Goal: Transaction & Acquisition: Book appointment/travel/reservation

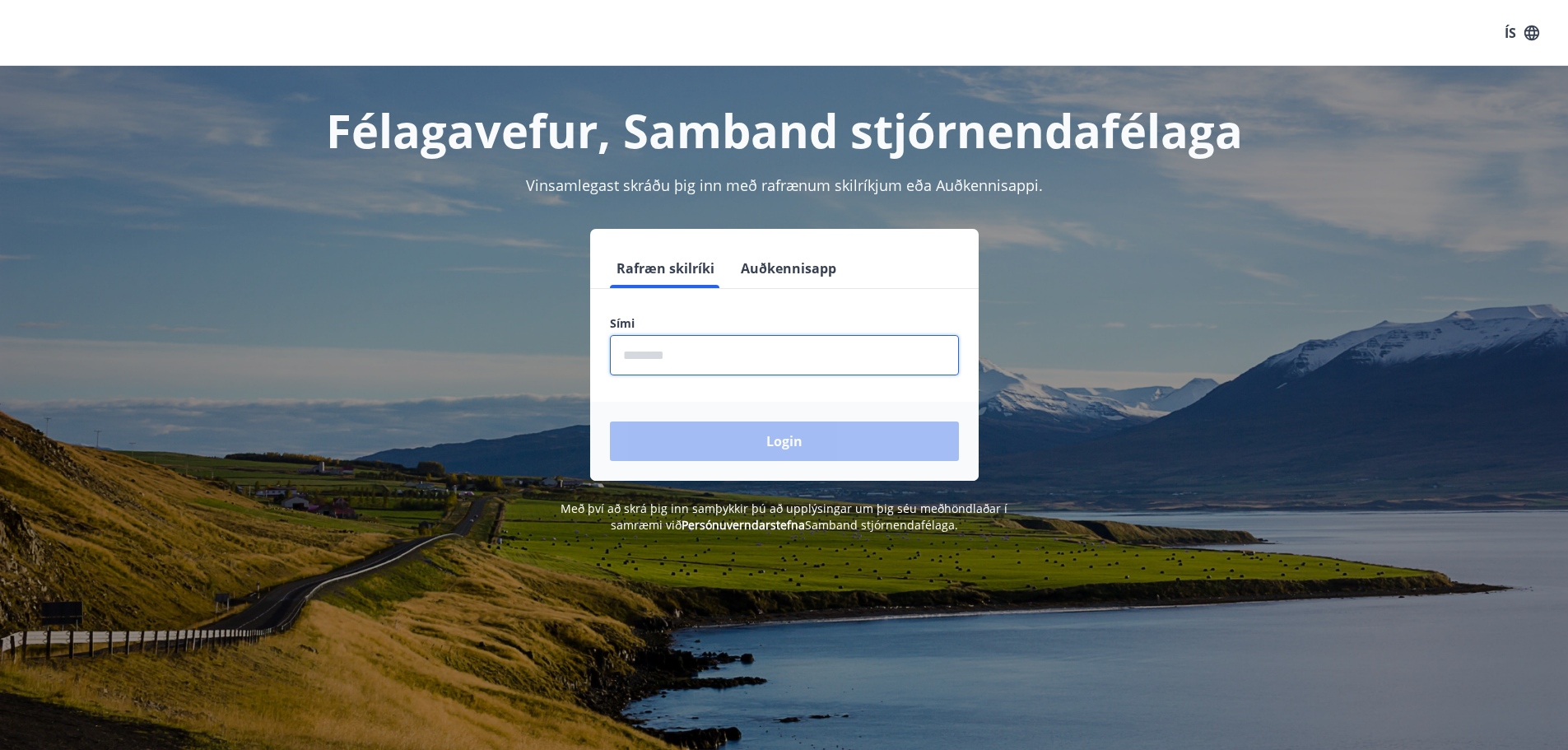
click at [625, 348] on input "phone" at bounding box center [784, 355] width 349 height 40
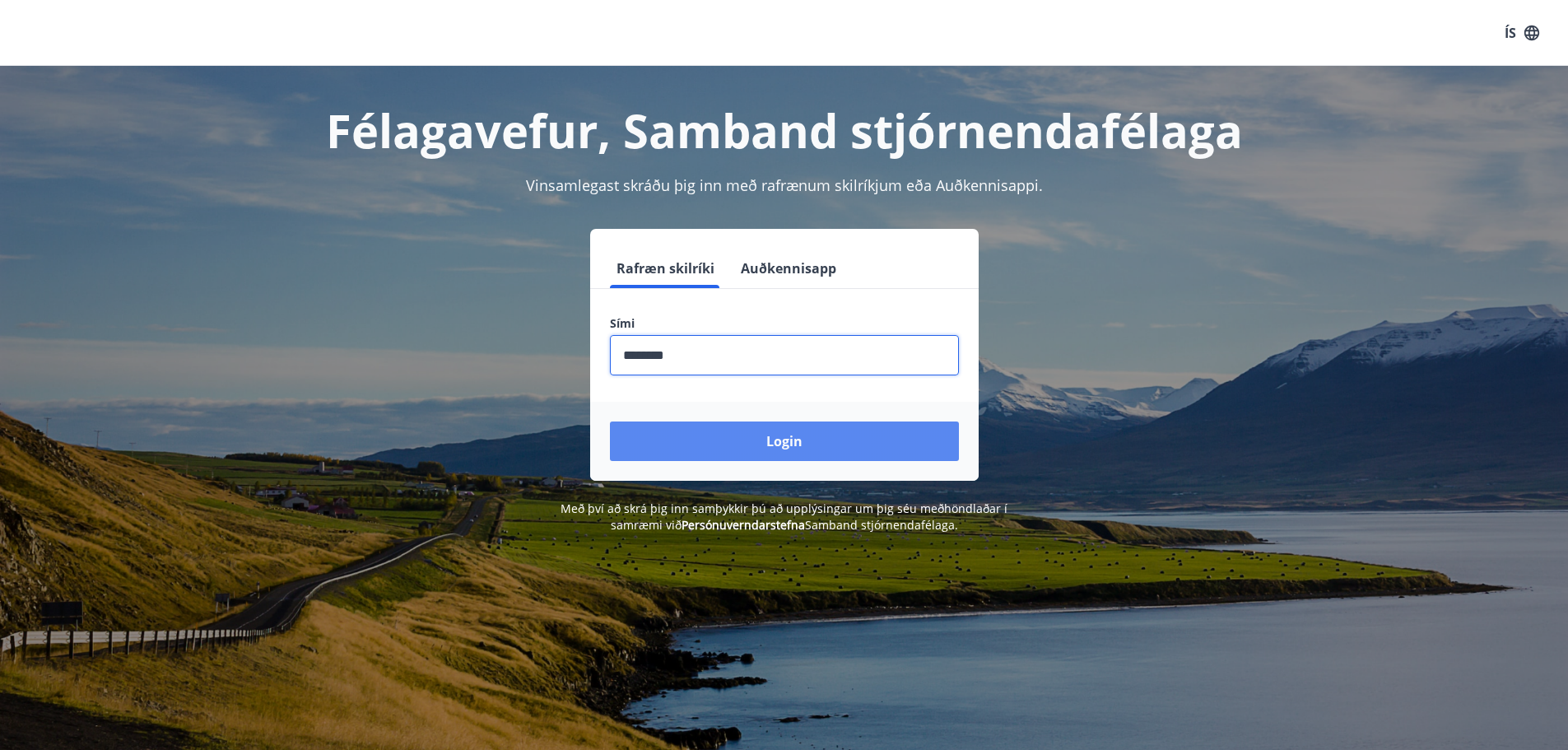
type input "********"
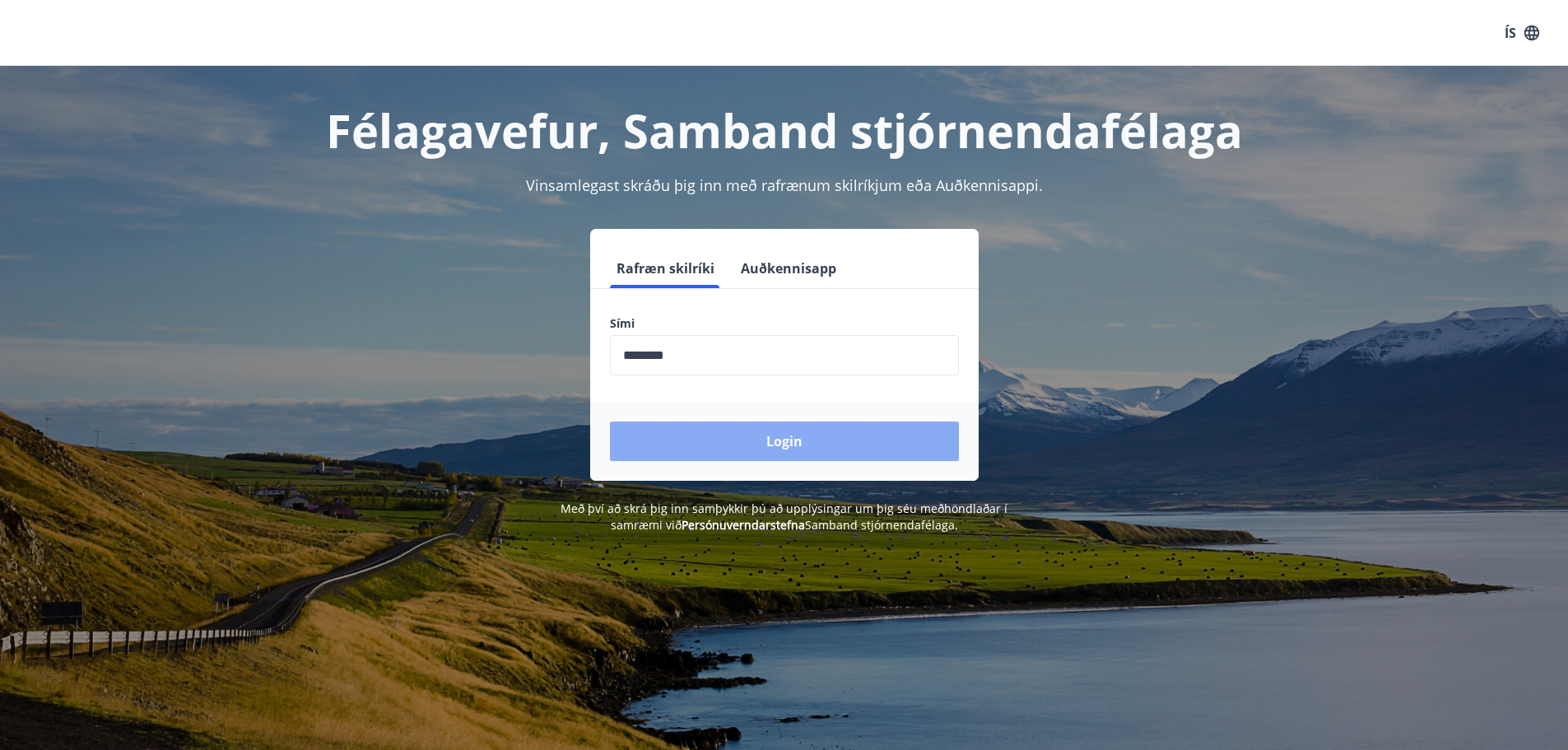
click at [727, 433] on button "Login" at bounding box center [784, 441] width 349 height 39
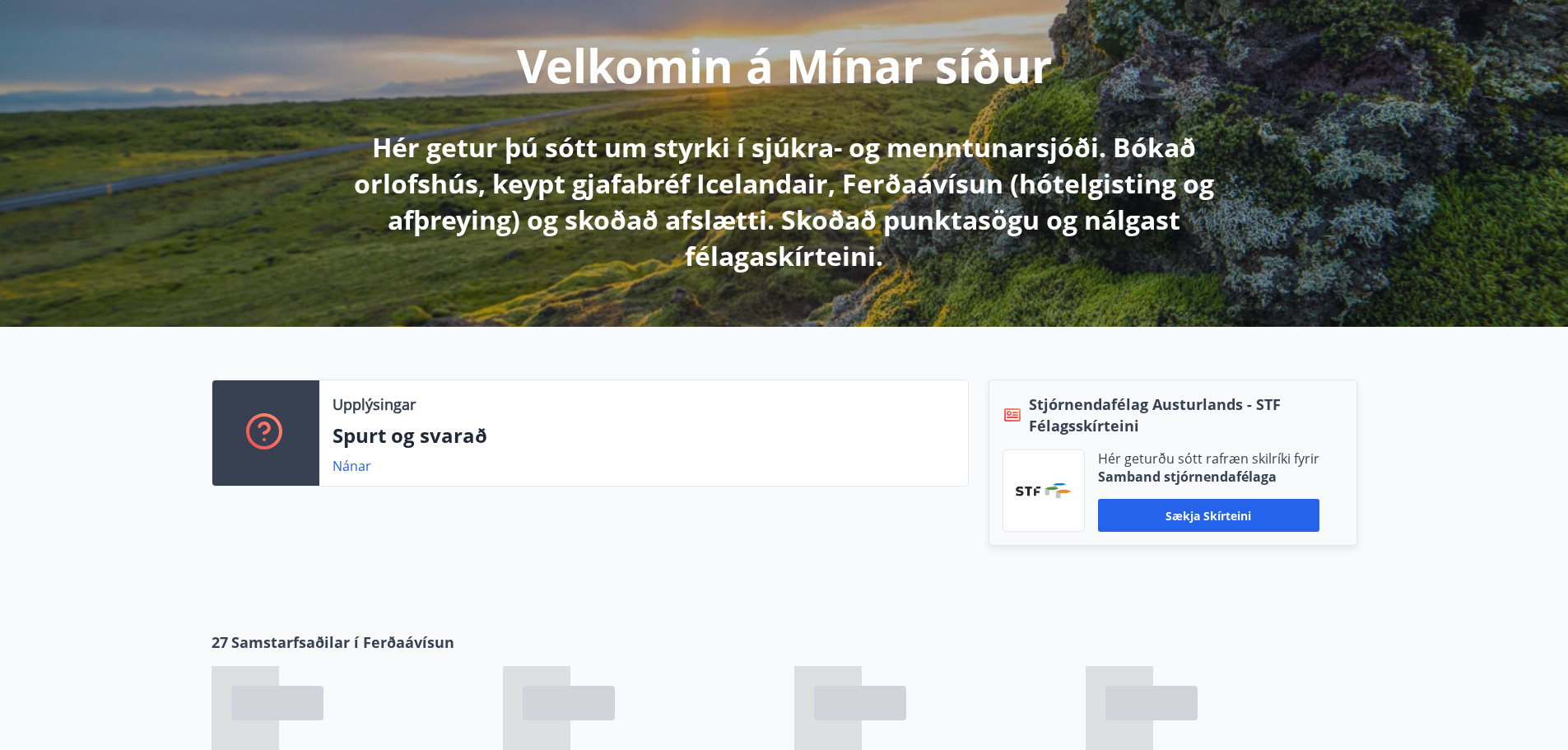
scroll to position [194, 0]
click at [1208, 515] on button "Sækja skírteini" at bounding box center [1208, 515] width 221 height 33
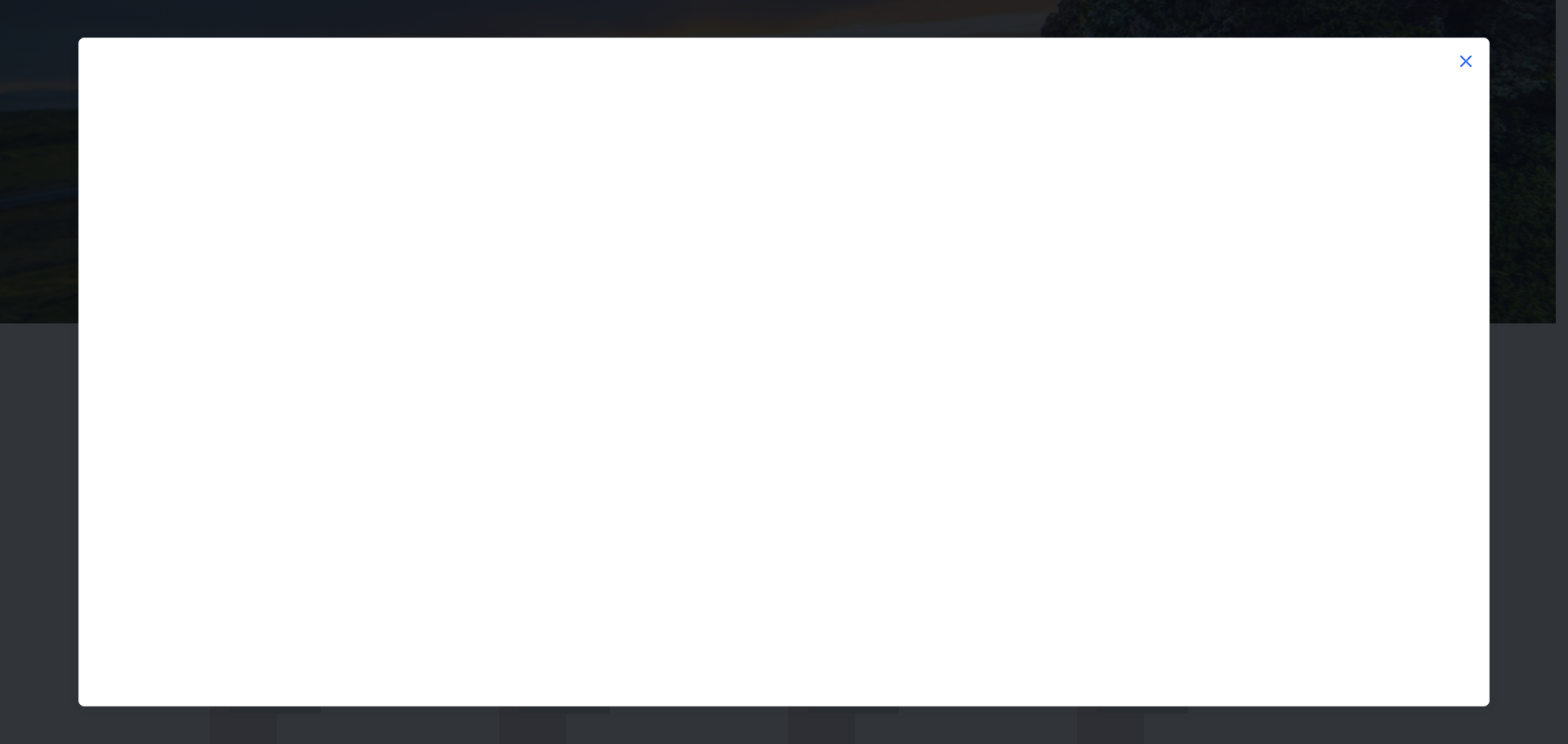
click at [1468, 56] on icon at bounding box center [1466, 61] width 19 height 19
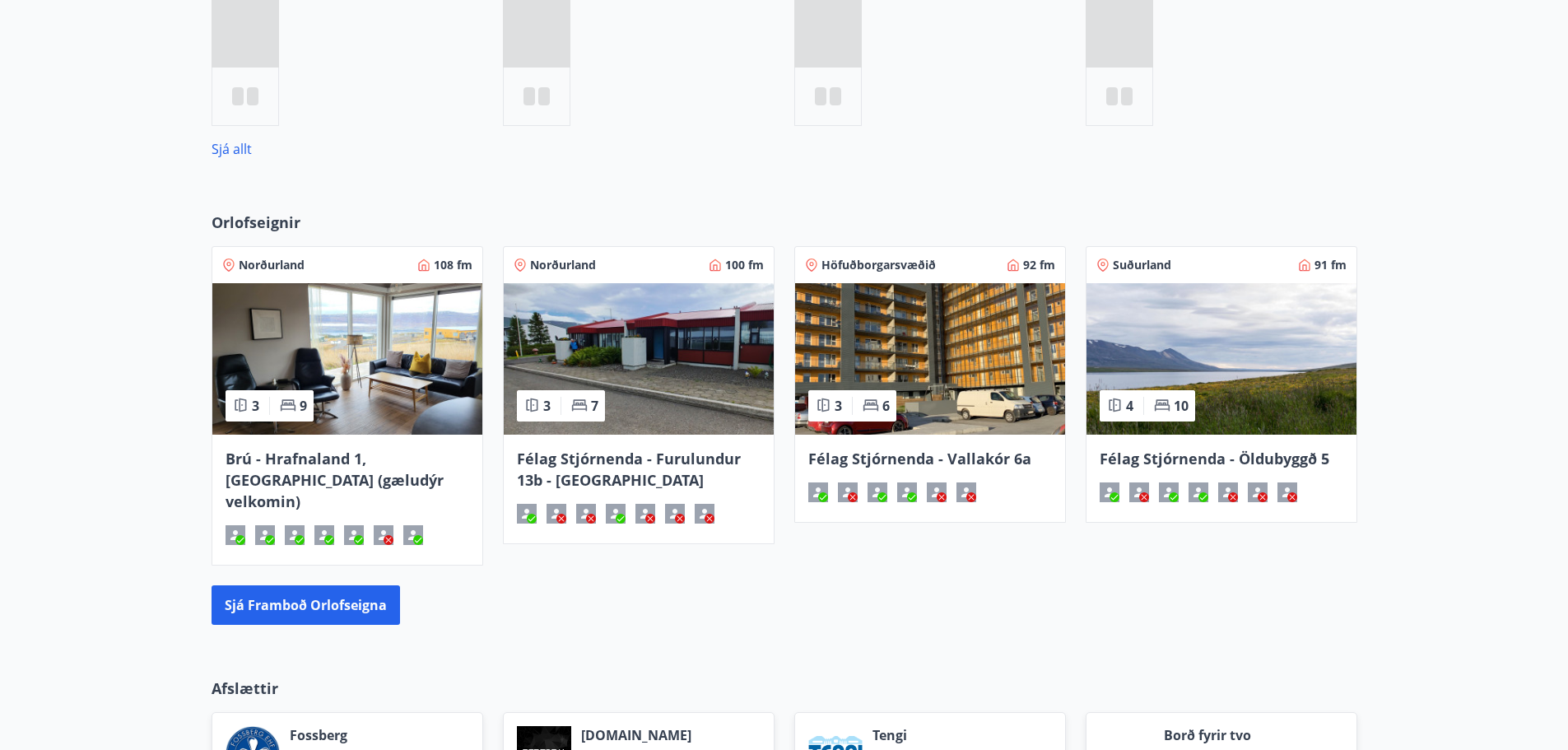
scroll to position [944, 0]
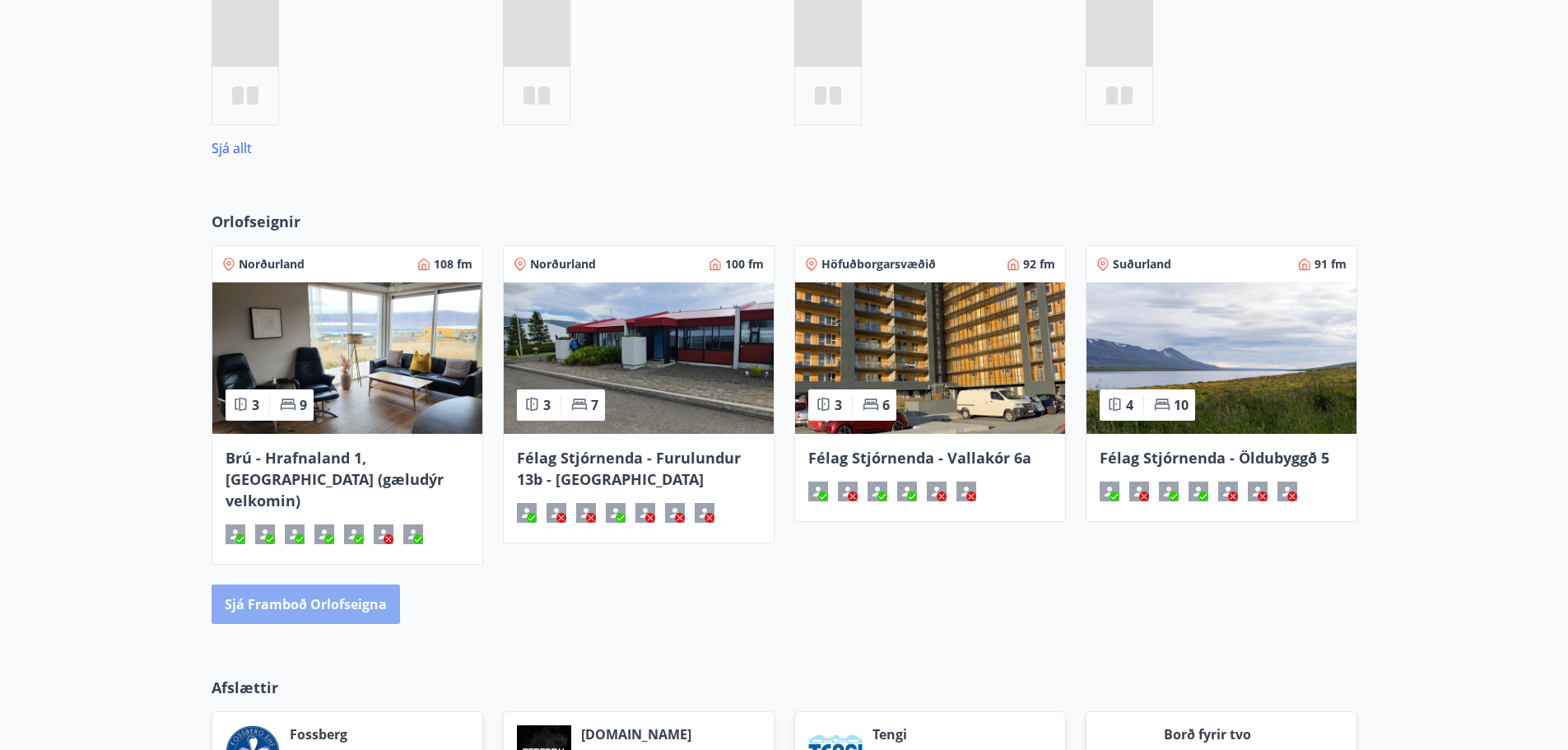
click at [295, 585] on button "Sjá framboð orlofseigna" at bounding box center [306, 604] width 188 height 39
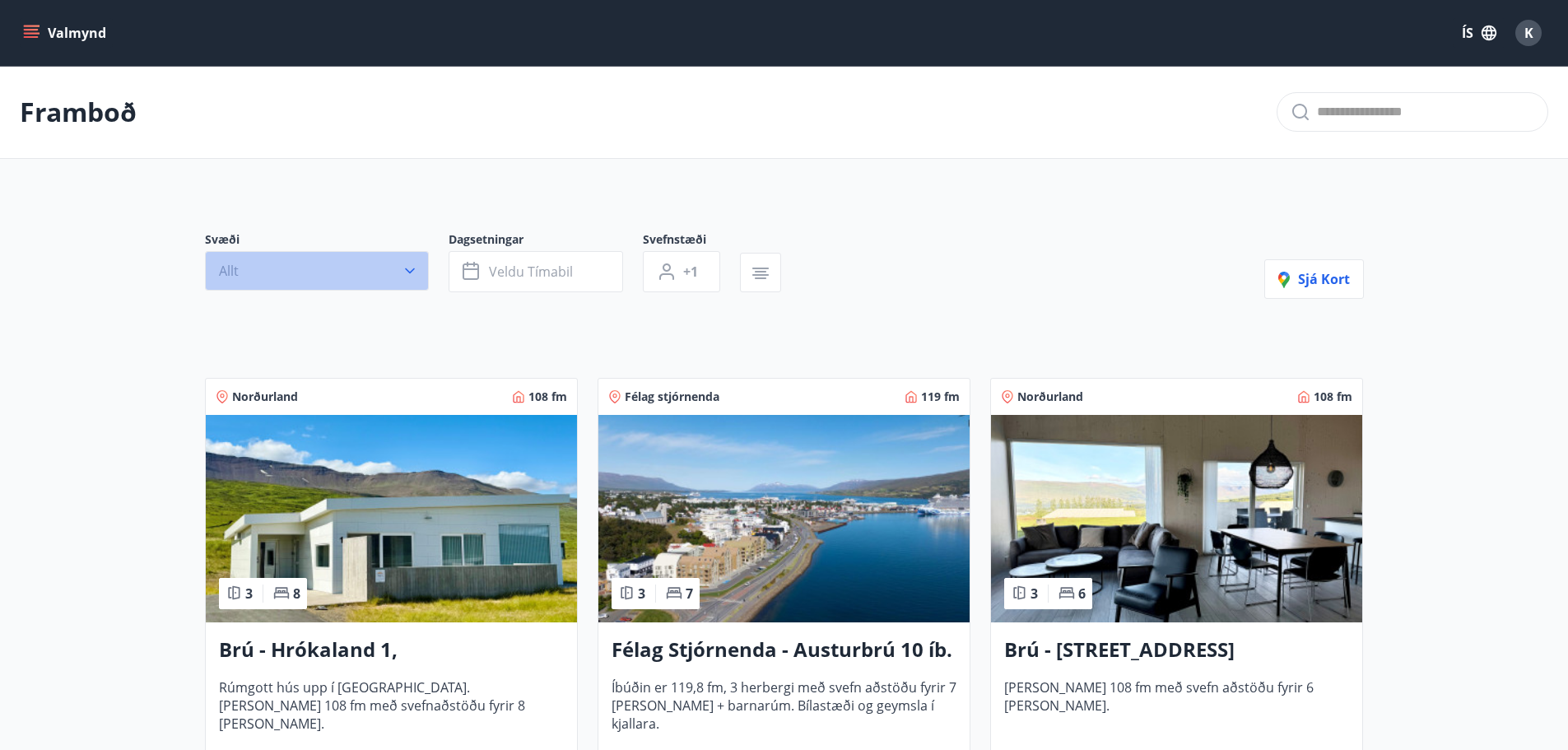
click at [420, 263] on button "Allt" at bounding box center [317, 271] width 224 height 39
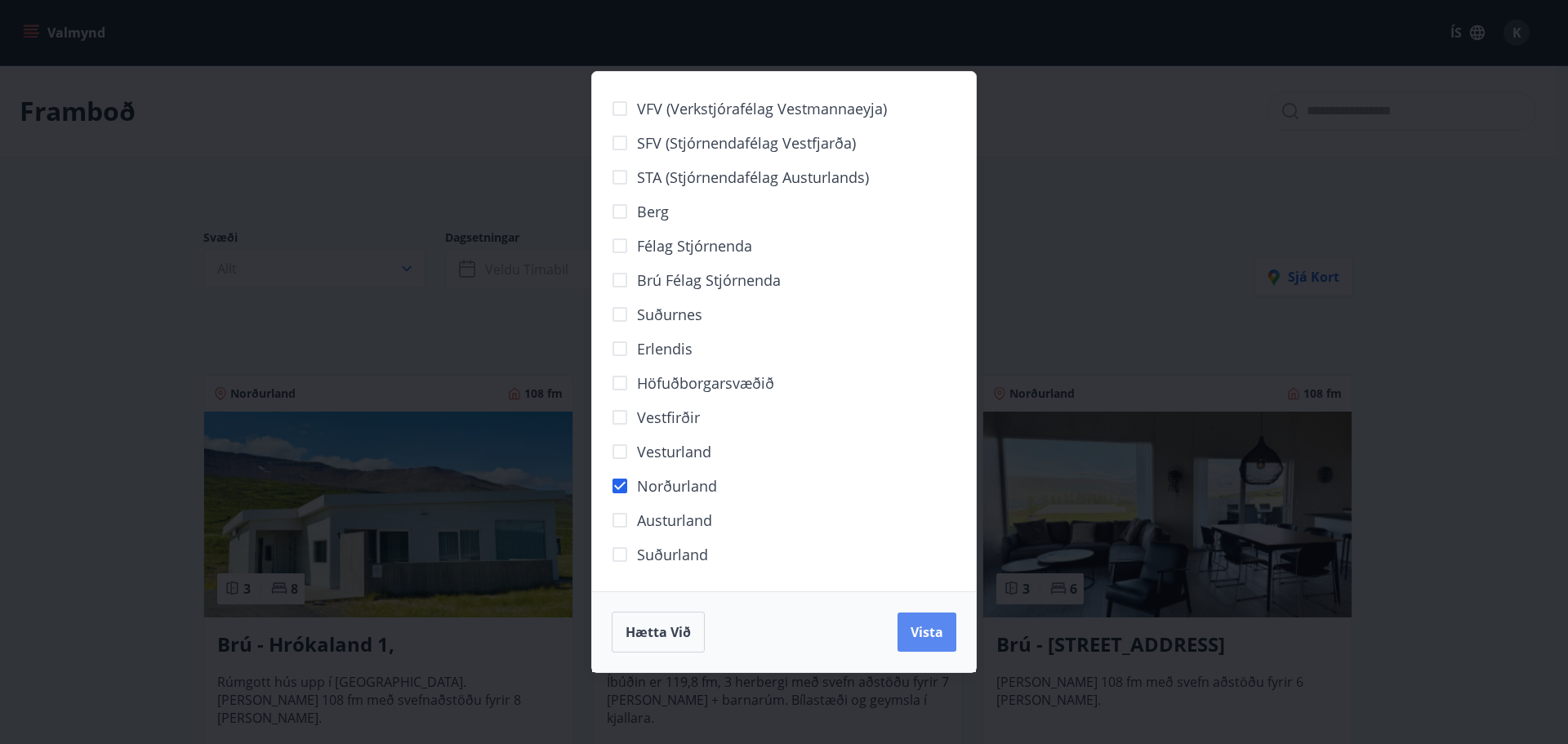
click at [919, 624] on span "Vista" at bounding box center [926, 632] width 33 height 18
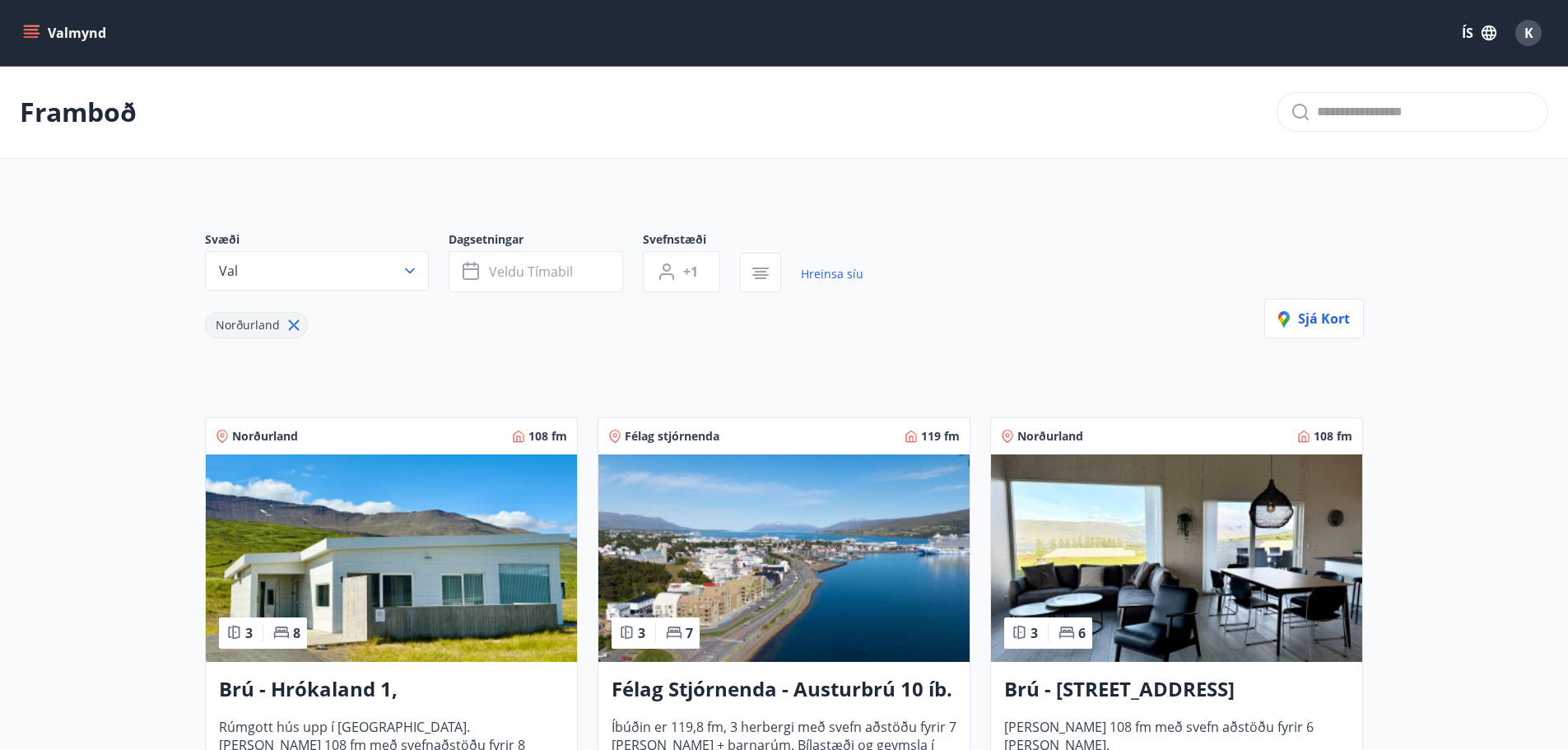
scroll to position [1, 0]
click at [536, 279] on span "Veldu tímabil" at bounding box center [530, 271] width 84 height 18
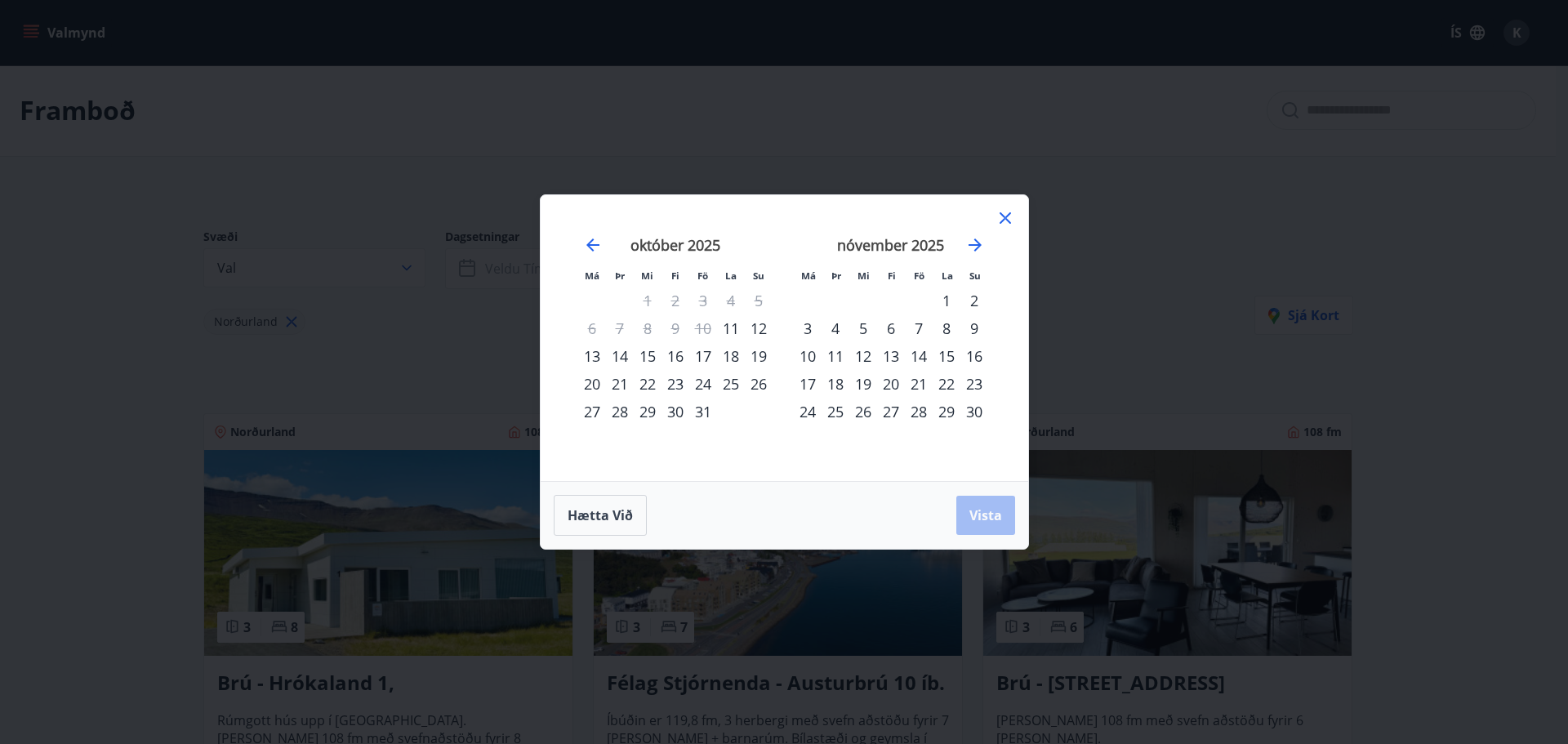
click at [706, 353] on div "17" at bounding box center [703, 356] width 28 height 28
click at [734, 354] on div "18" at bounding box center [731, 356] width 28 height 28
click at [759, 353] on div "19" at bounding box center [759, 356] width 28 height 28
drag, startPoint x: 708, startPoint y: 350, endPoint x: 697, endPoint y: 354, distance: 11.7
click at [697, 354] on div "17" at bounding box center [703, 356] width 28 height 28
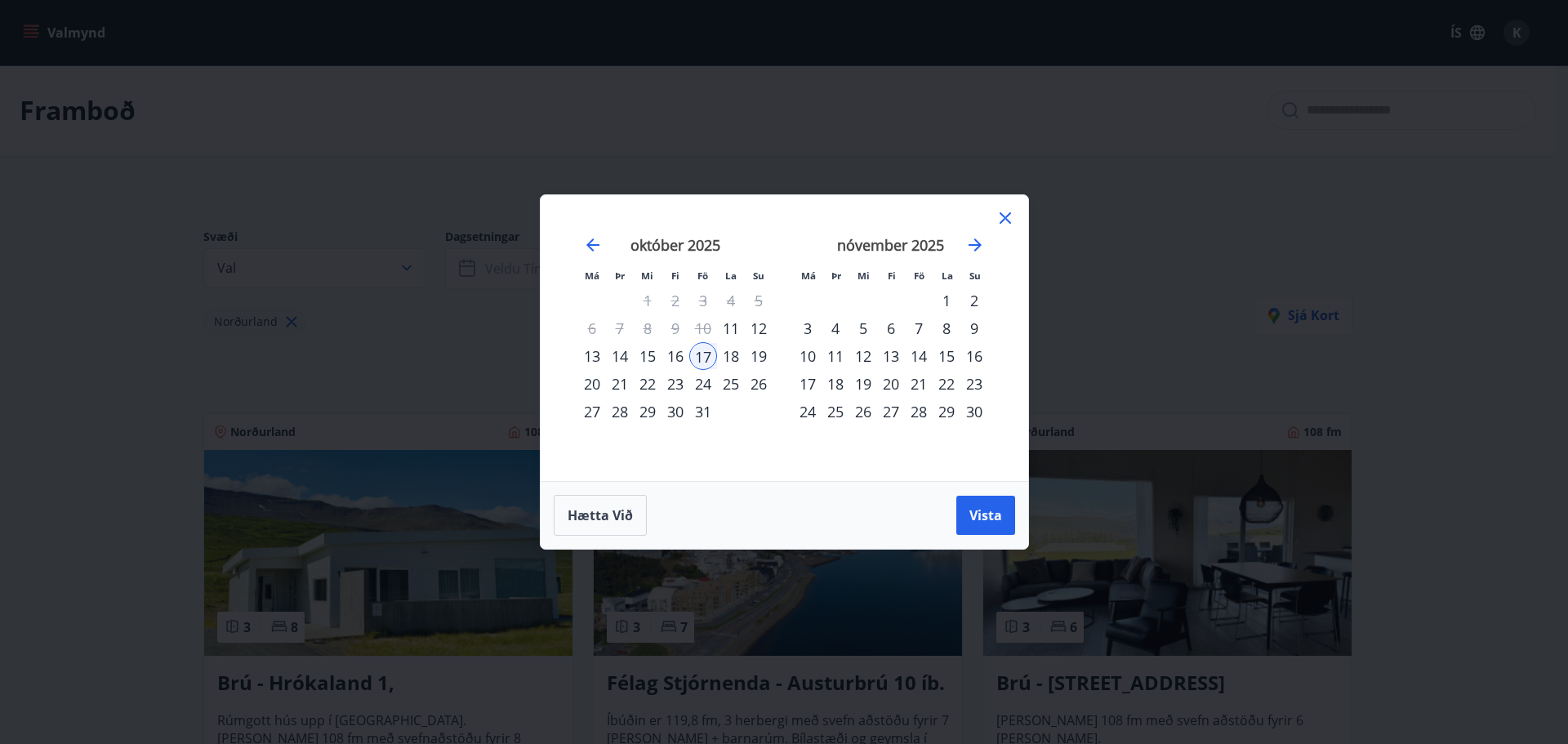
click at [697, 354] on div "17" at bounding box center [703, 356] width 28 height 28
click at [730, 352] on div "18" at bounding box center [731, 356] width 28 height 28
click at [984, 511] on span "Vista" at bounding box center [985, 515] width 33 height 18
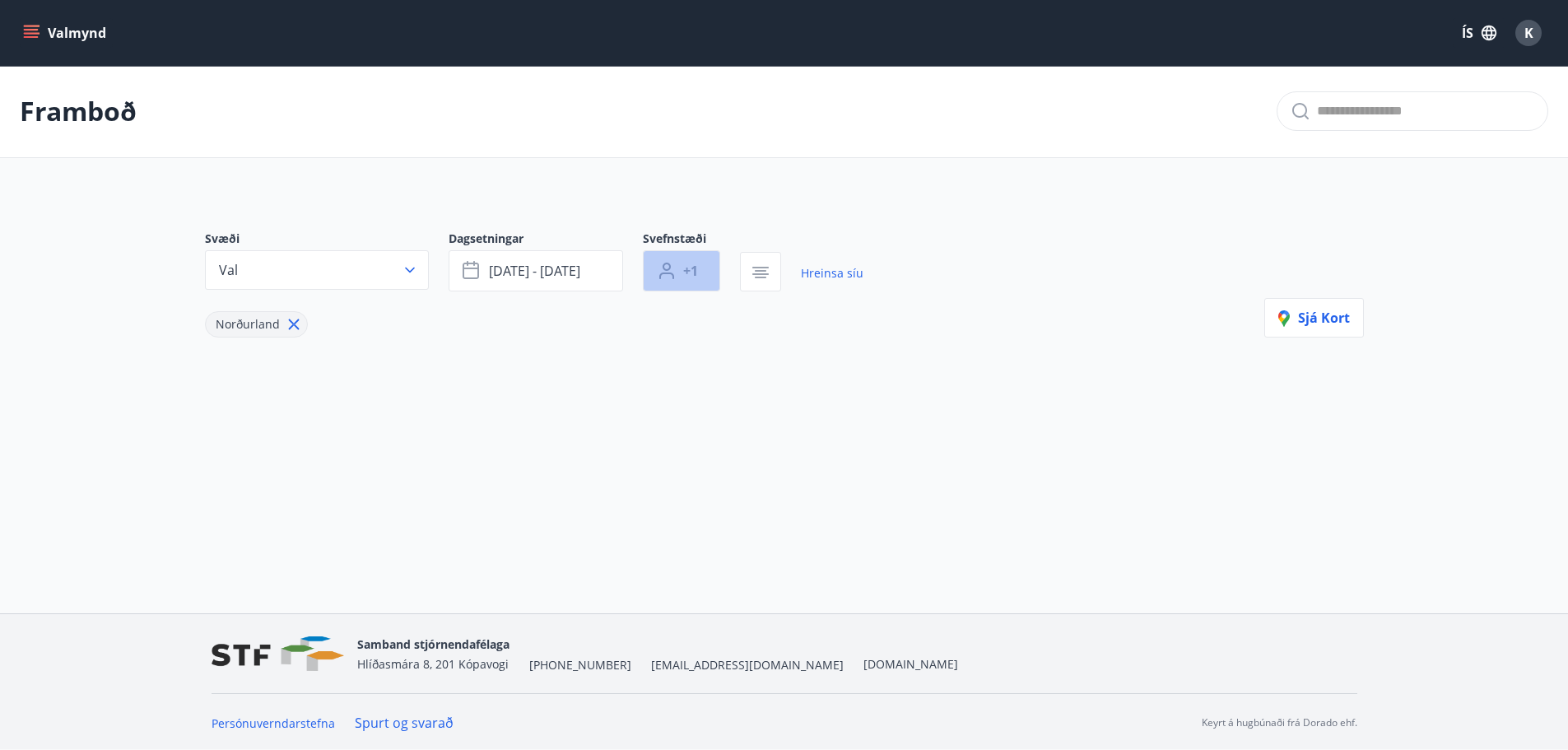
click at [698, 266] on button "+1" at bounding box center [681, 271] width 77 height 41
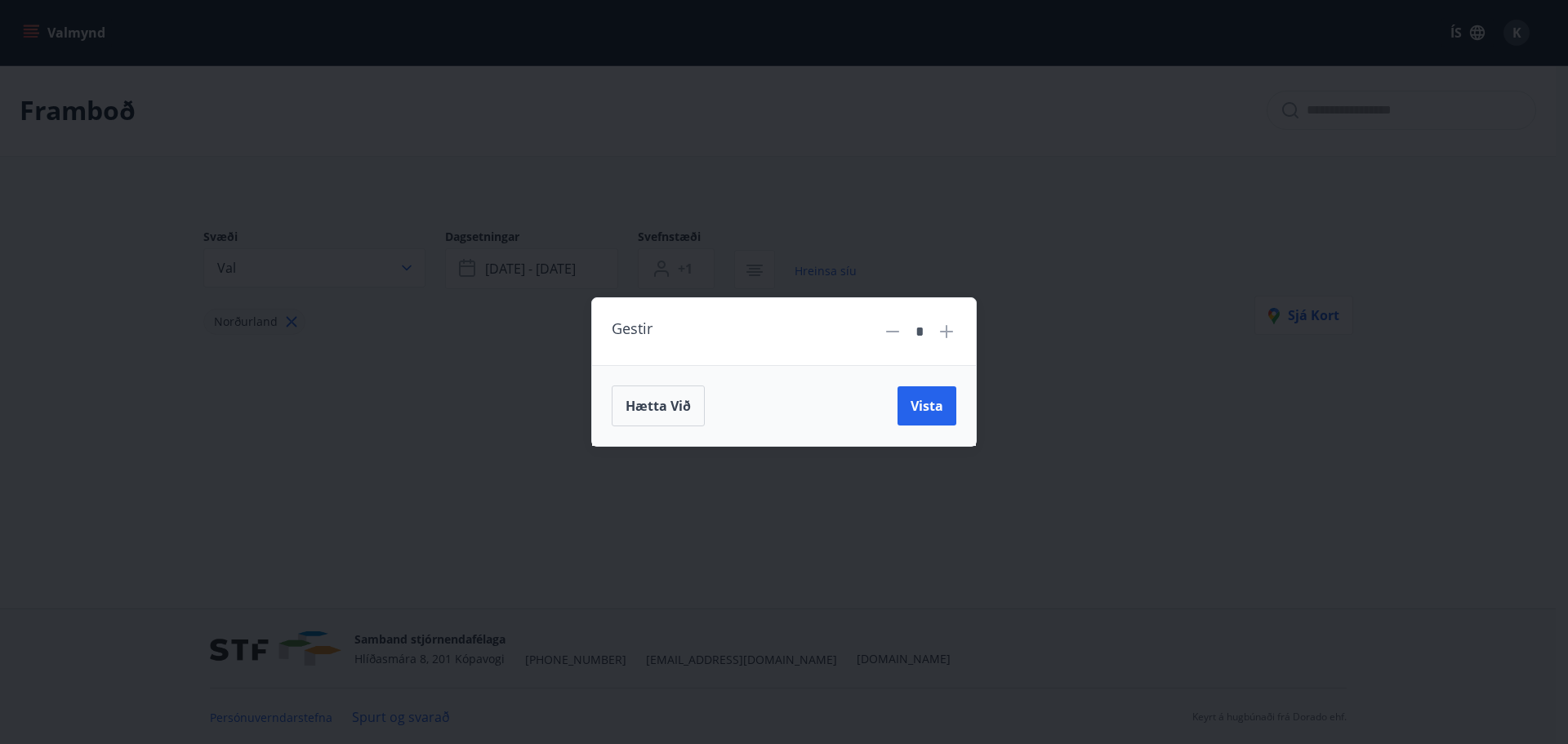
click at [953, 328] on icon at bounding box center [947, 331] width 19 height 19
type input "*"
click at [912, 405] on span "Vista" at bounding box center [926, 405] width 33 height 18
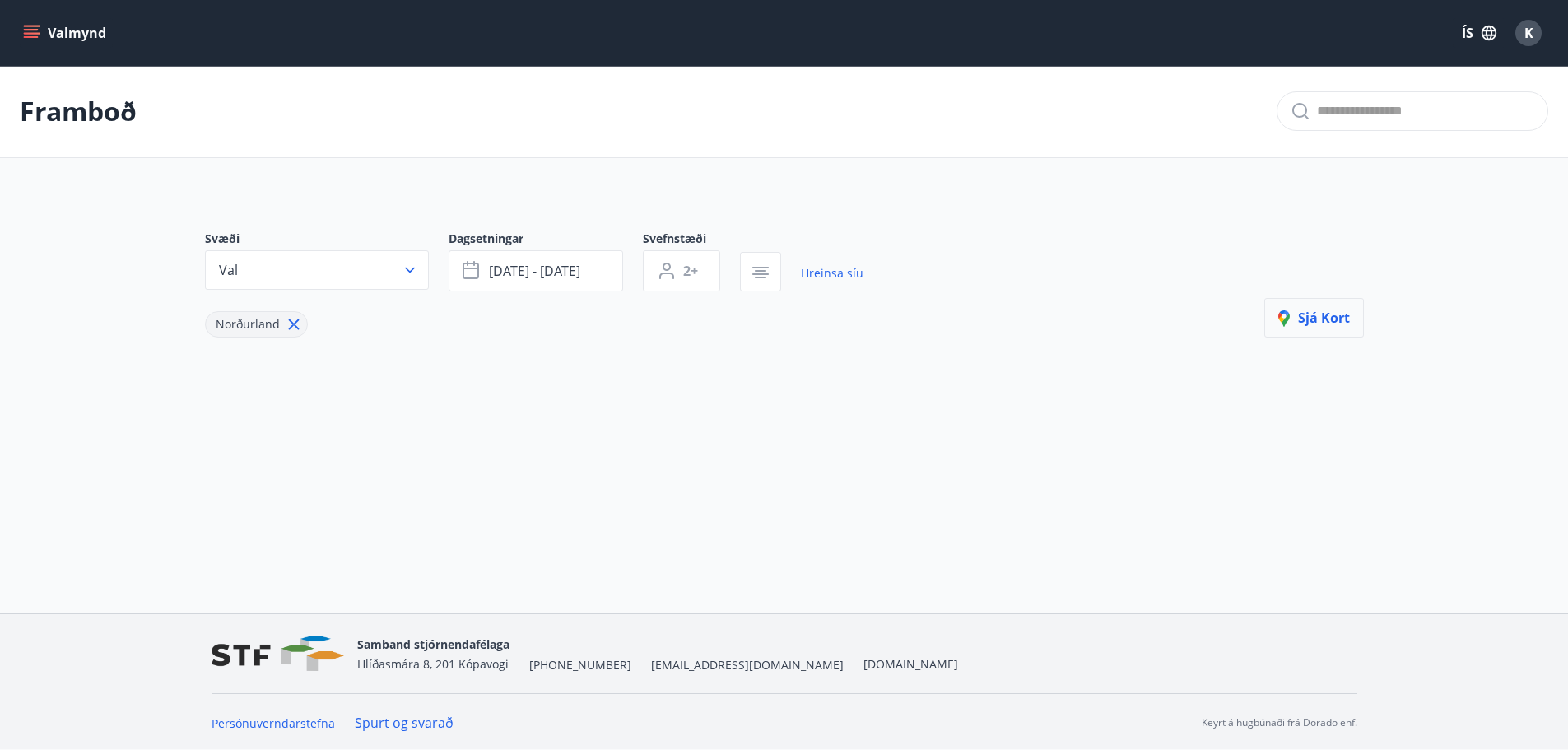
click at [1325, 317] on span "Sjá kort" at bounding box center [1314, 317] width 72 height 18
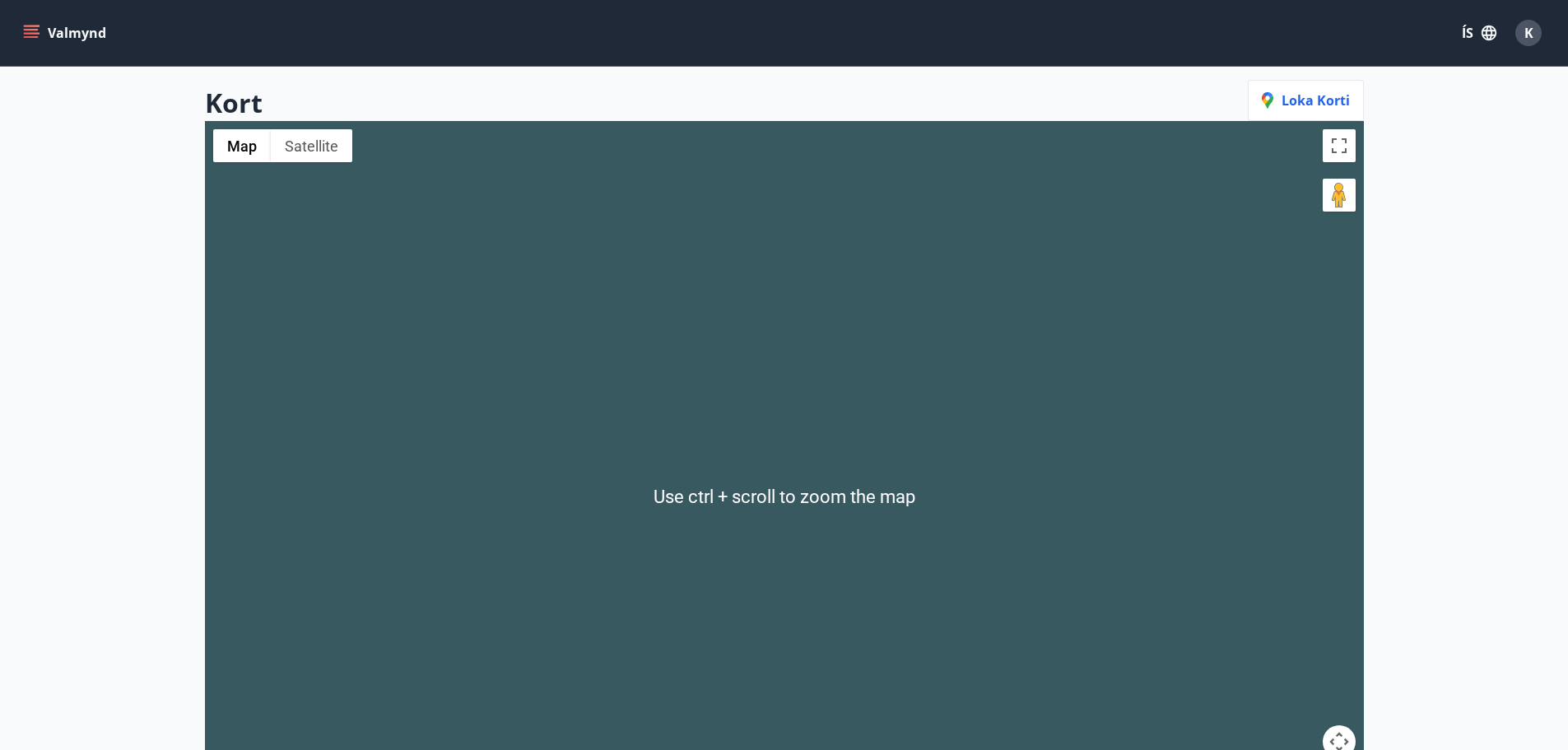
scroll to position [126, 0]
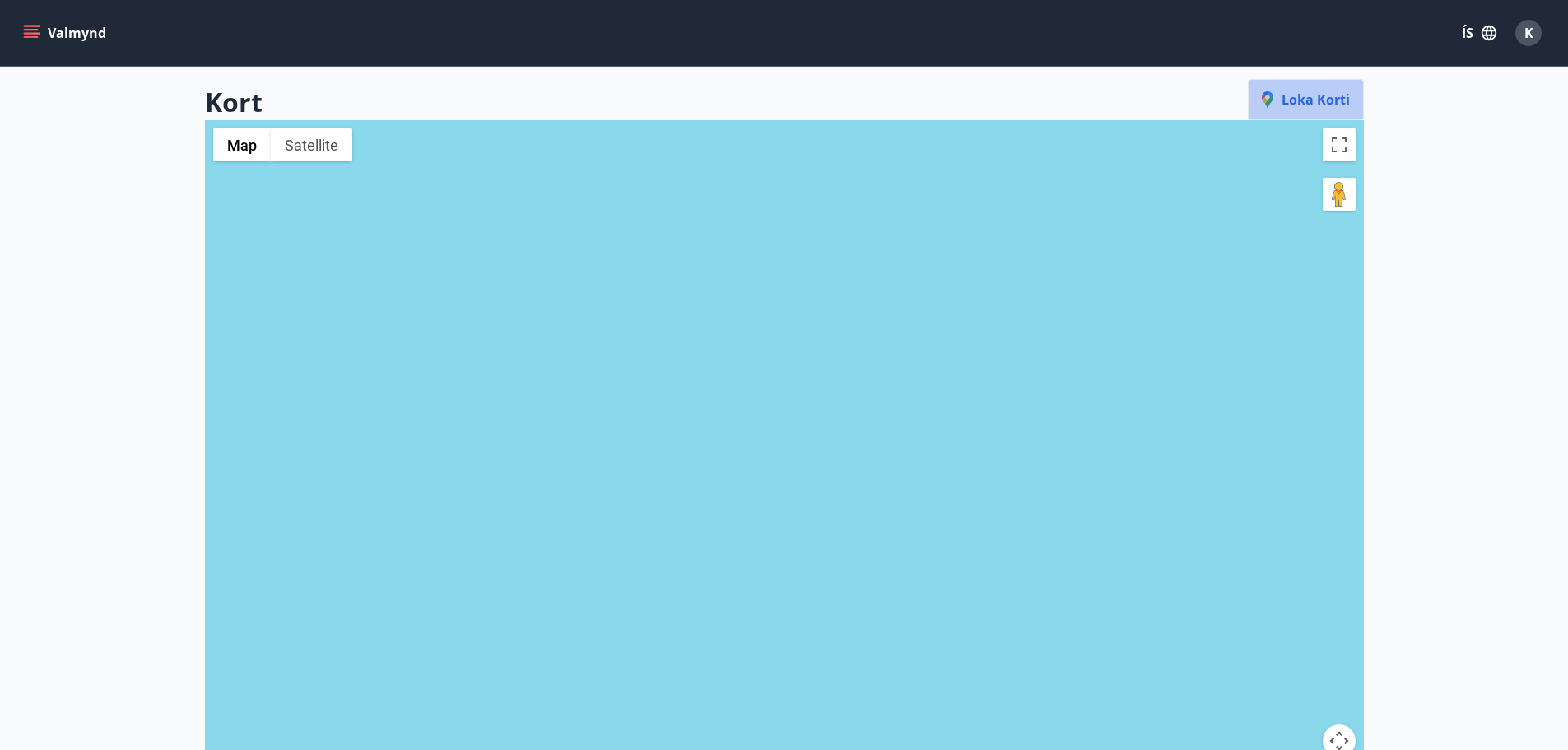
click at [1329, 99] on span "Loka korti" at bounding box center [1305, 100] width 88 height 18
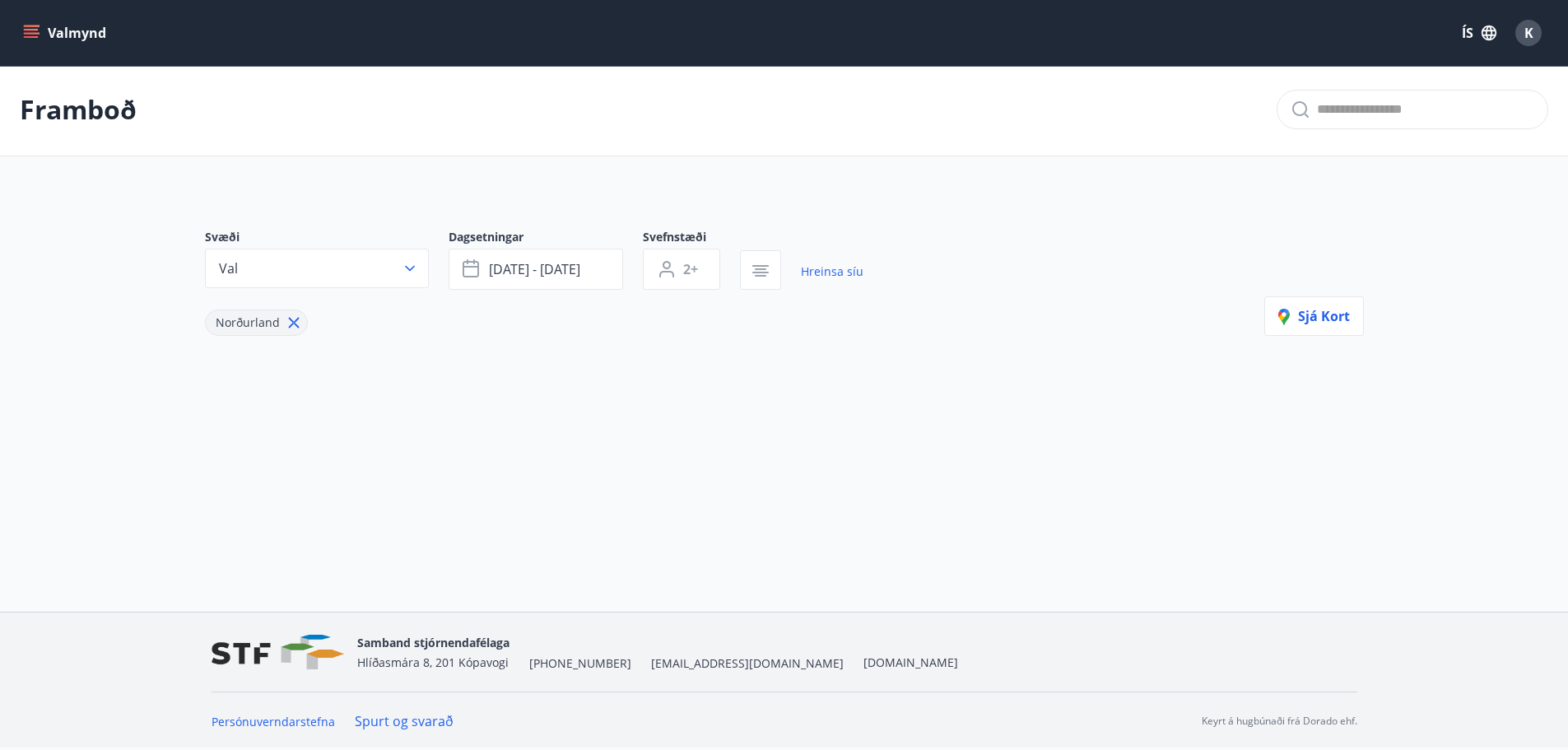
scroll to position [3, 0]
click at [752, 267] on icon "button" at bounding box center [760, 271] width 20 height 20
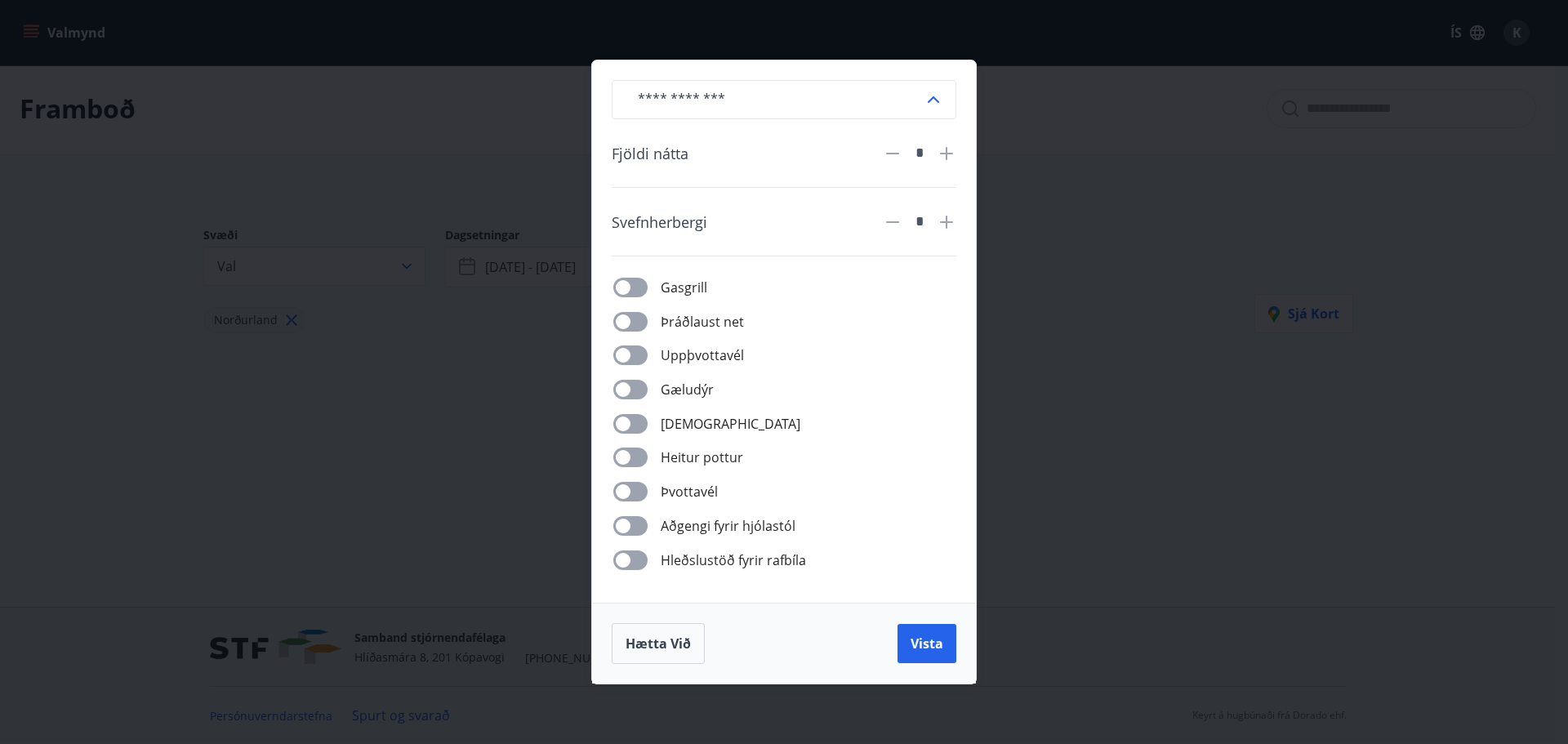
click at [947, 150] on icon at bounding box center [946, 153] width 13 height 13
type input "*"
click at [946, 215] on icon at bounding box center [947, 222] width 19 height 19
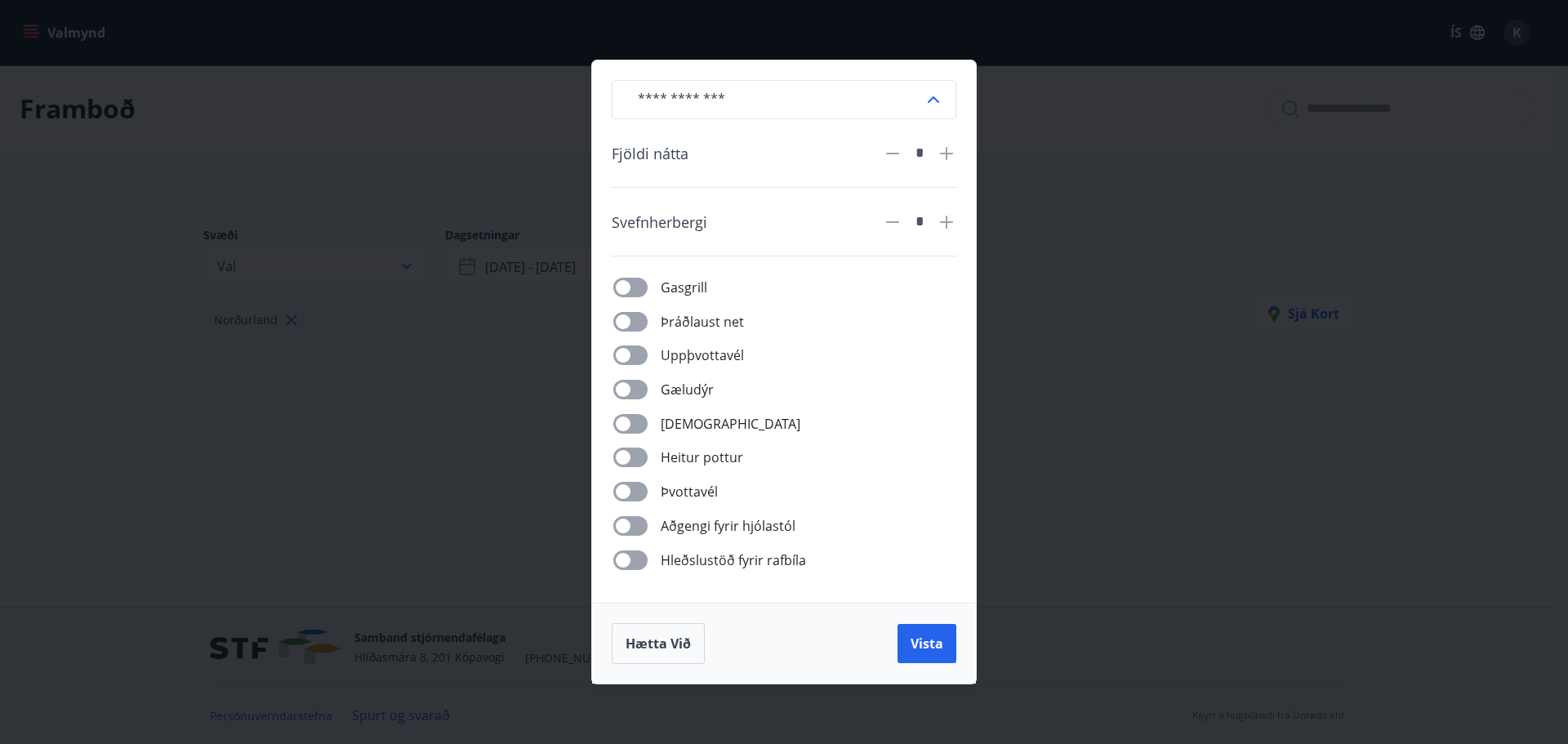
click at [890, 219] on icon at bounding box center [893, 222] width 19 height 19
type input "*"
click at [929, 631] on button "Vista" at bounding box center [926, 644] width 59 height 39
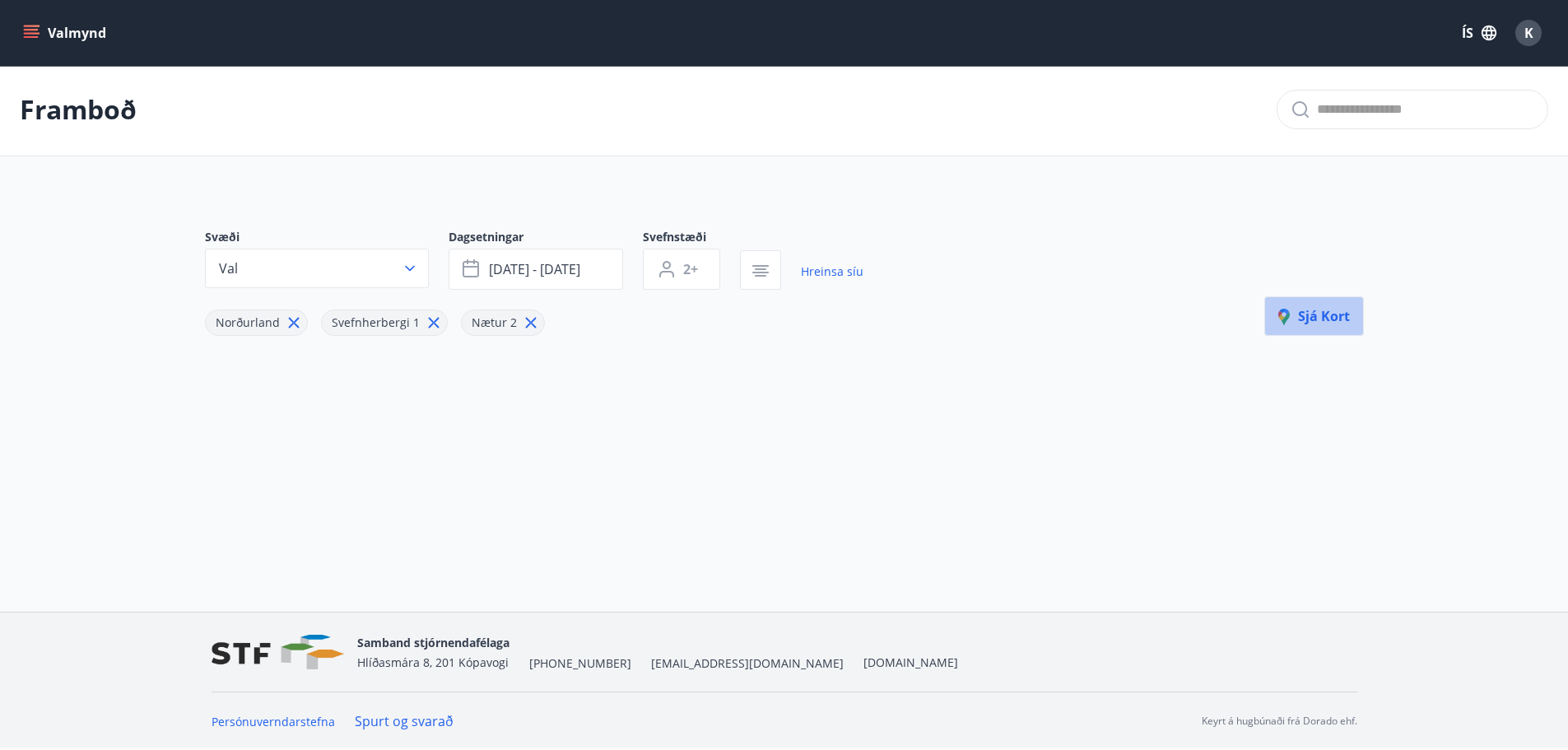
click at [1311, 315] on span "Sjá kort" at bounding box center [1314, 316] width 72 height 18
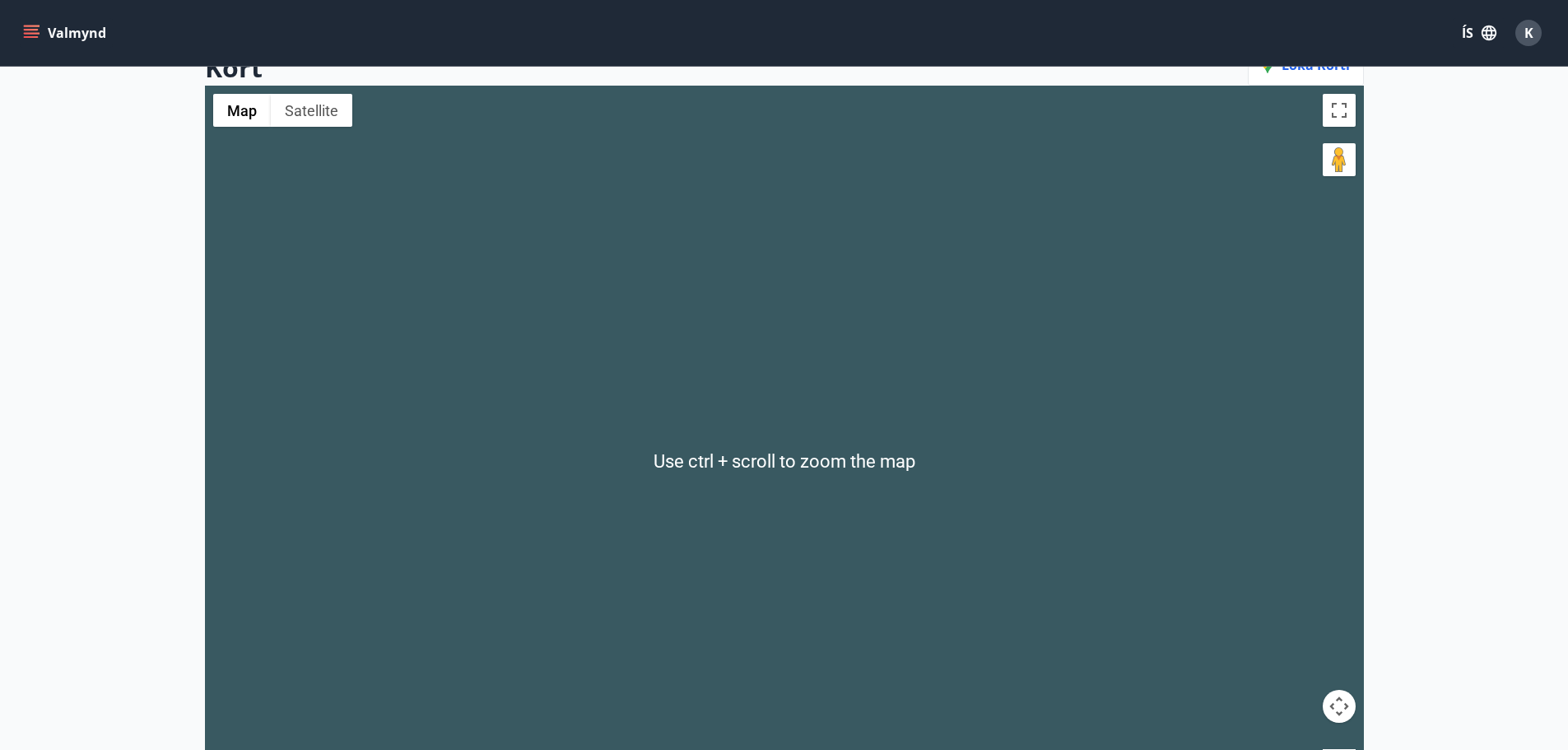
scroll to position [157, 0]
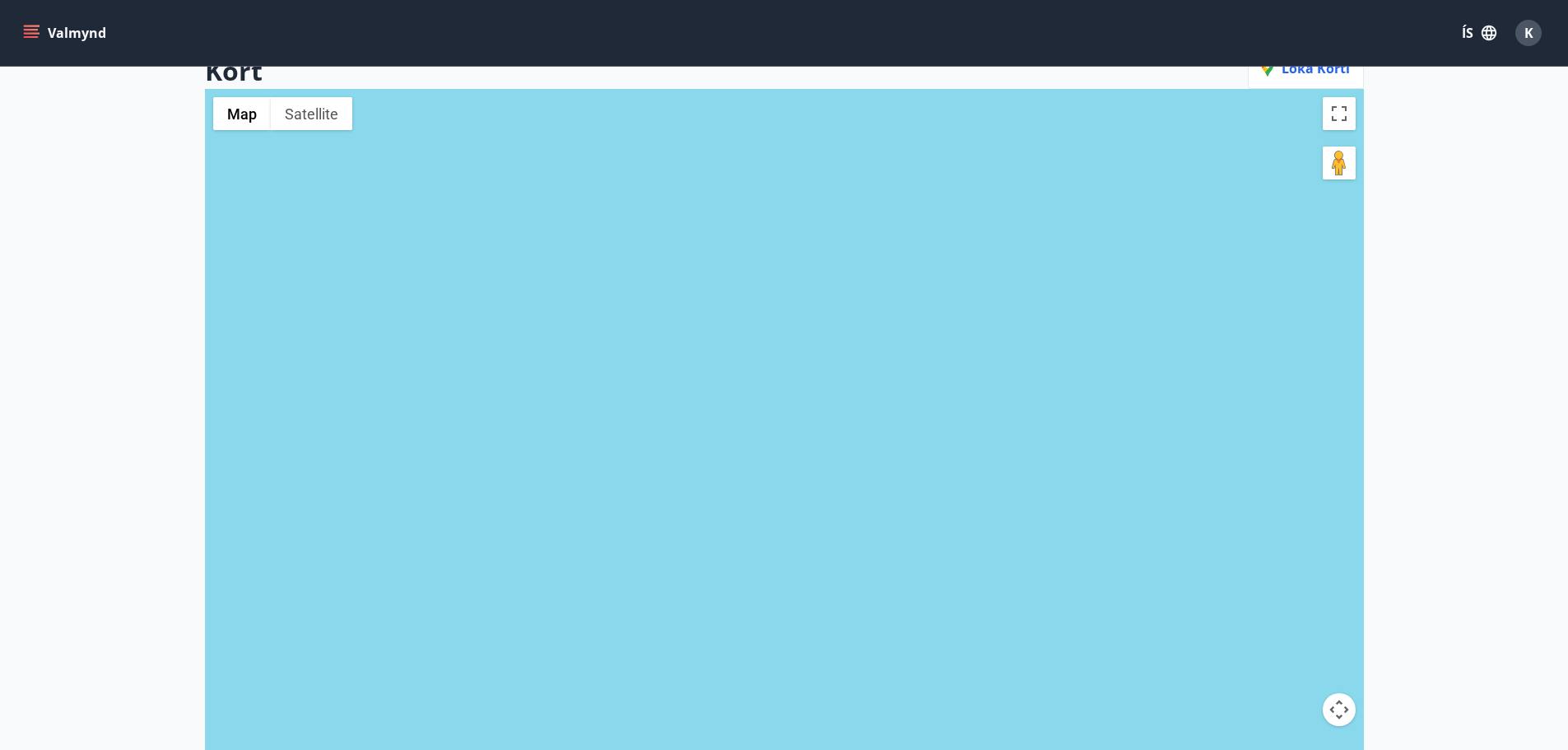
click at [978, 297] on div at bounding box center [784, 464] width 1159 height 750
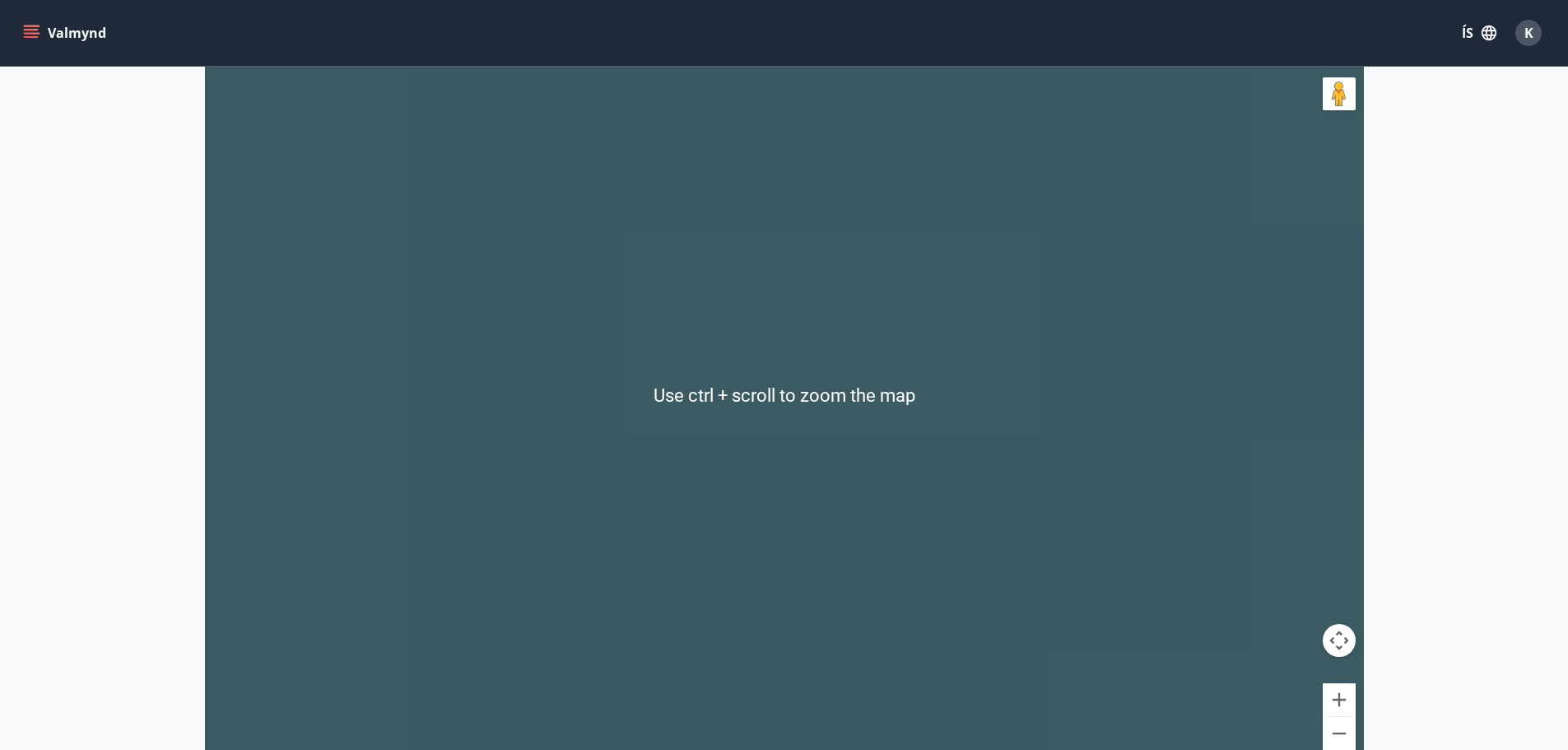
scroll to position [0, 0]
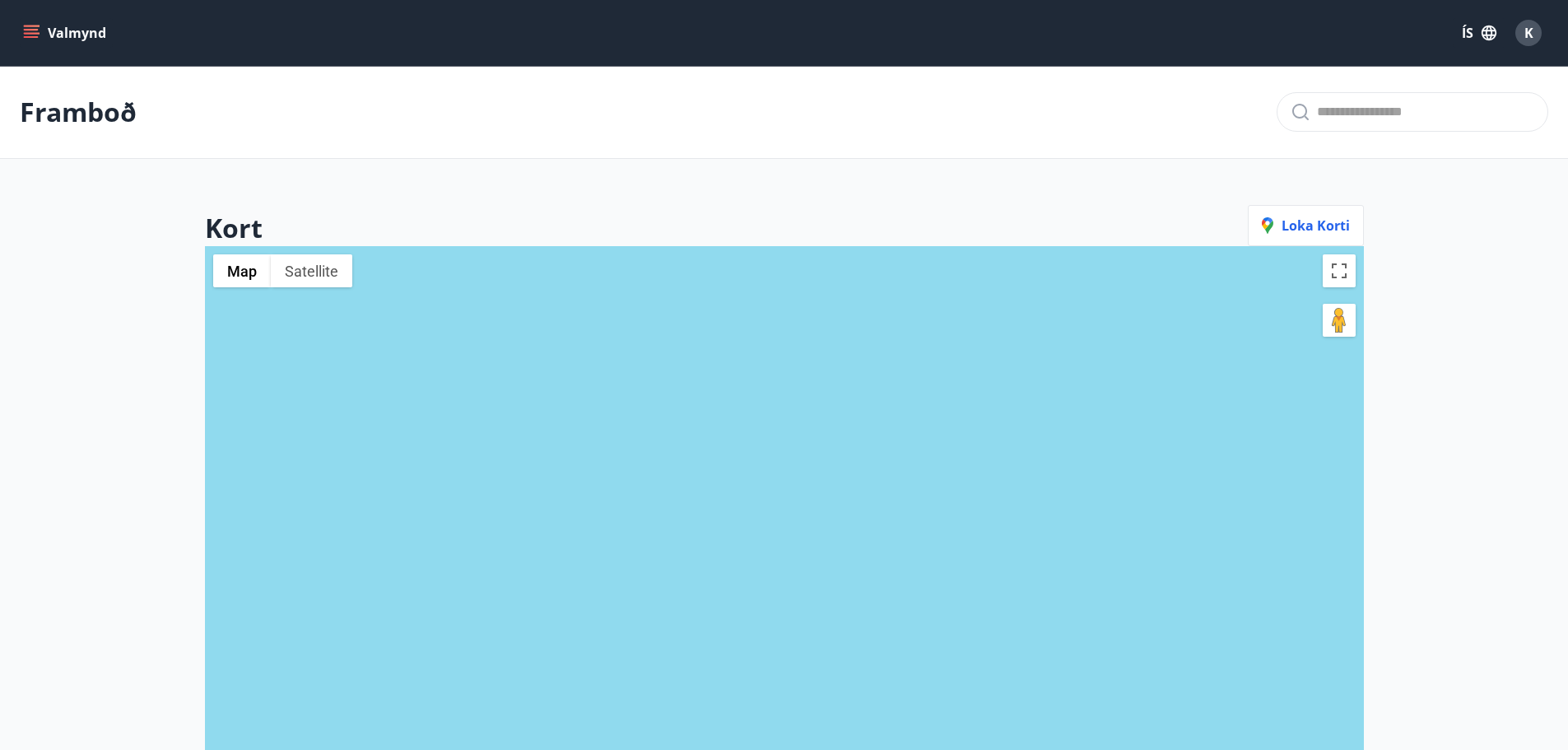
scroll to position [3, 0]
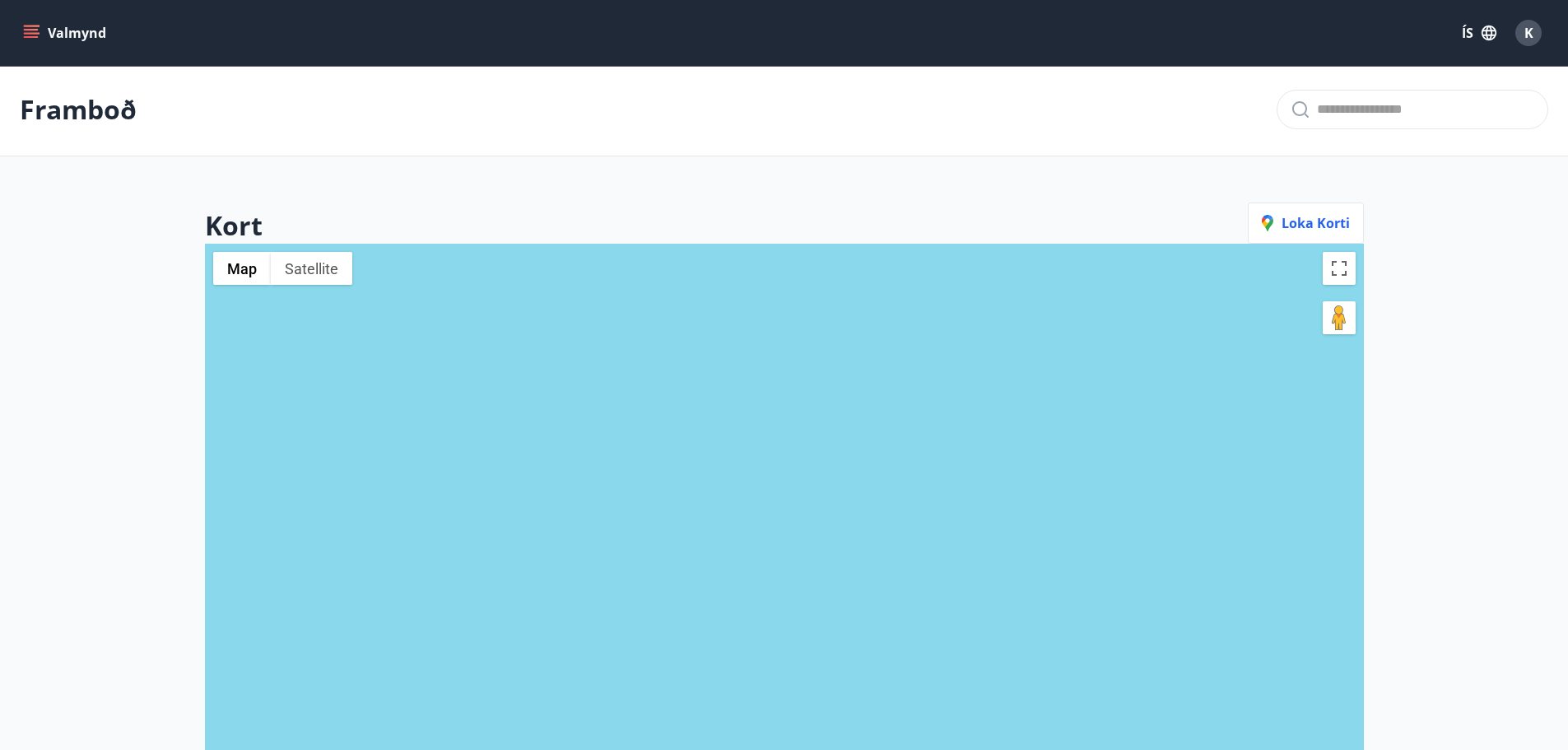
scroll to position [1, 0]
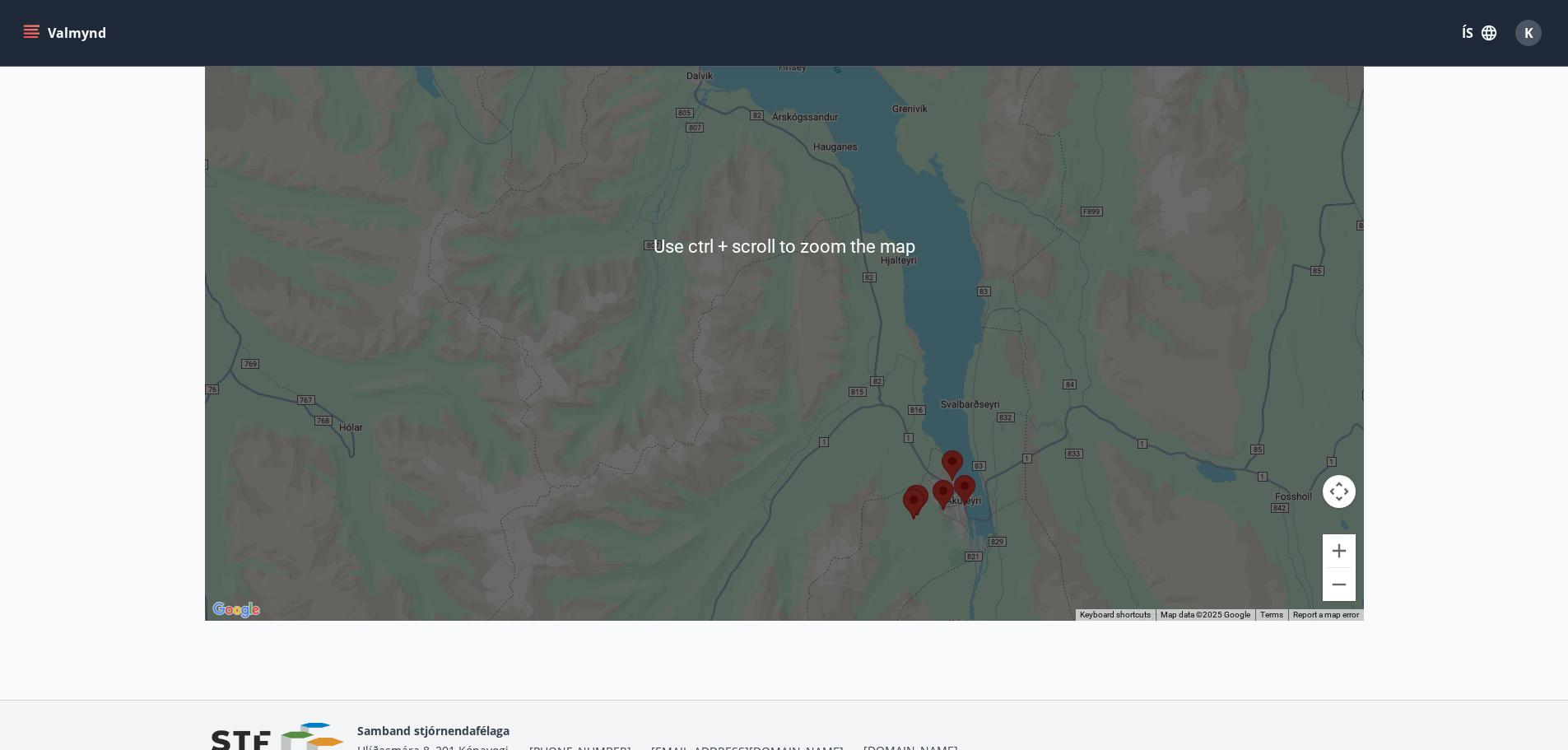
scroll to position [384, 0]
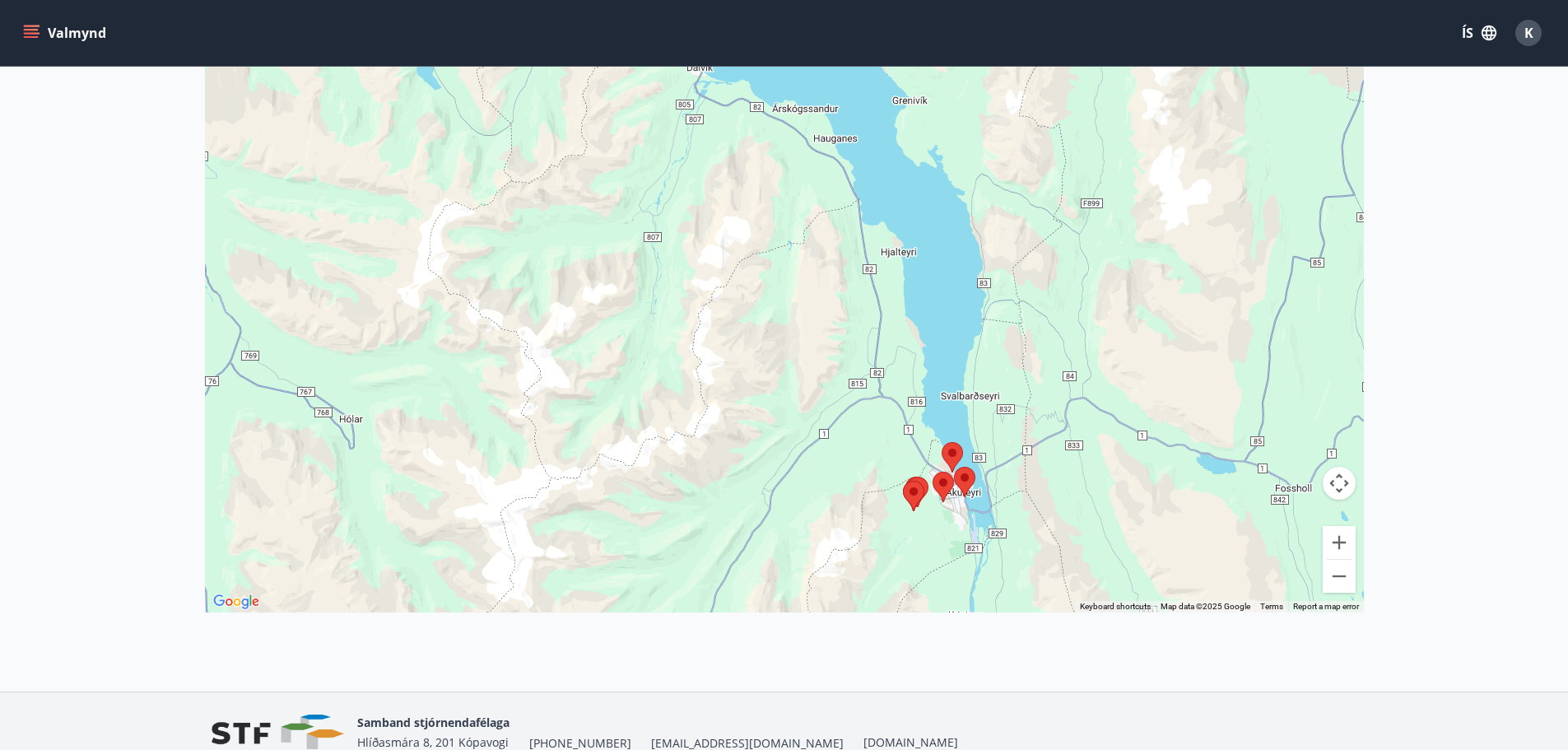
click at [1177, 536] on div at bounding box center [784, 237] width 1159 height 750
click at [954, 467] on area at bounding box center [954, 467] width 0 height 0
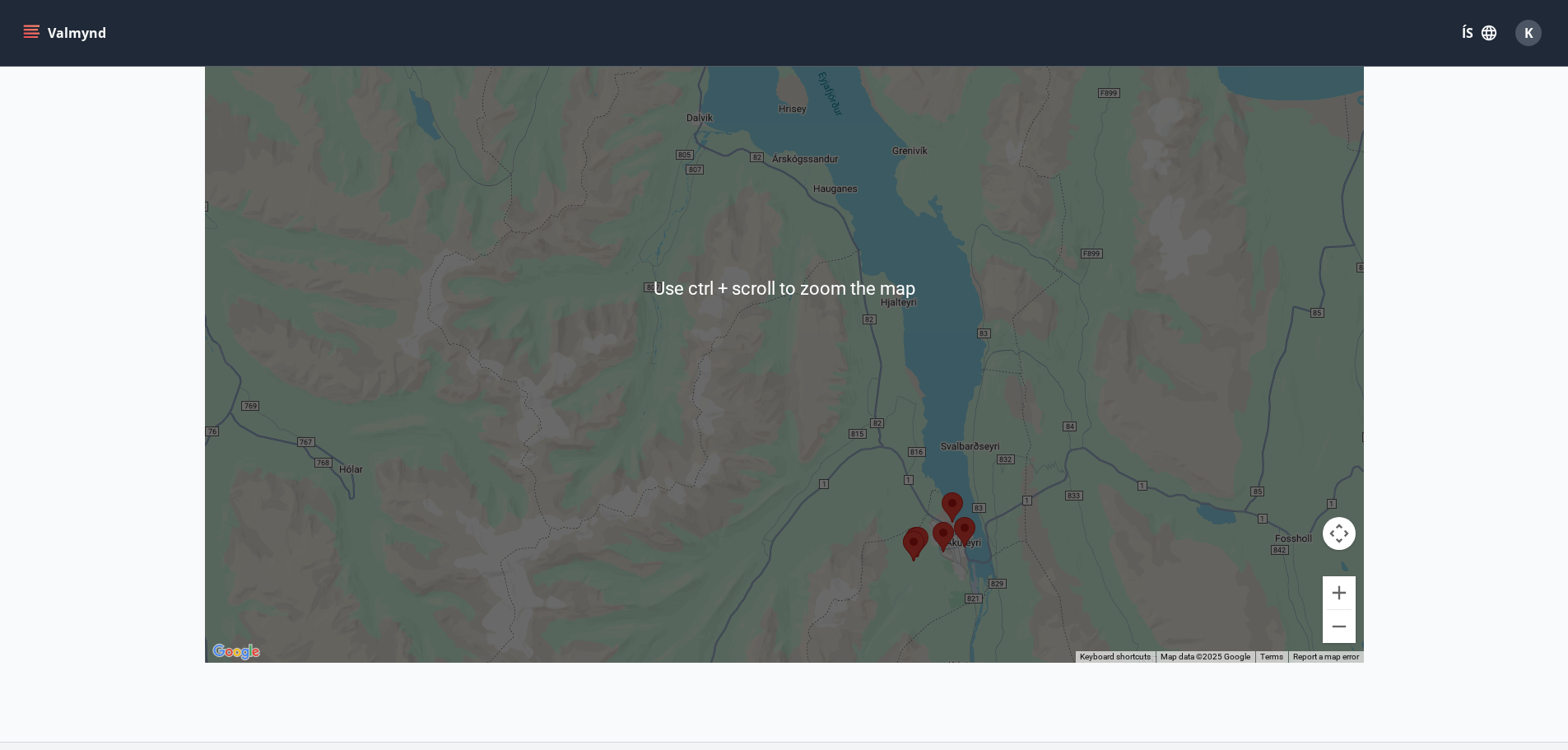
scroll to position [332, 0]
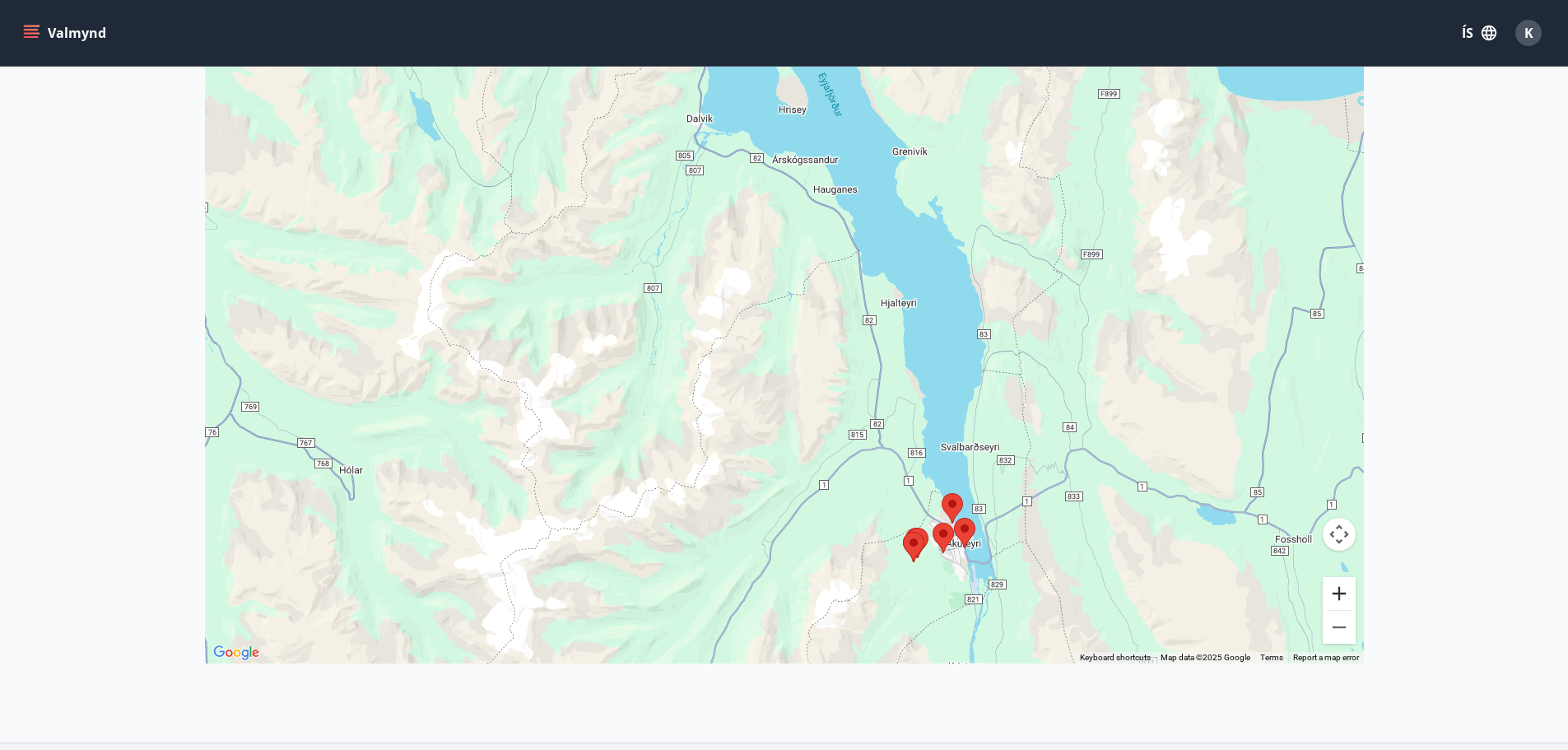
click at [1338, 592] on button "Zoom in" at bounding box center [1339, 593] width 33 height 33
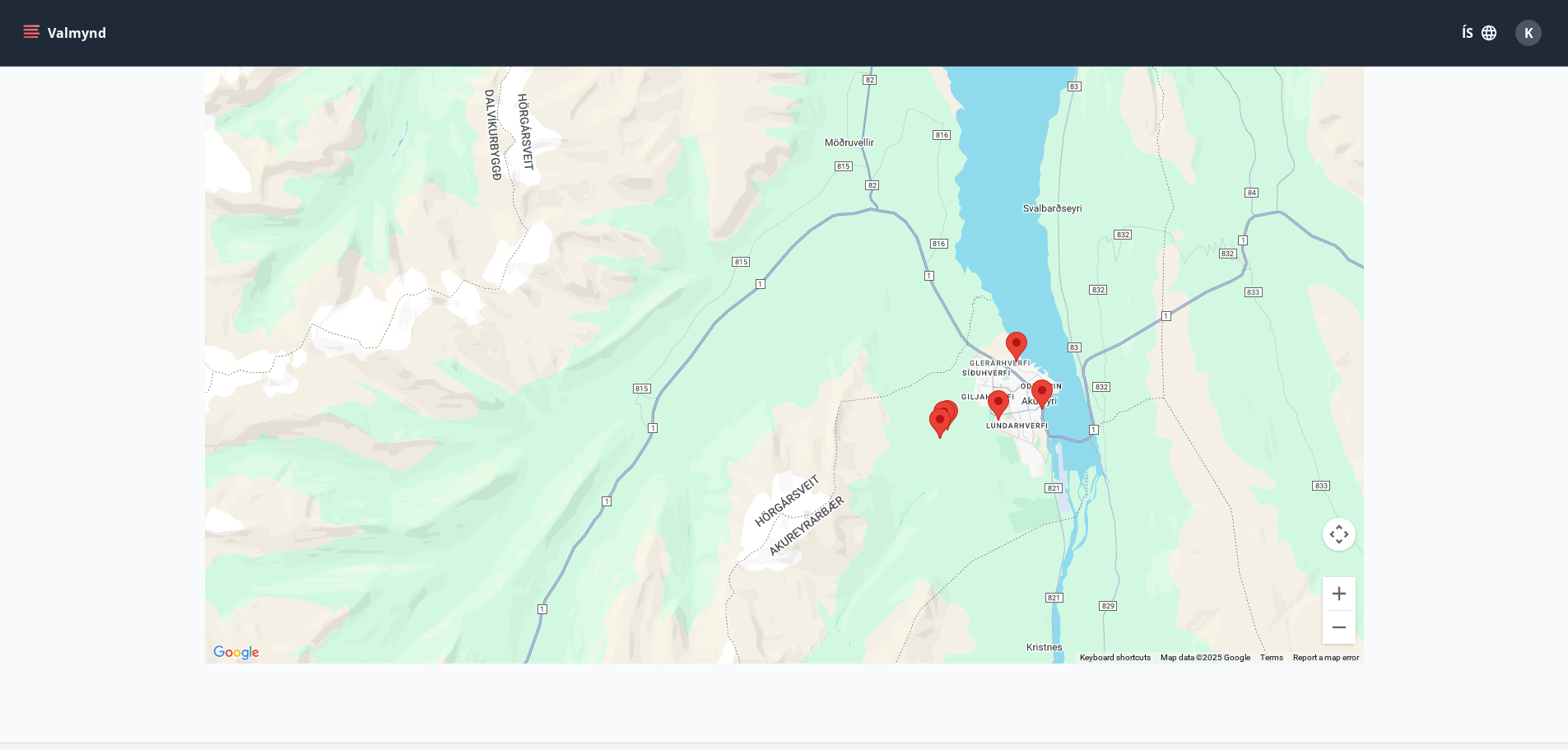
drag, startPoint x: 986, startPoint y: 492, endPoint x: 881, endPoint y: 85, distance: 420.3
click at [881, 85] on div at bounding box center [784, 289] width 1159 height 750
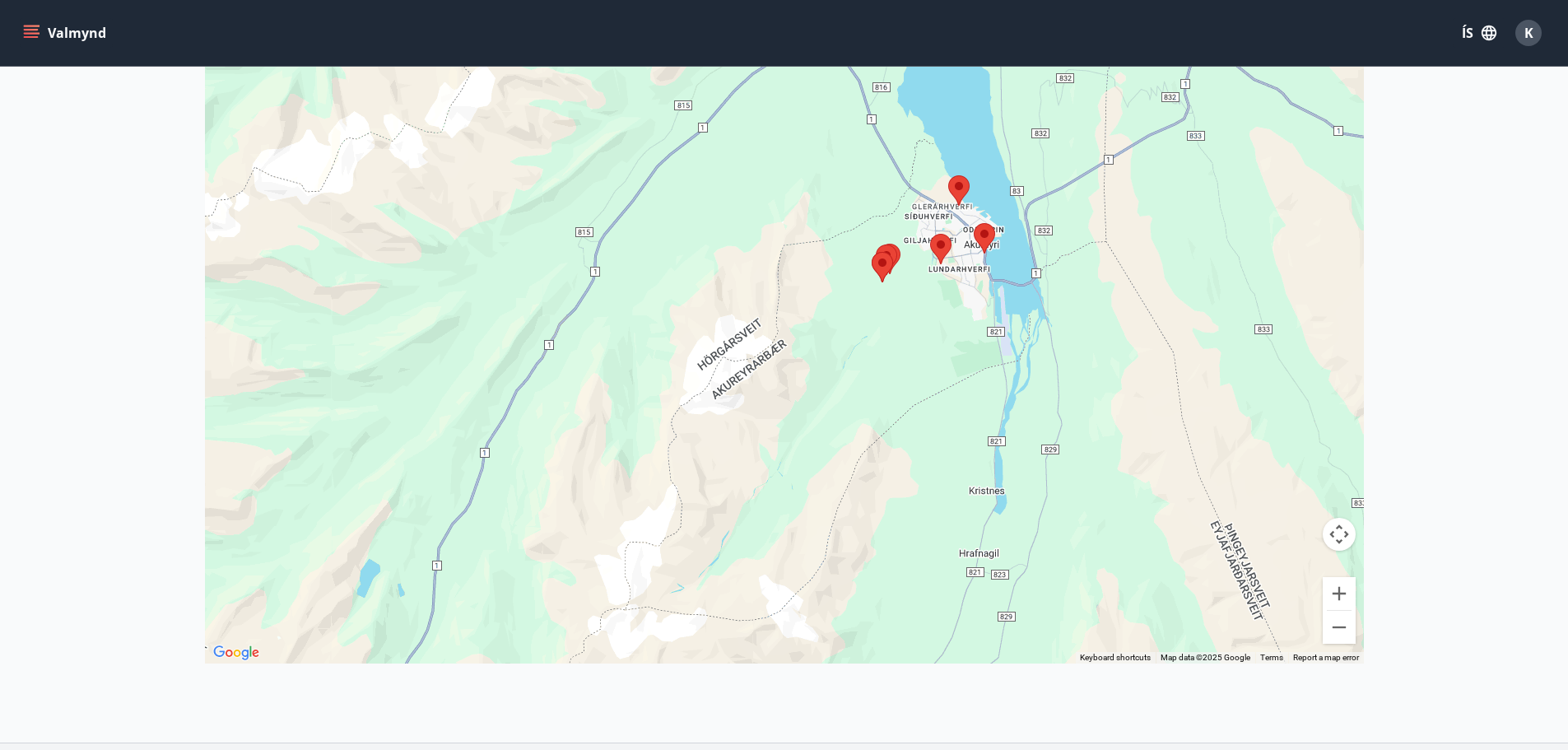
drag, startPoint x: 967, startPoint y: 334, endPoint x: 899, endPoint y: 182, distance: 166.5
click at [899, 182] on div at bounding box center [784, 289] width 1159 height 750
click at [974, 222] on area at bounding box center [974, 222] width 0 height 0
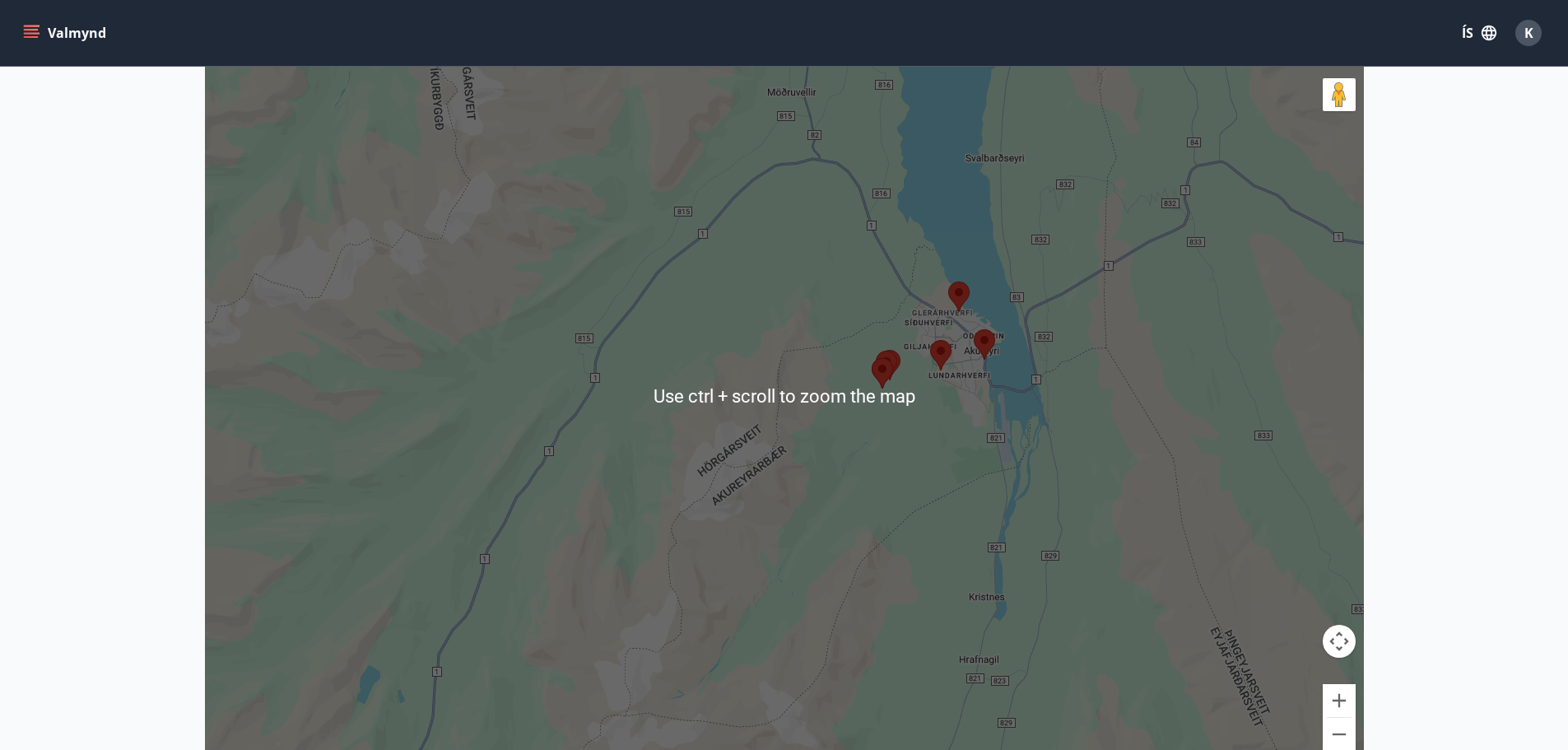
scroll to position [225, 0]
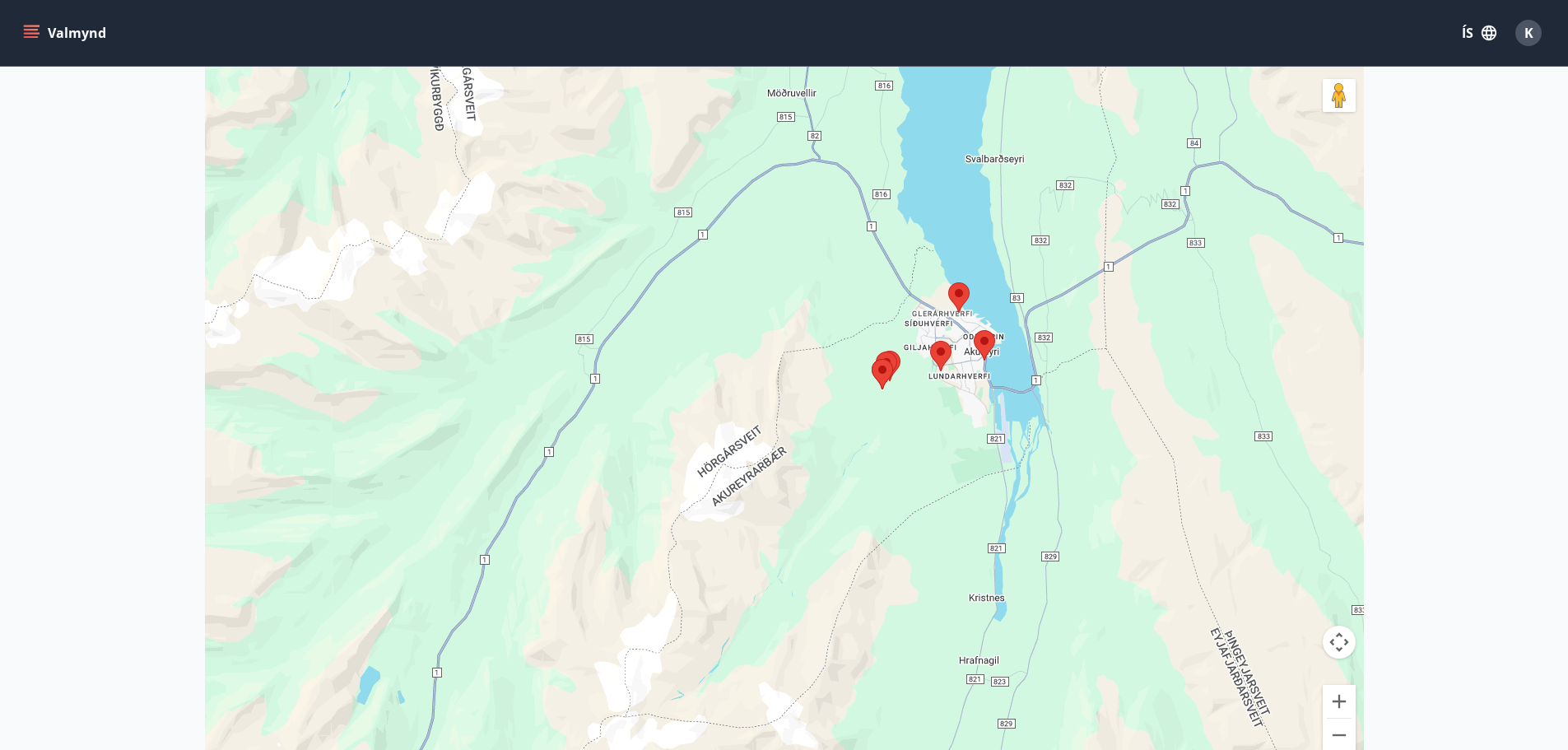
click at [948, 283] on area at bounding box center [948, 283] width 0 height 0
click at [930, 341] on area at bounding box center [930, 341] width 0 height 0
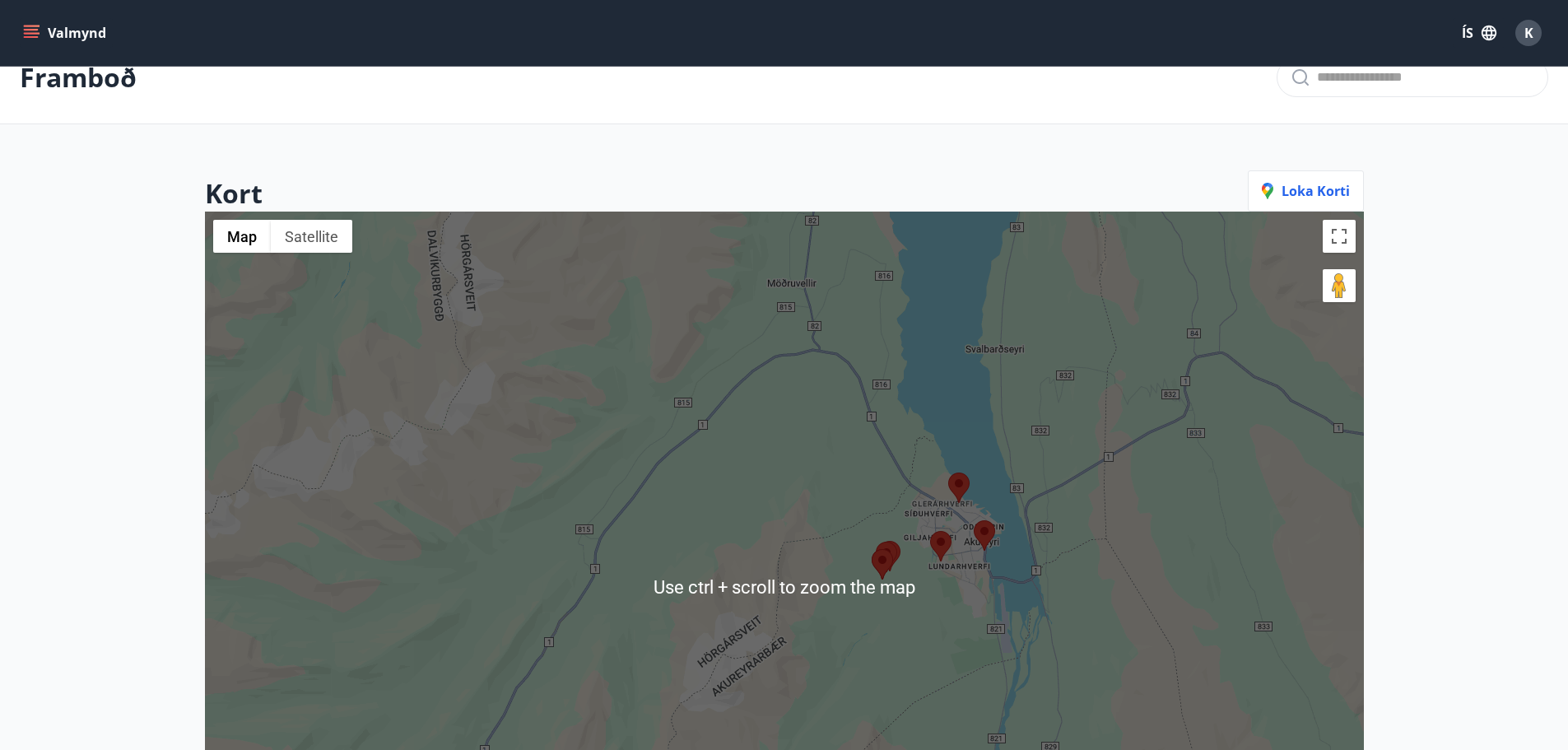
scroll to position [0, 0]
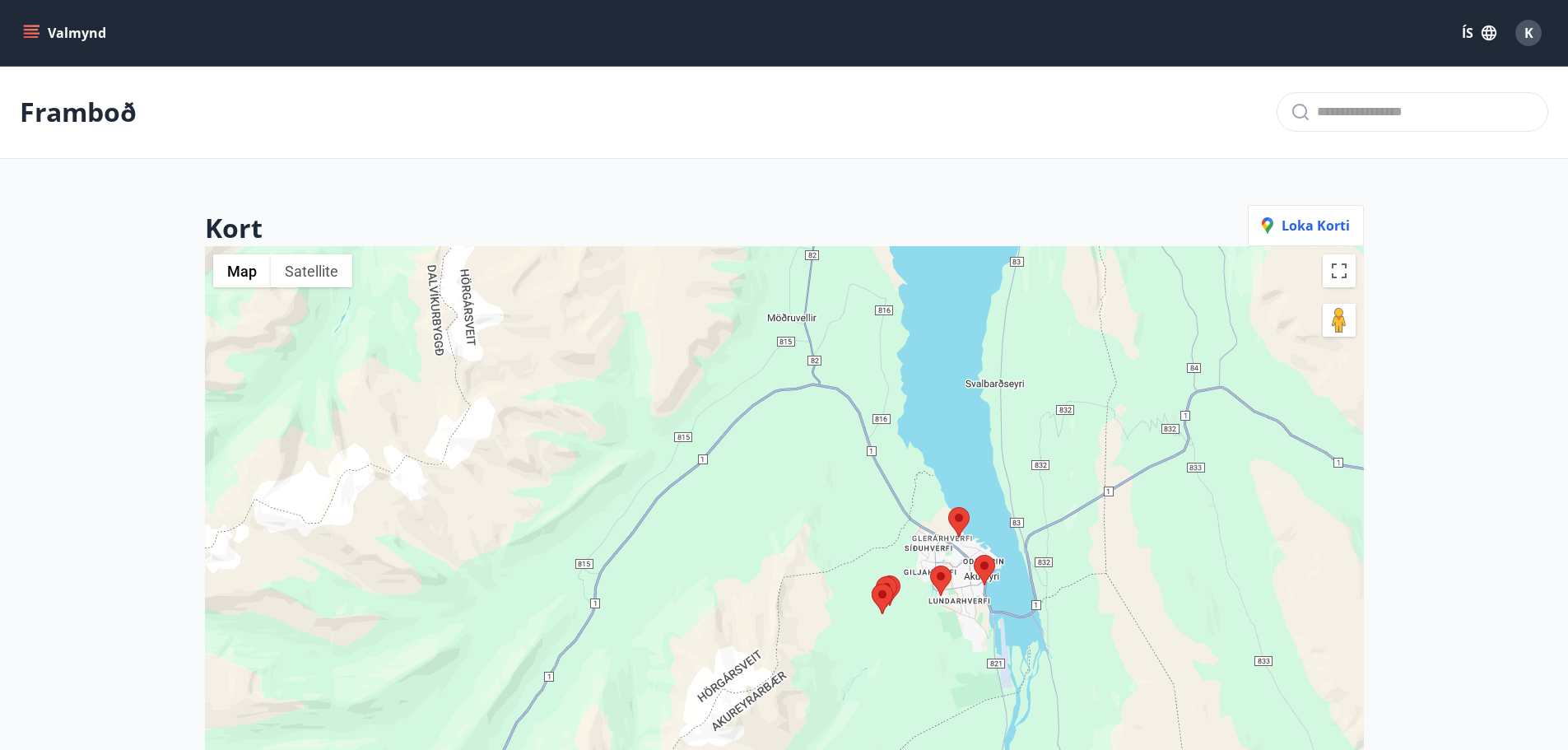
click at [930, 566] on area at bounding box center [930, 566] width 0 height 0
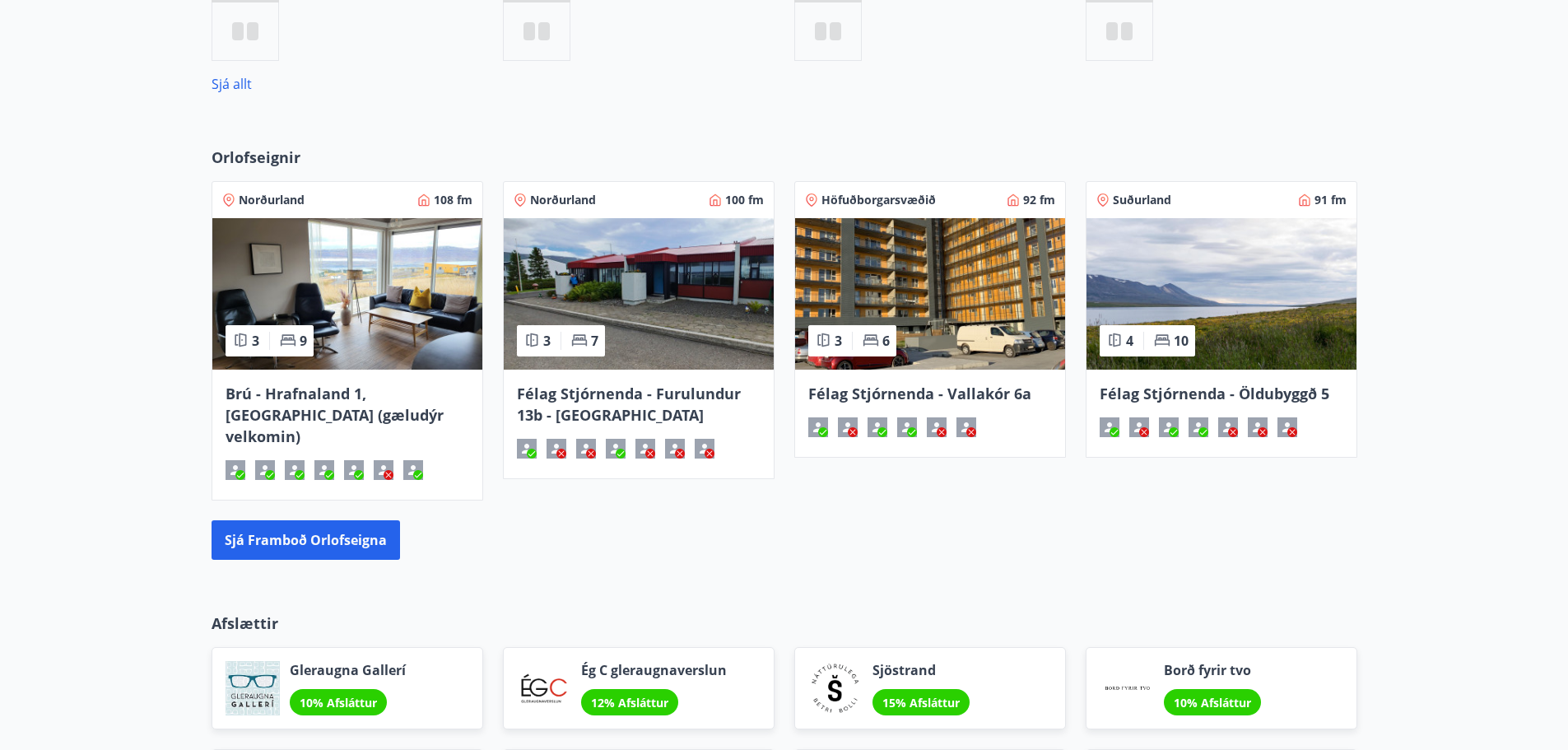
scroll to position [1006, 0]
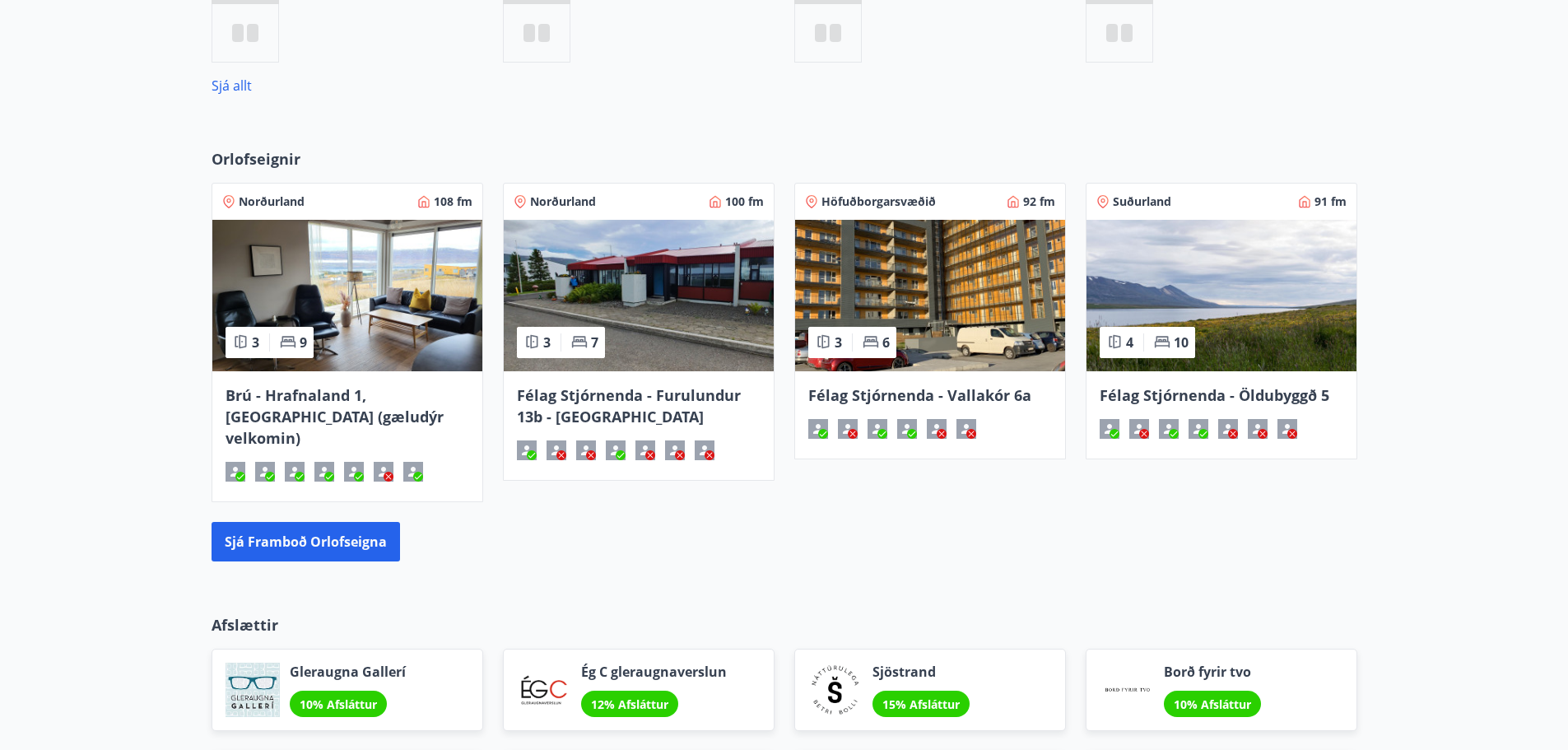
click at [304, 324] on img at bounding box center [347, 295] width 270 height 151
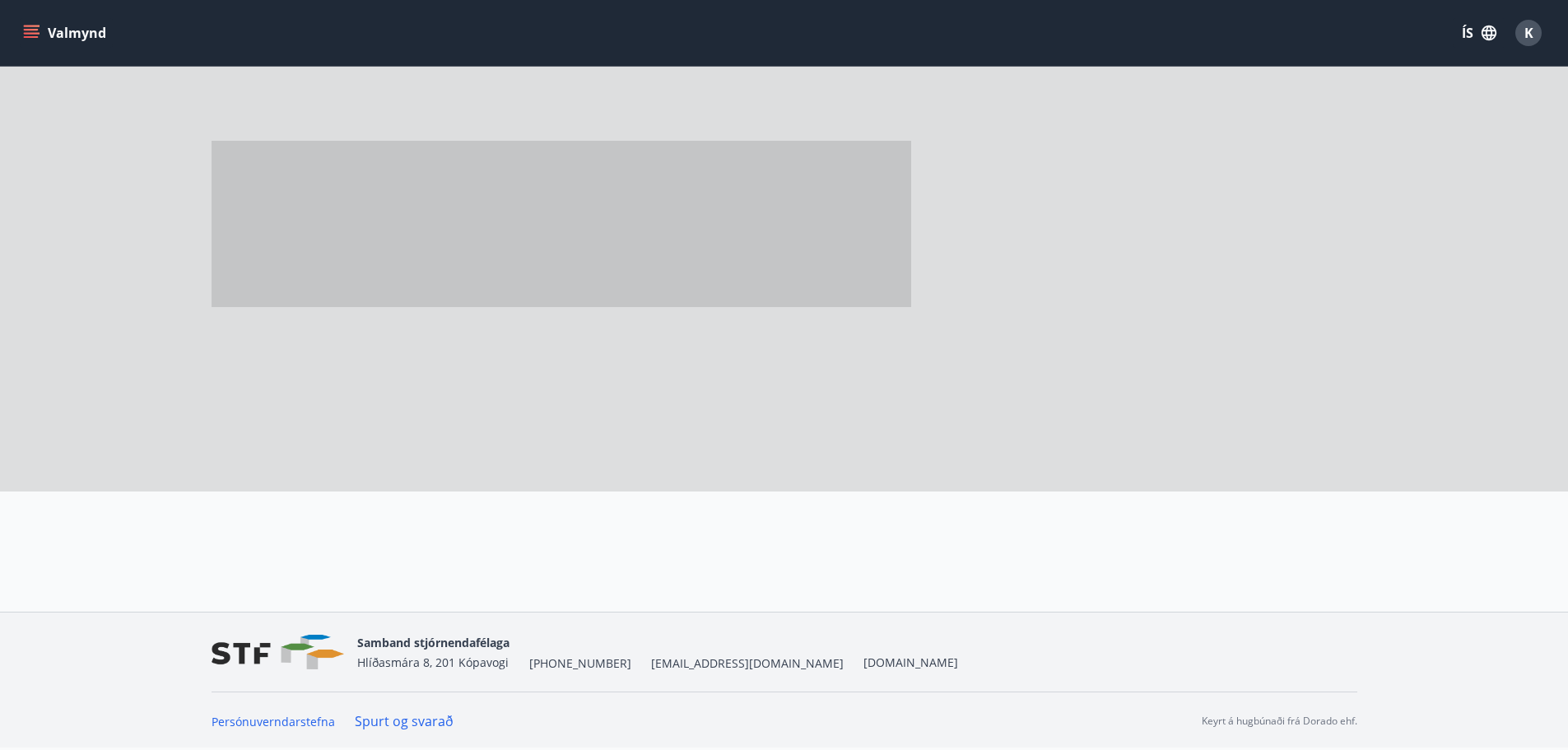
click at [304, 324] on div at bounding box center [593, 244] width 764 height 494
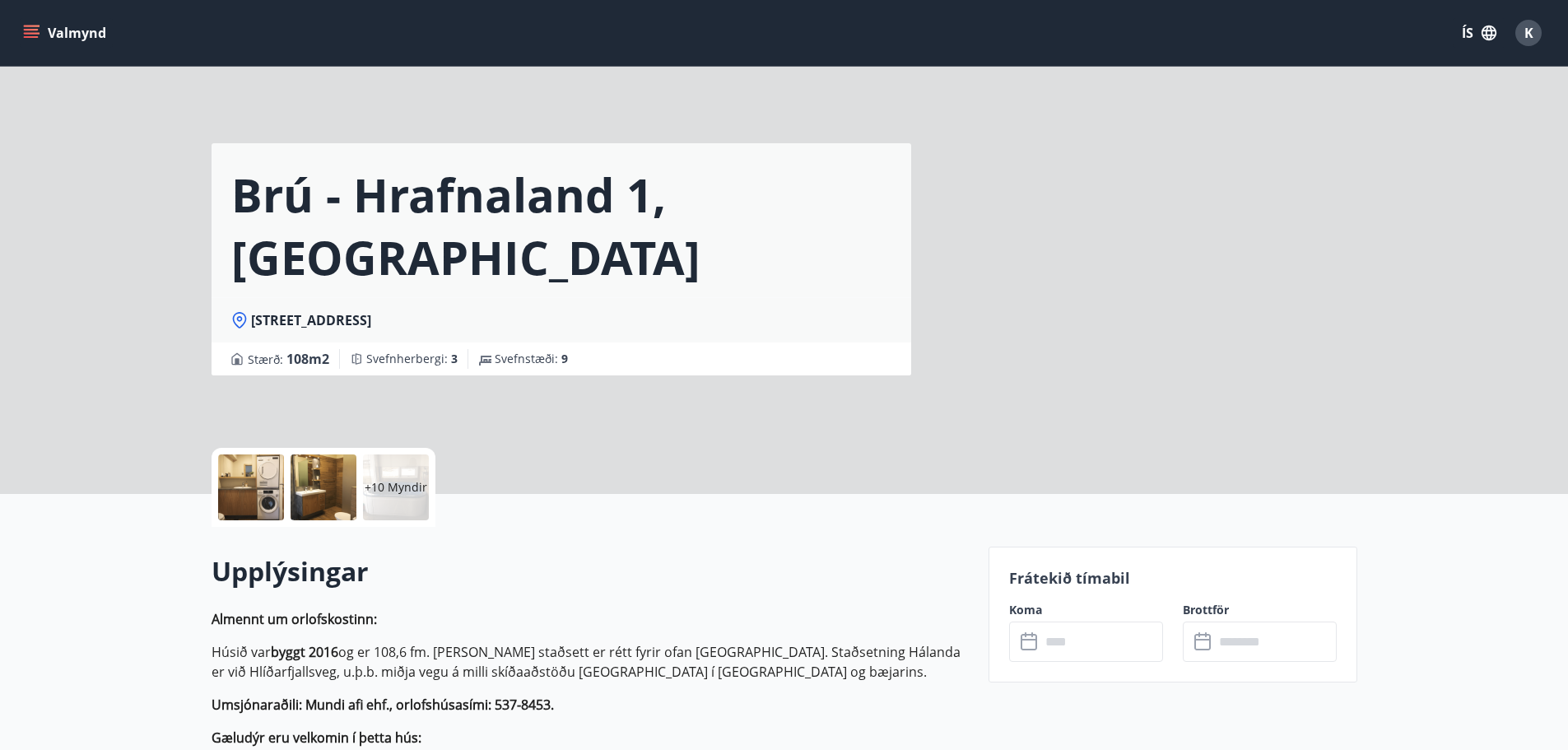
click at [1070, 391] on div "Brú - Hrafnaland 1, Akureyri (gæludýr velkomin) Hrafnaland 1 - 600 Akureyri Stæ…" at bounding box center [784, 247] width 1146 height 494
click at [1032, 647] on icon at bounding box center [1031, 642] width 20 height 20
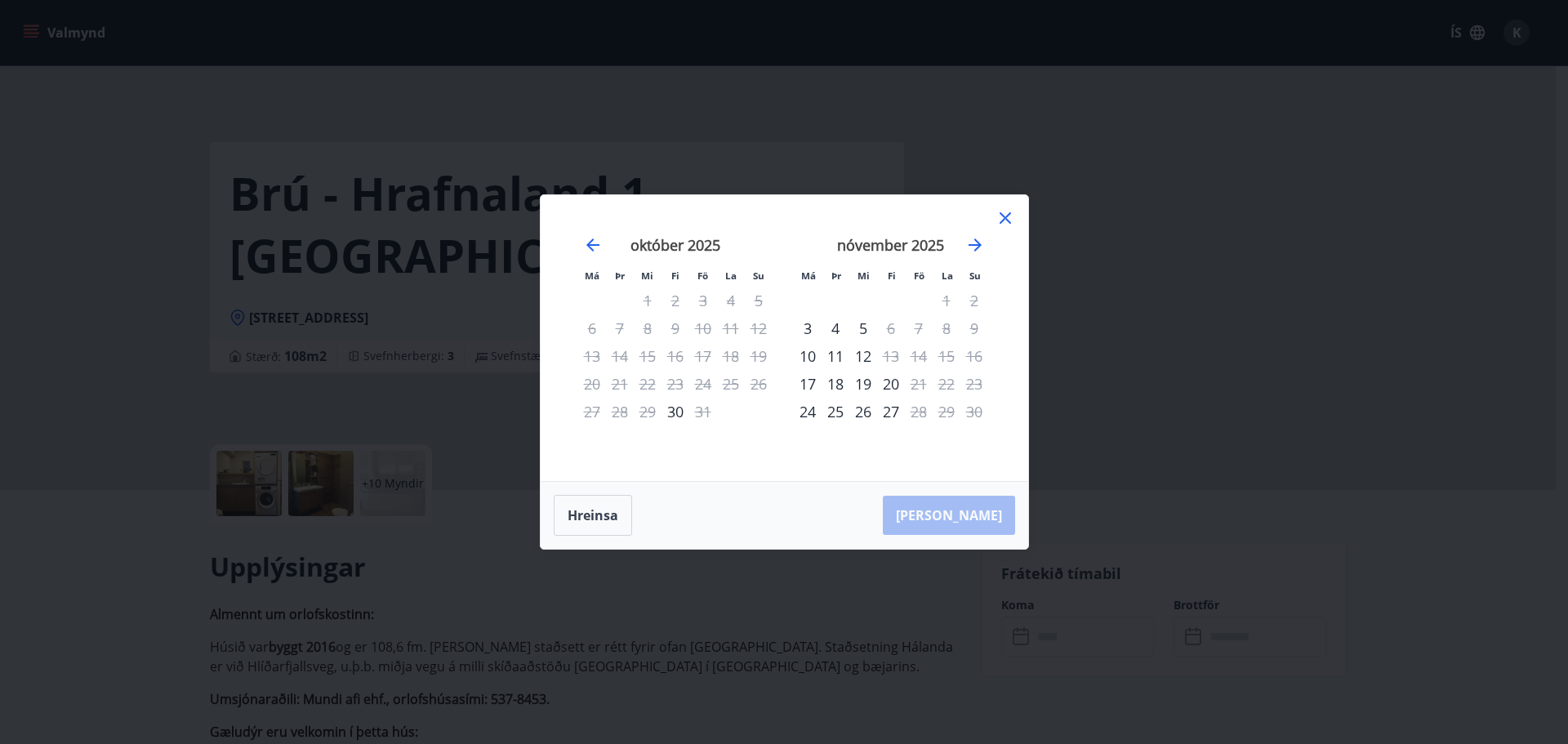
click at [1006, 218] on icon at bounding box center [1005, 218] width 19 height 19
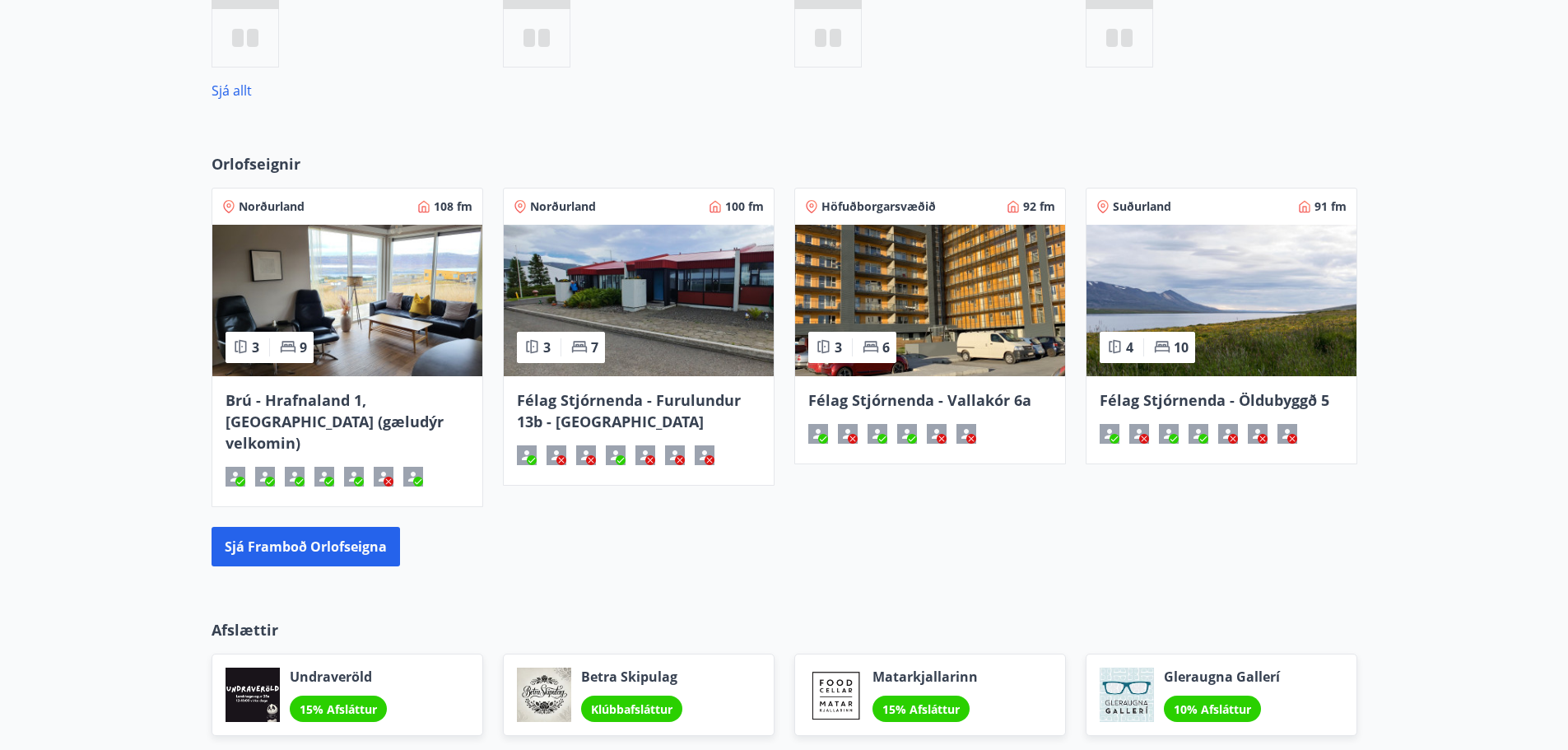
scroll to position [1002, 0]
click at [697, 278] on img at bounding box center [639, 299] width 270 height 151
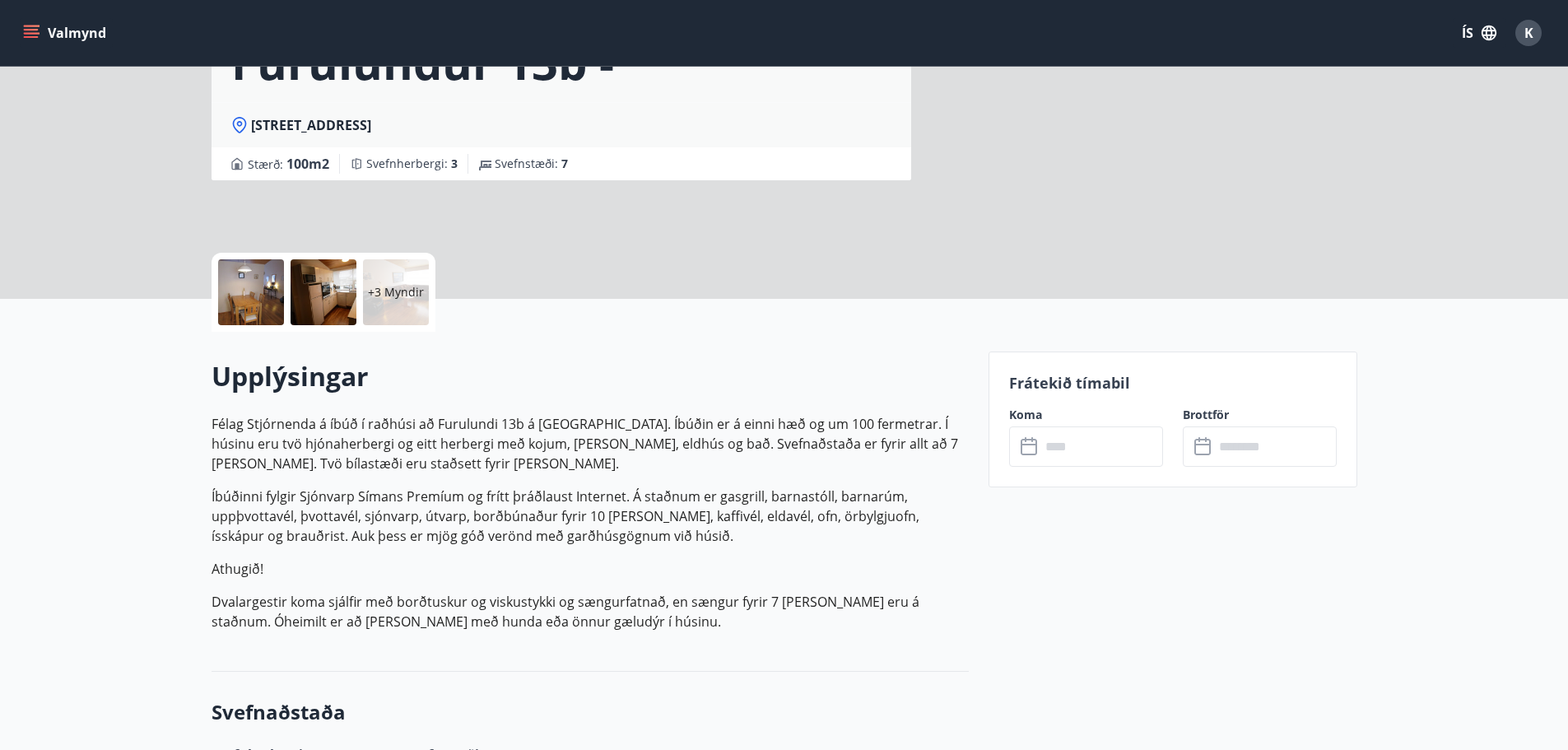
scroll to position [199, 0]
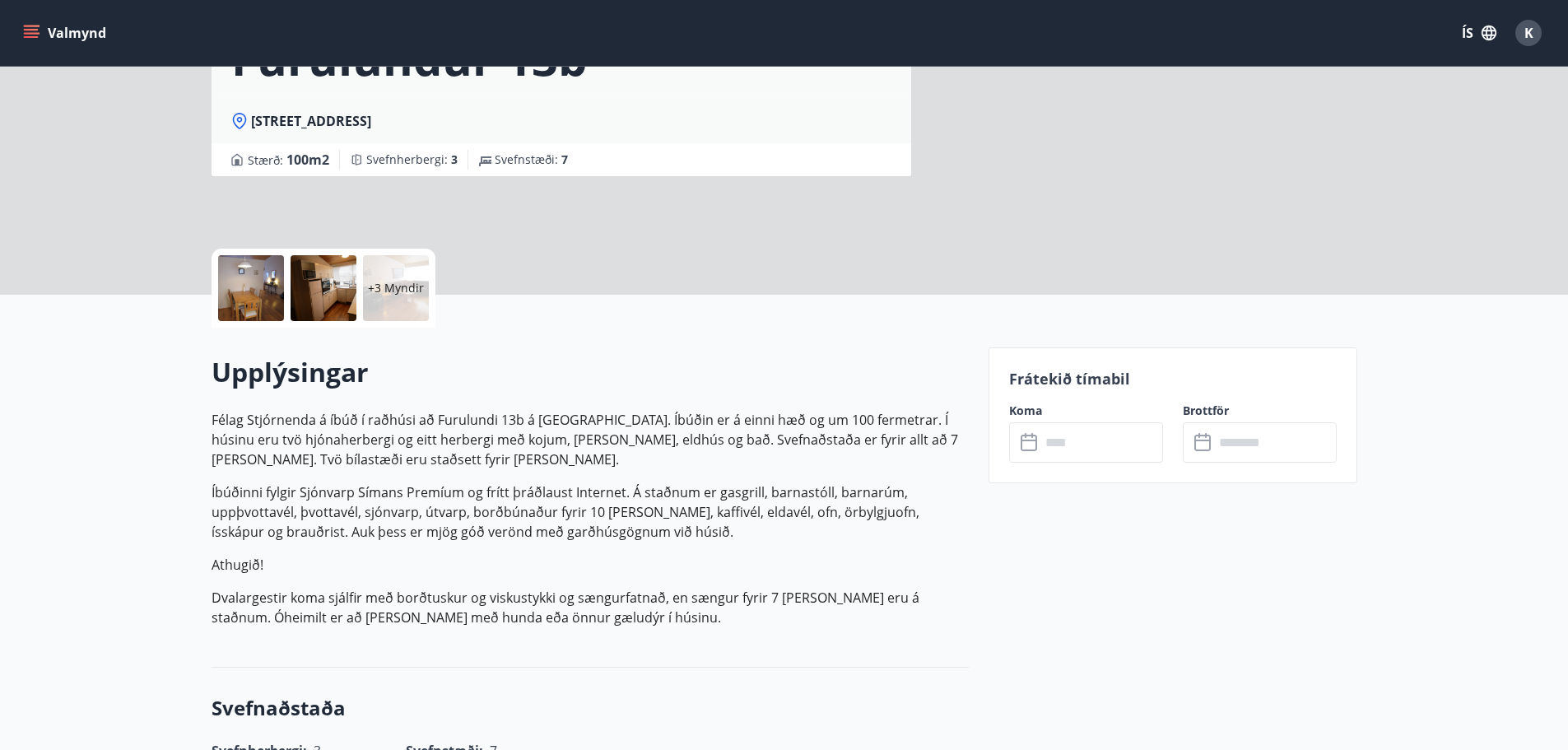
click at [1025, 443] on icon at bounding box center [1031, 443] width 20 height 20
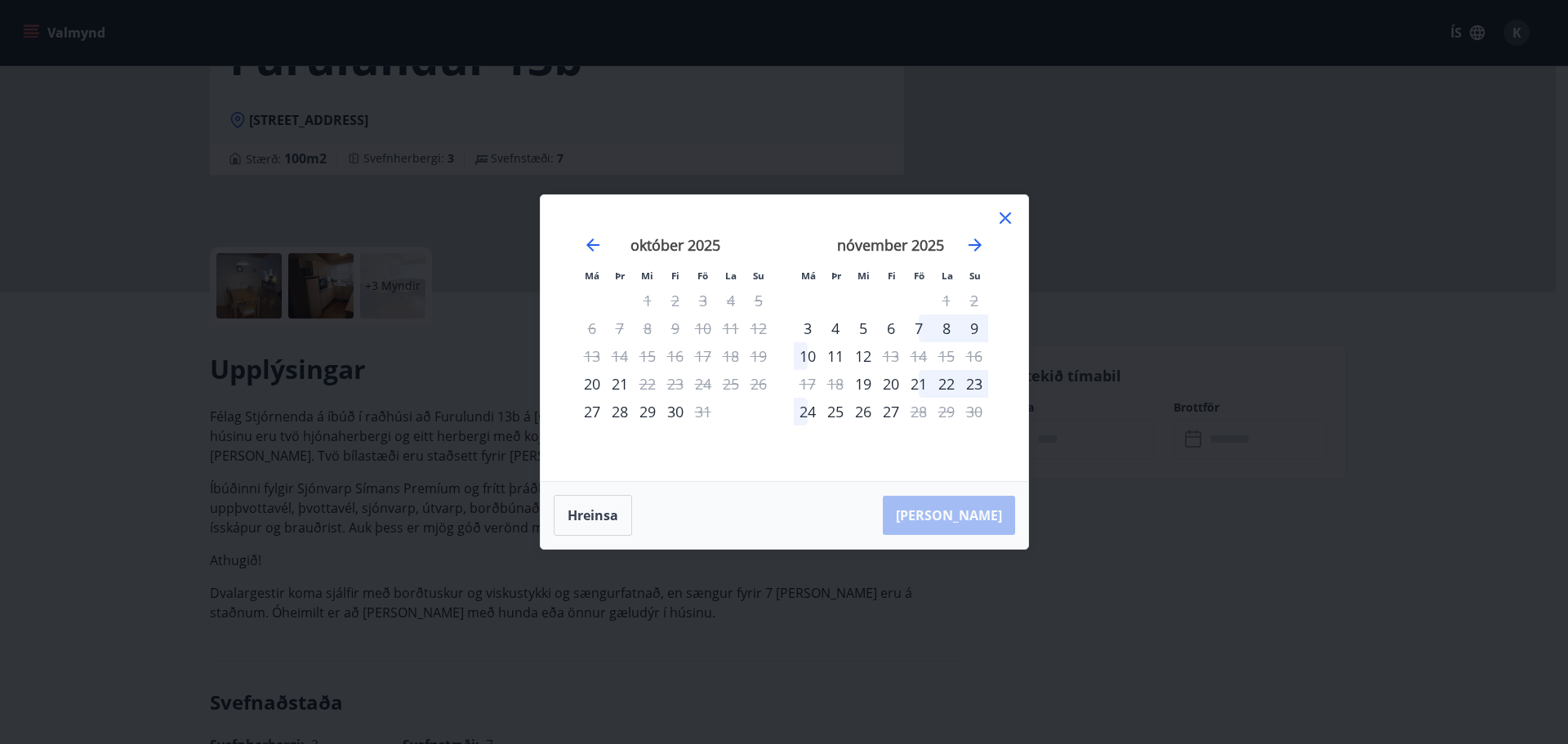
click at [1001, 219] on icon at bounding box center [1005, 218] width 19 height 19
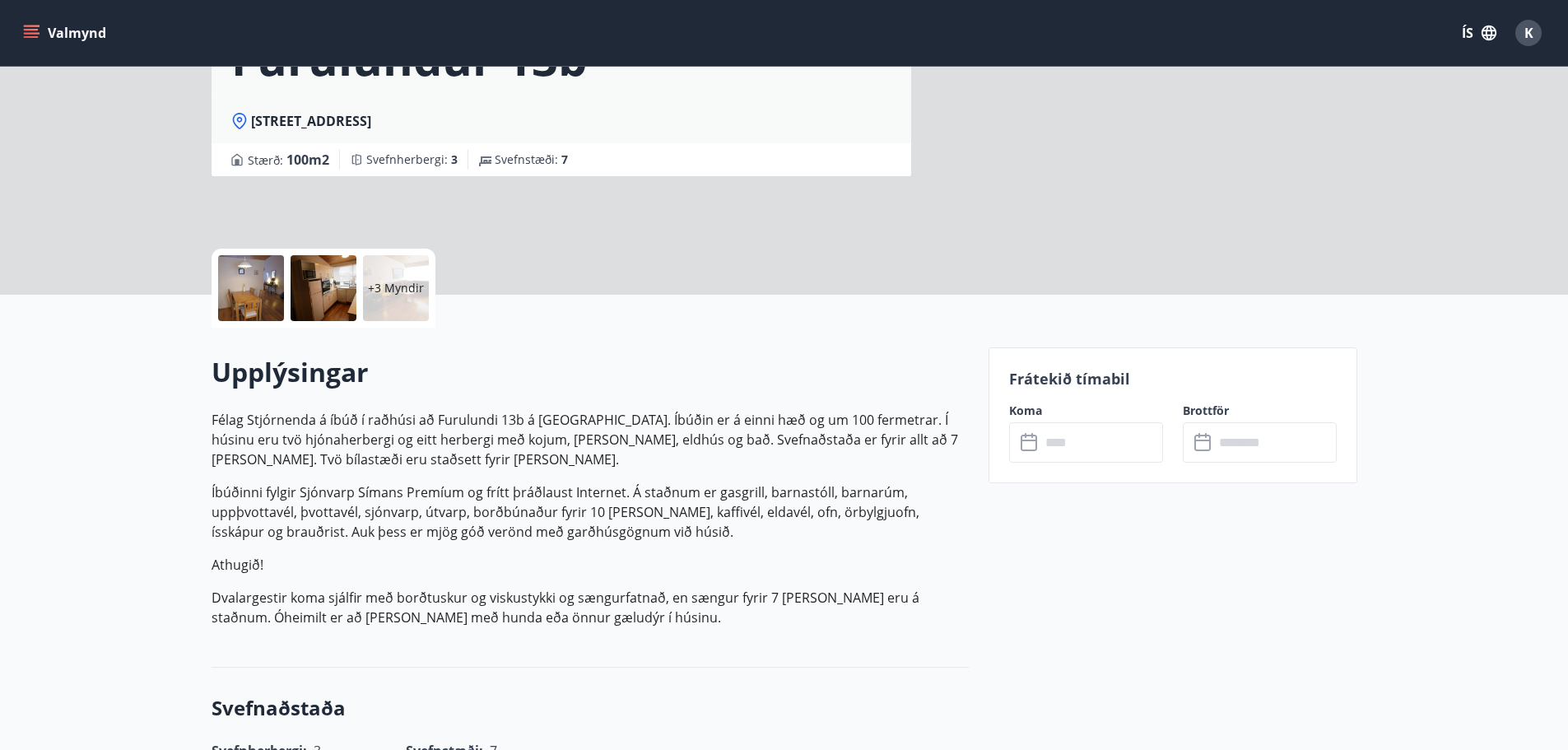
scroll to position [0, 0]
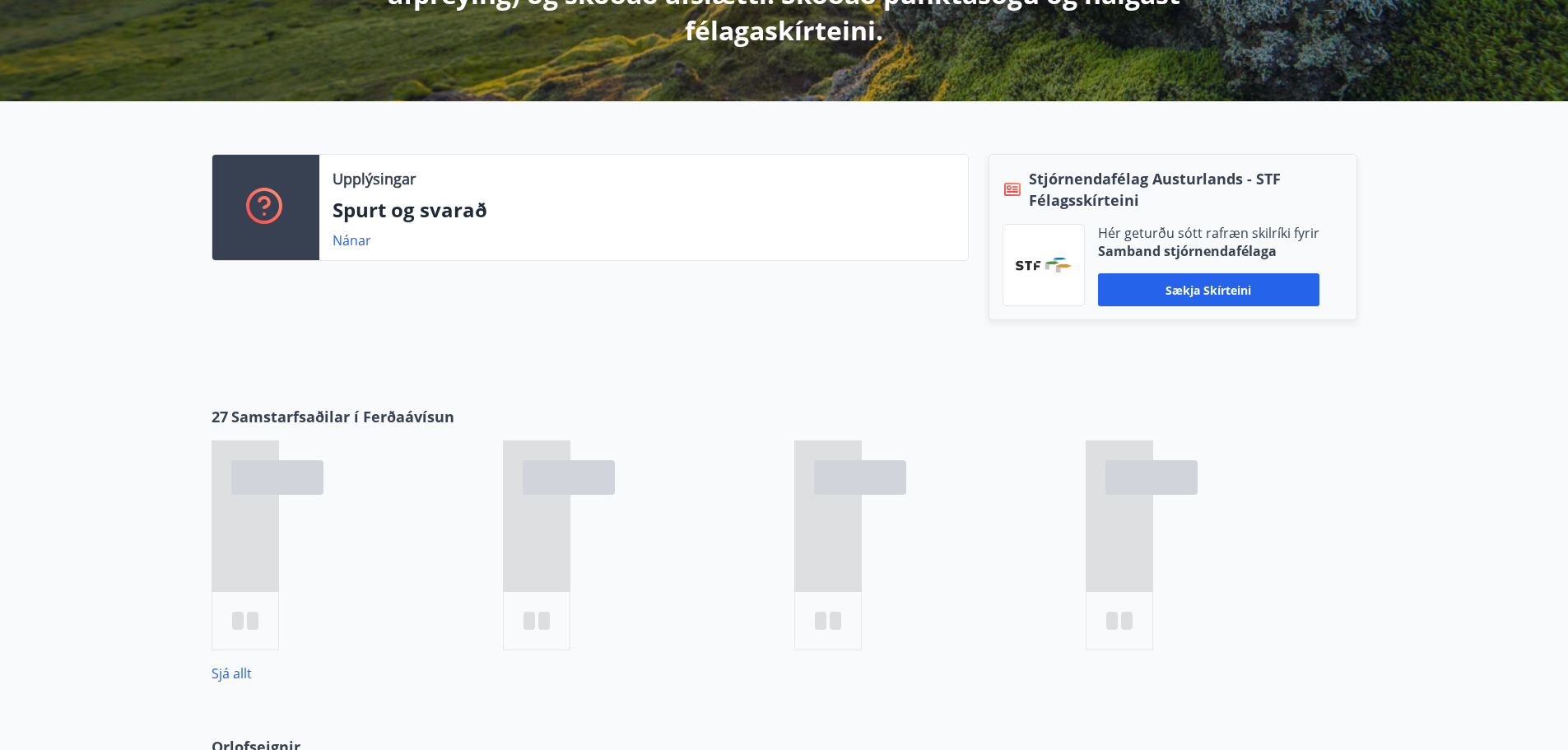
scroll to position [418, 0]
click at [237, 674] on link "Sjá allt" at bounding box center [231, 674] width 40 height 18
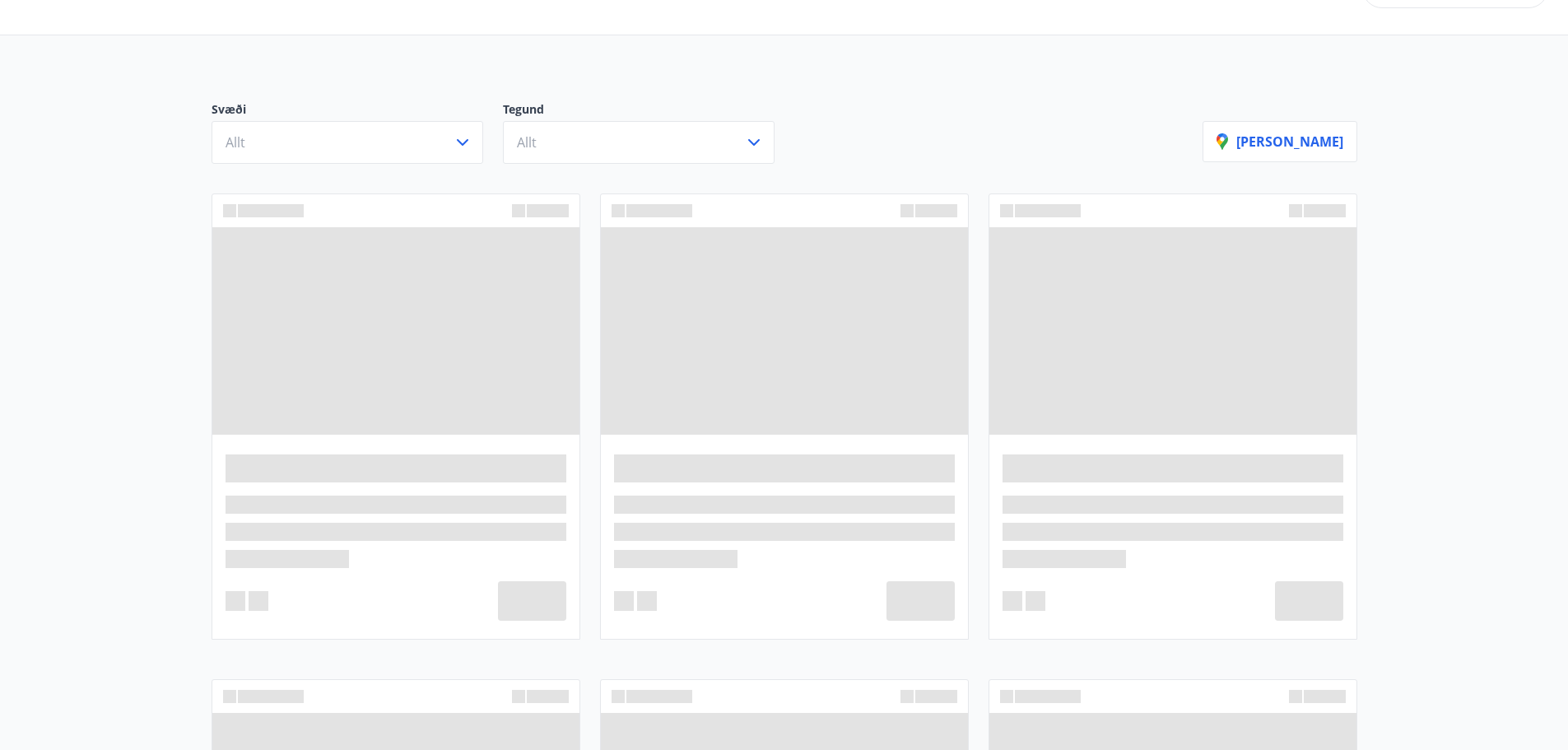
scroll to position [123, 0]
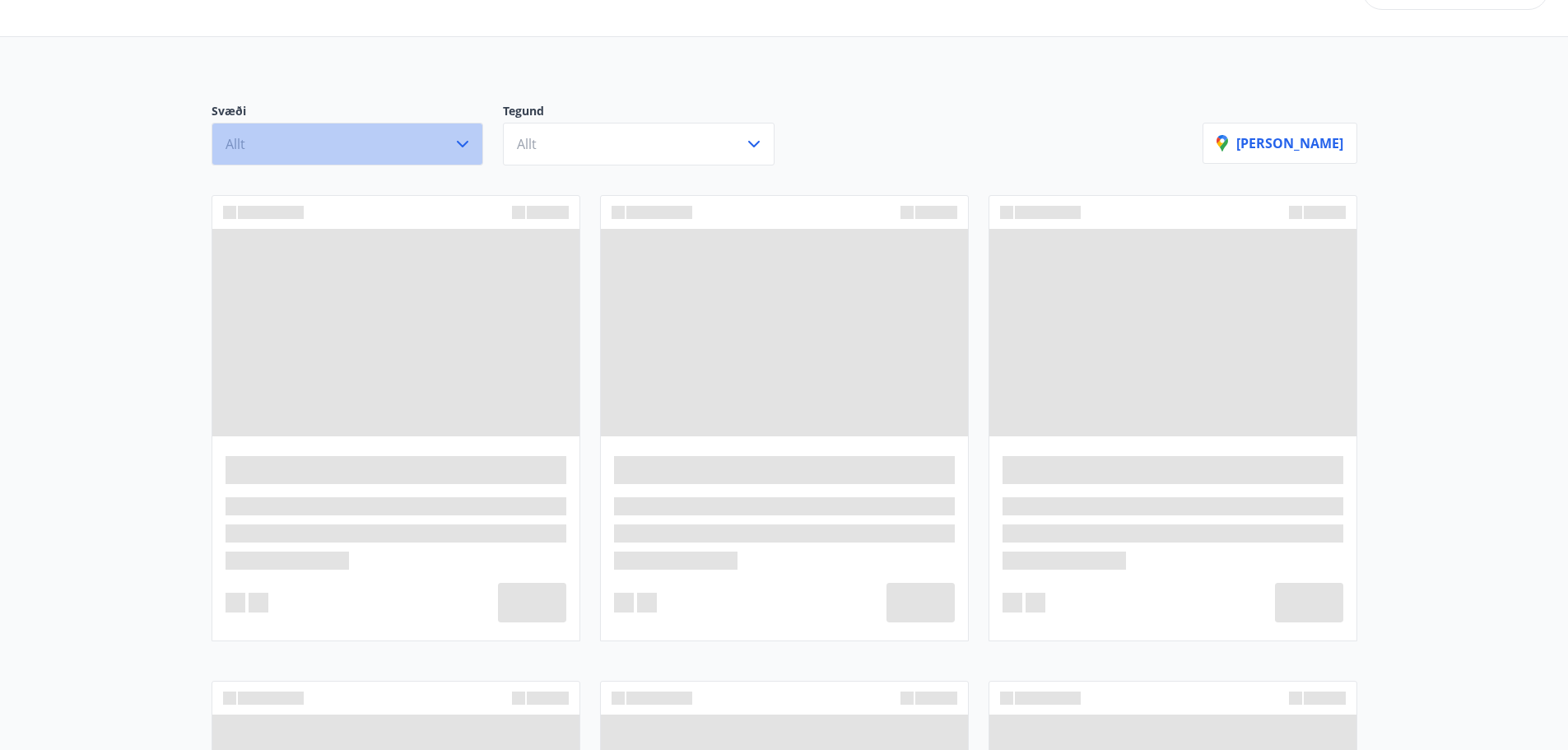
click at [462, 141] on icon "button" at bounding box center [463, 144] width 20 height 20
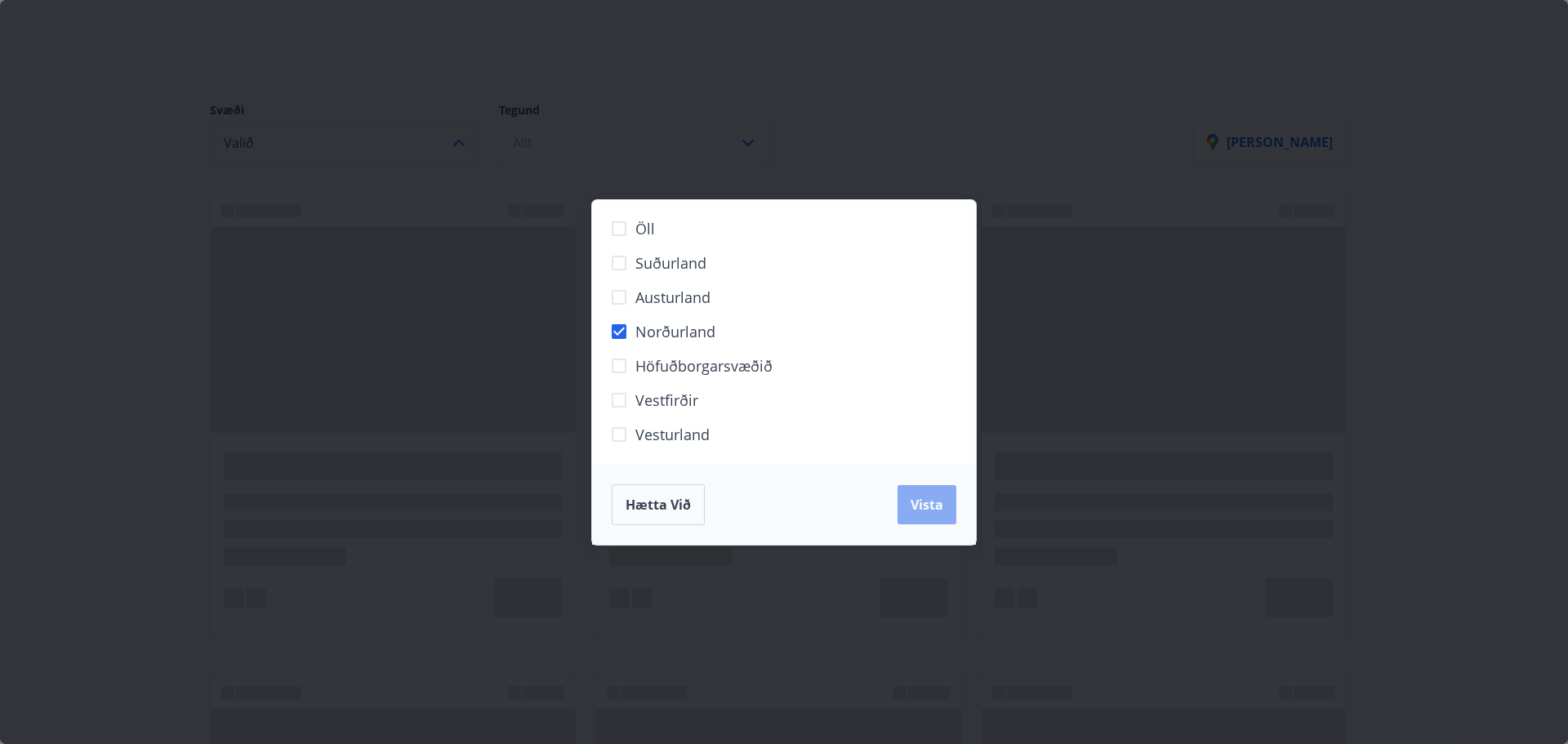
click at [918, 517] on button "Vista" at bounding box center [926, 504] width 59 height 39
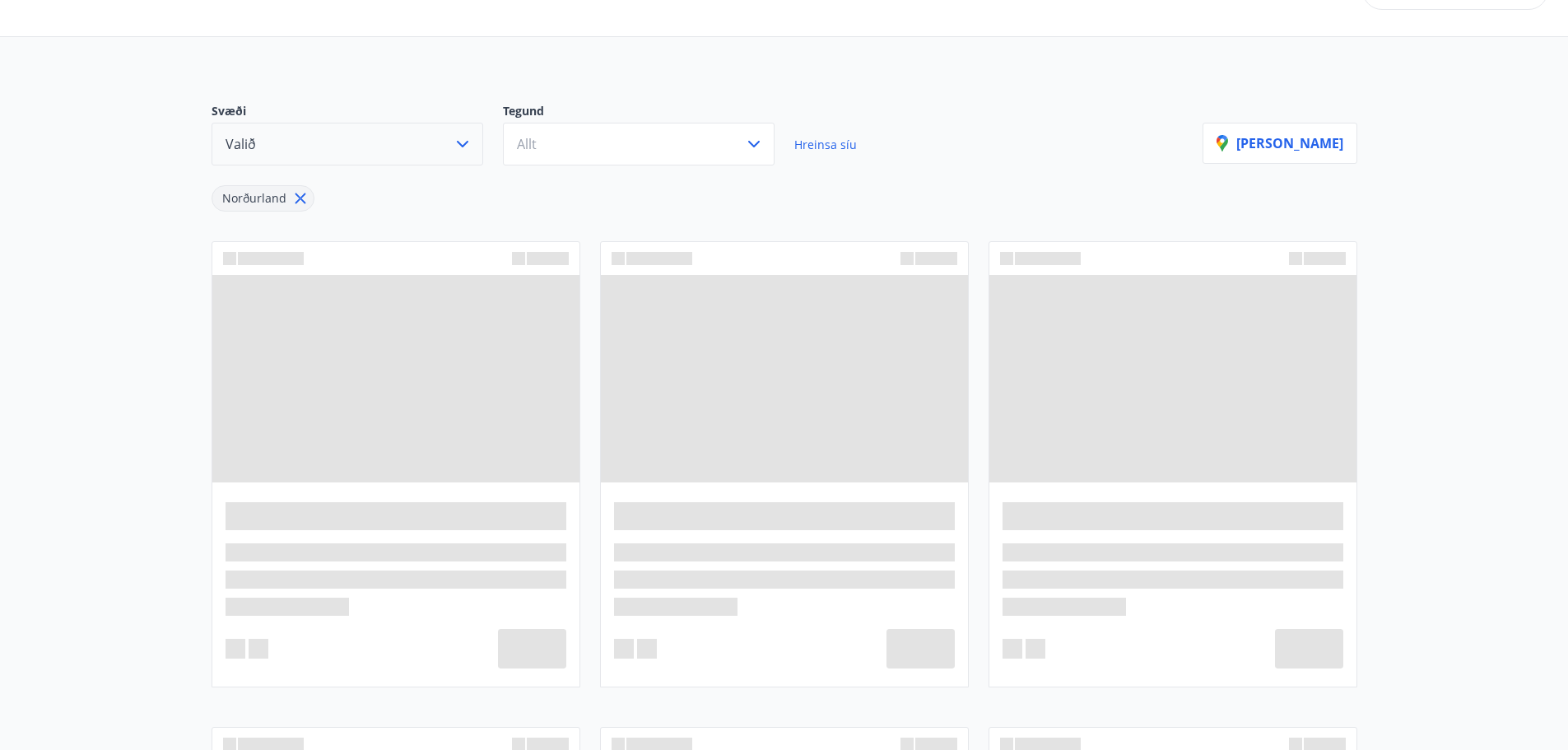
click at [467, 142] on icon "button" at bounding box center [463, 144] width 20 height 20
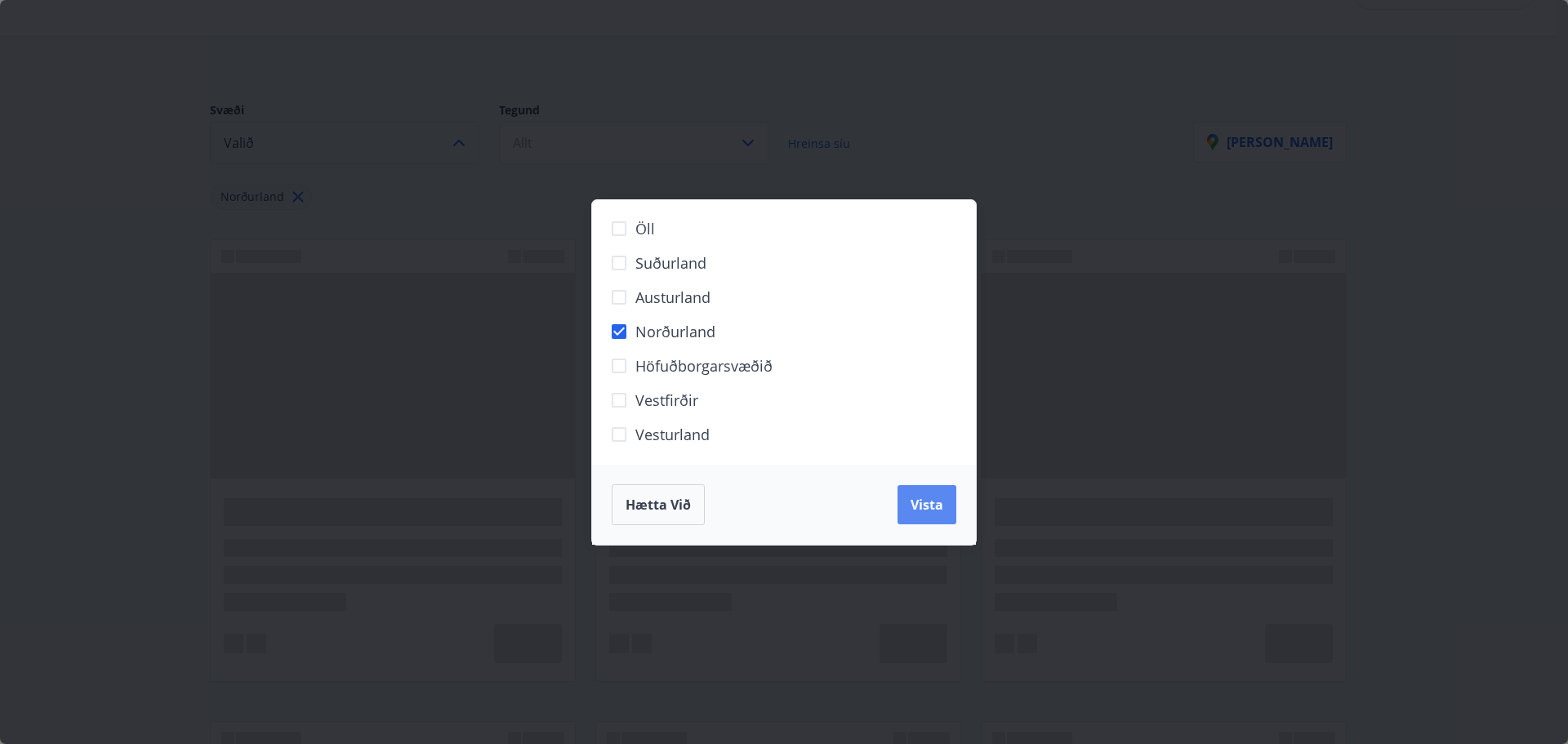
click at [918, 497] on span "Vista" at bounding box center [926, 504] width 33 height 18
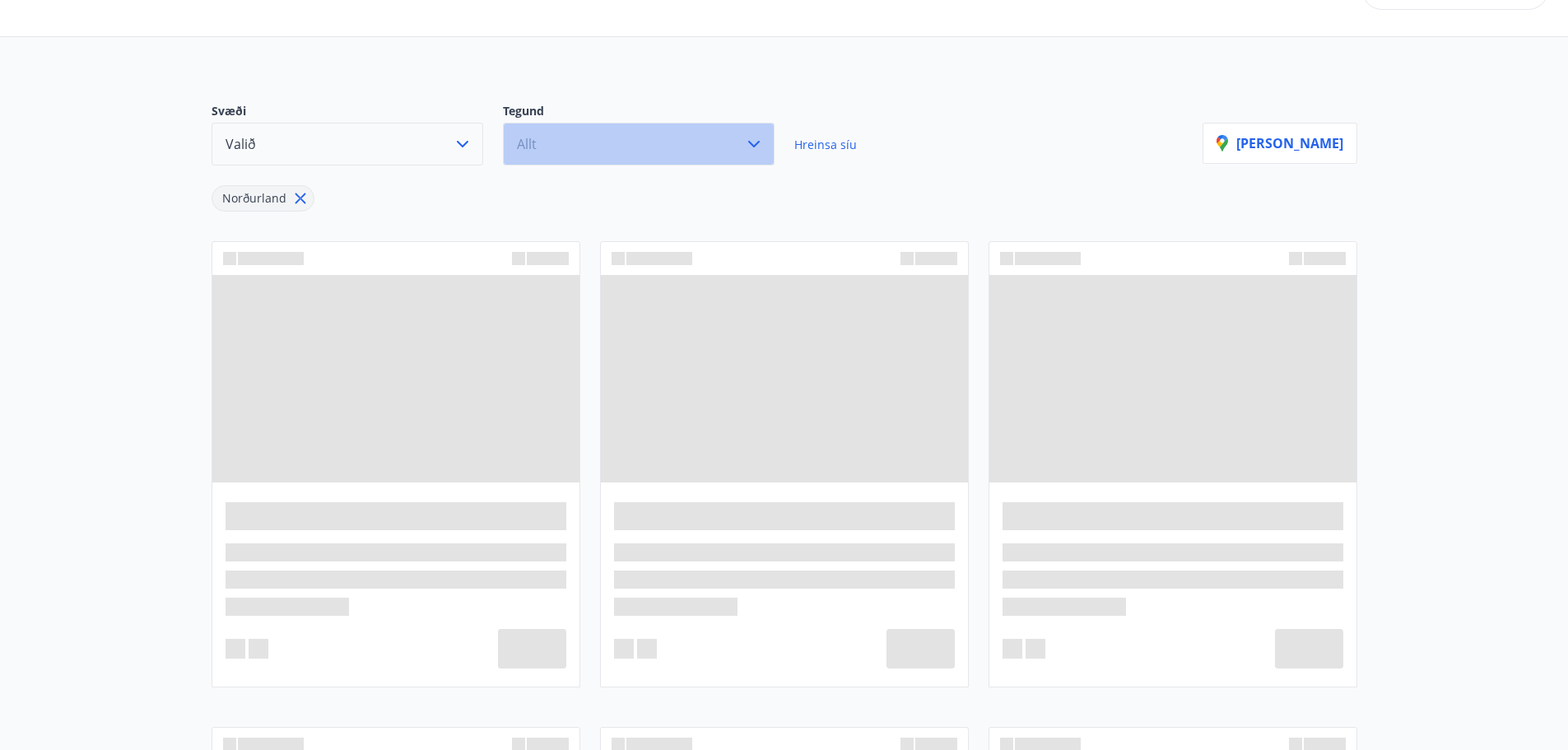
click at [759, 140] on icon "button" at bounding box center [754, 144] width 20 height 20
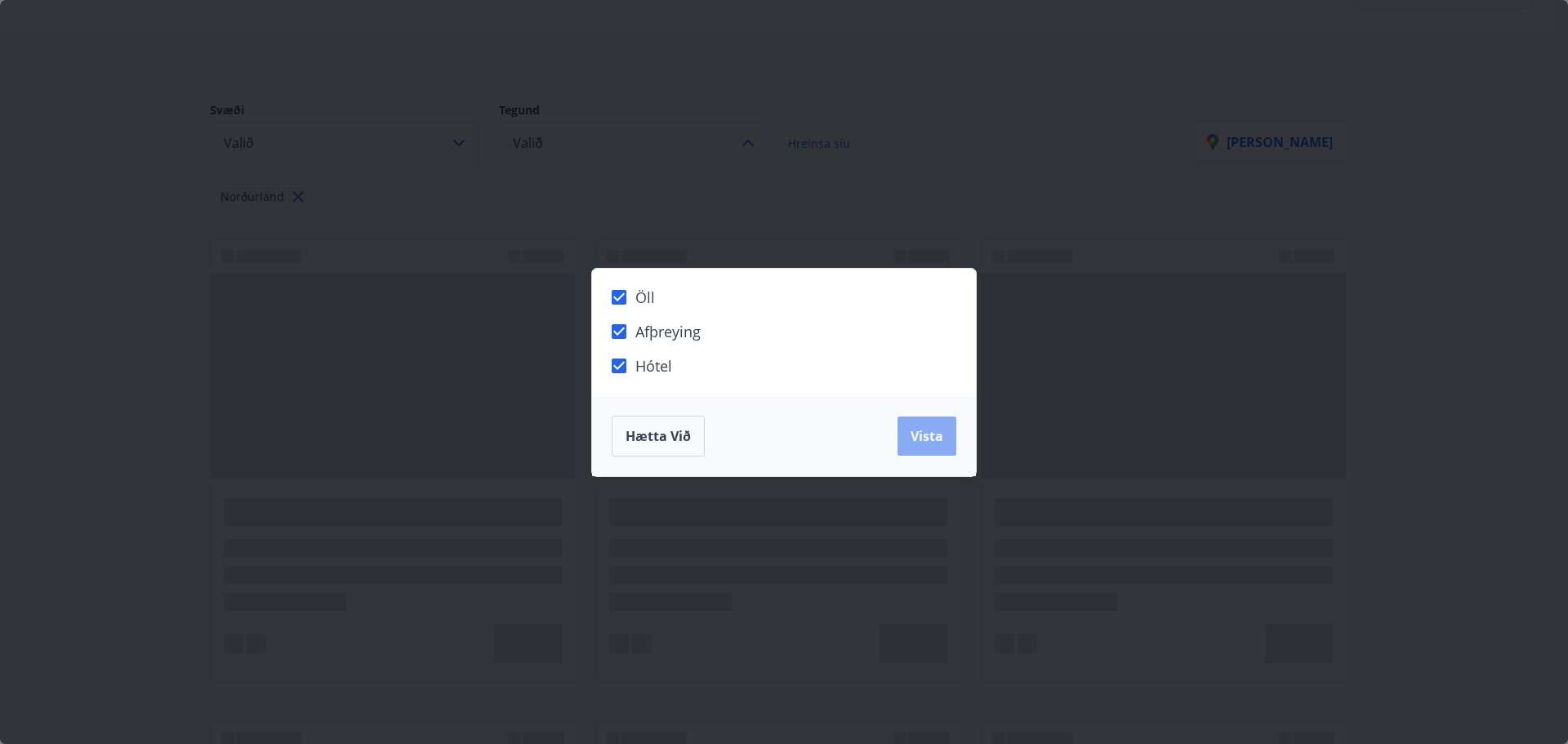
click at [918, 443] on span "Vista" at bounding box center [926, 436] width 33 height 18
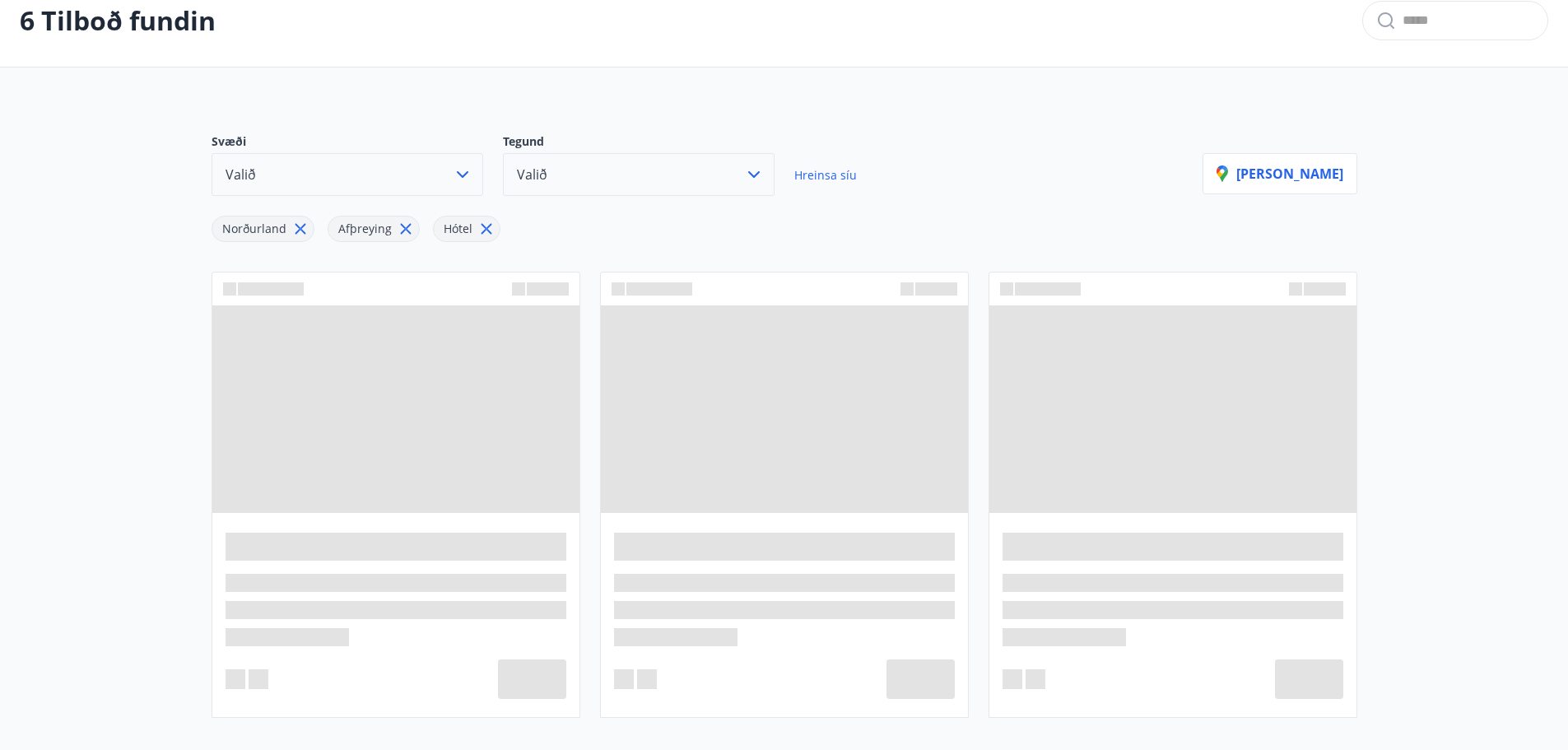
scroll to position [93, 0]
click at [753, 168] on icon "button" at bounding box center [754, 173] width 20 height 20
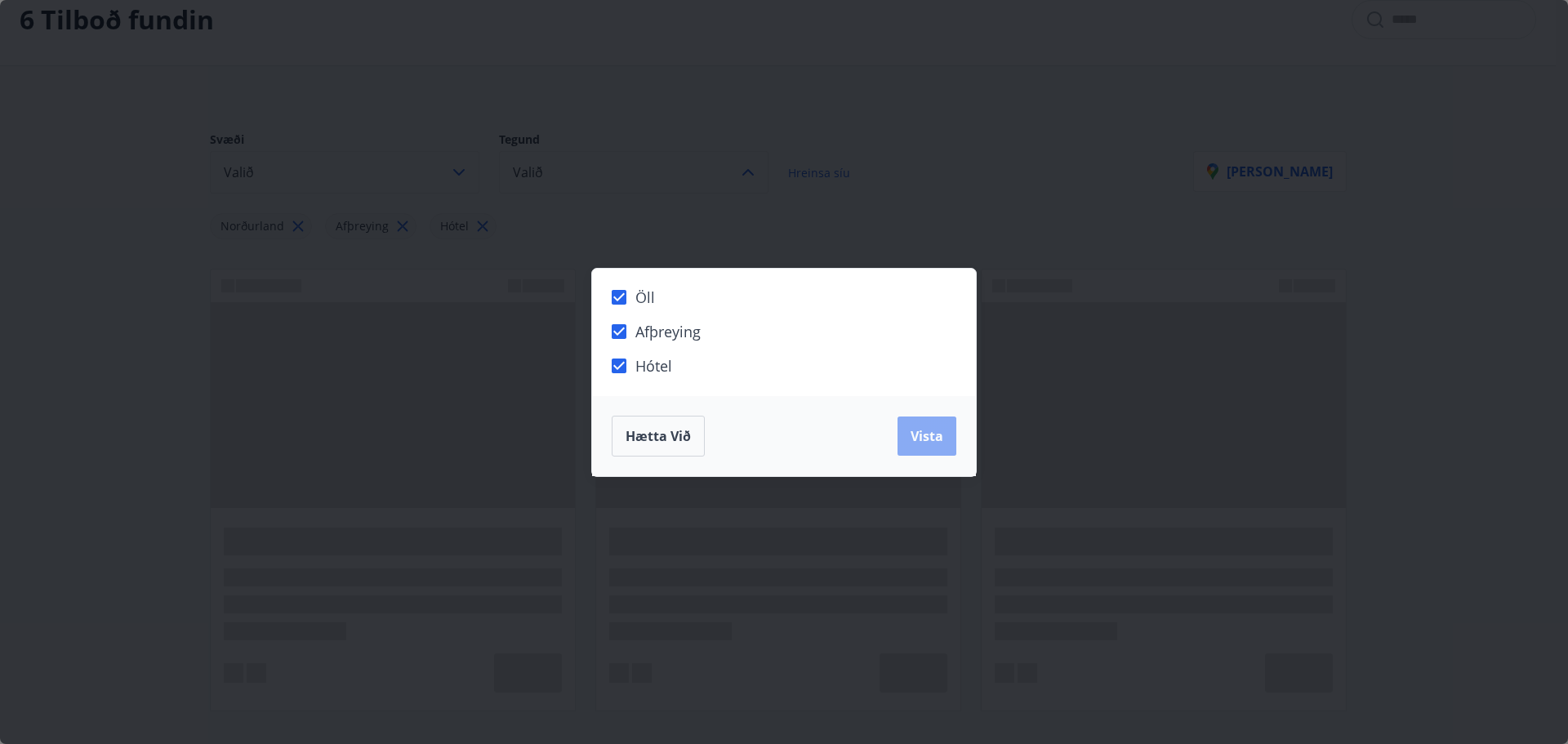
click at [915, 439] on span "Vista" at bounding box center [926, 436] width 33 height 18
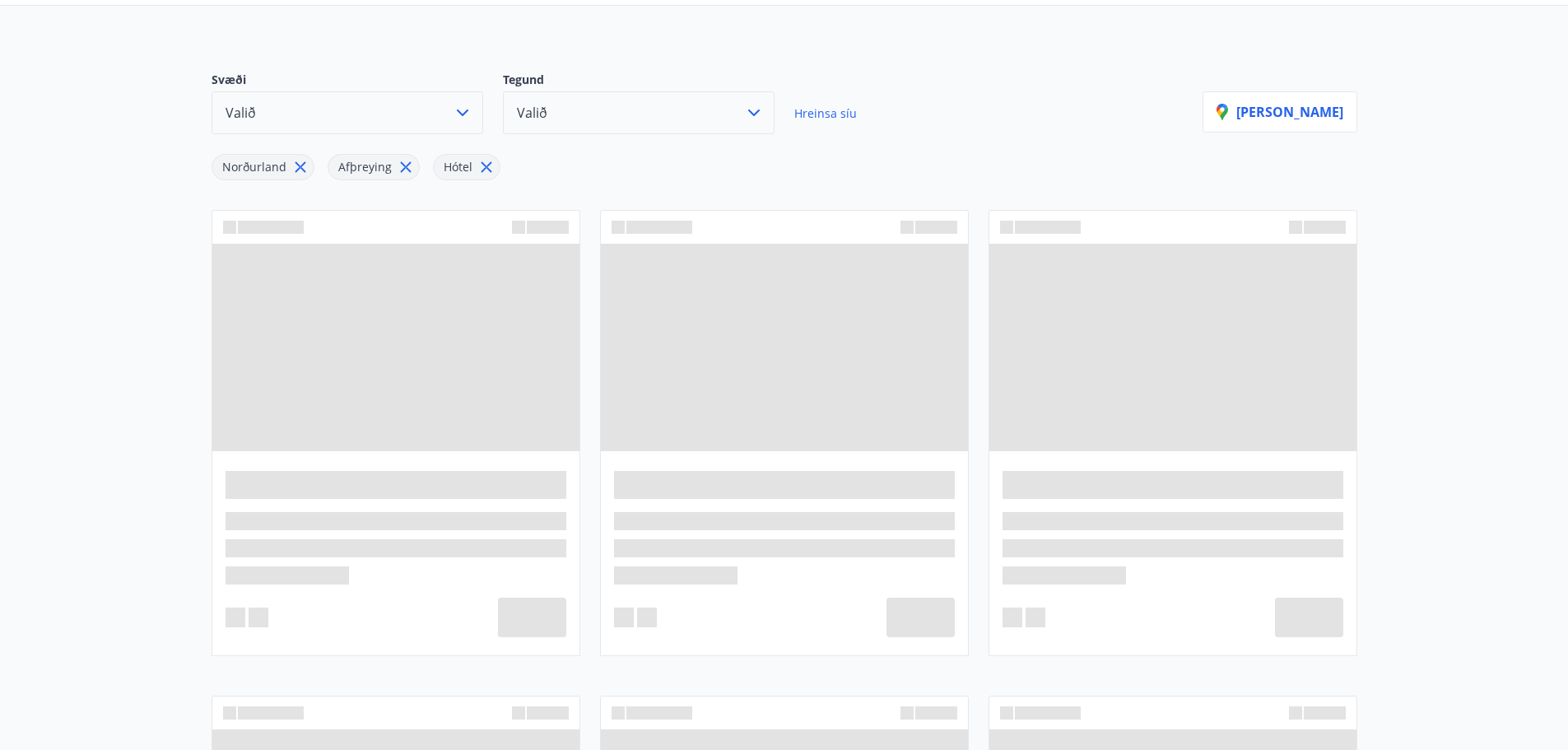
scroll to position [156, 0]
click at [450, 325] on span at bounding box center [395, 345] width 367 height 207
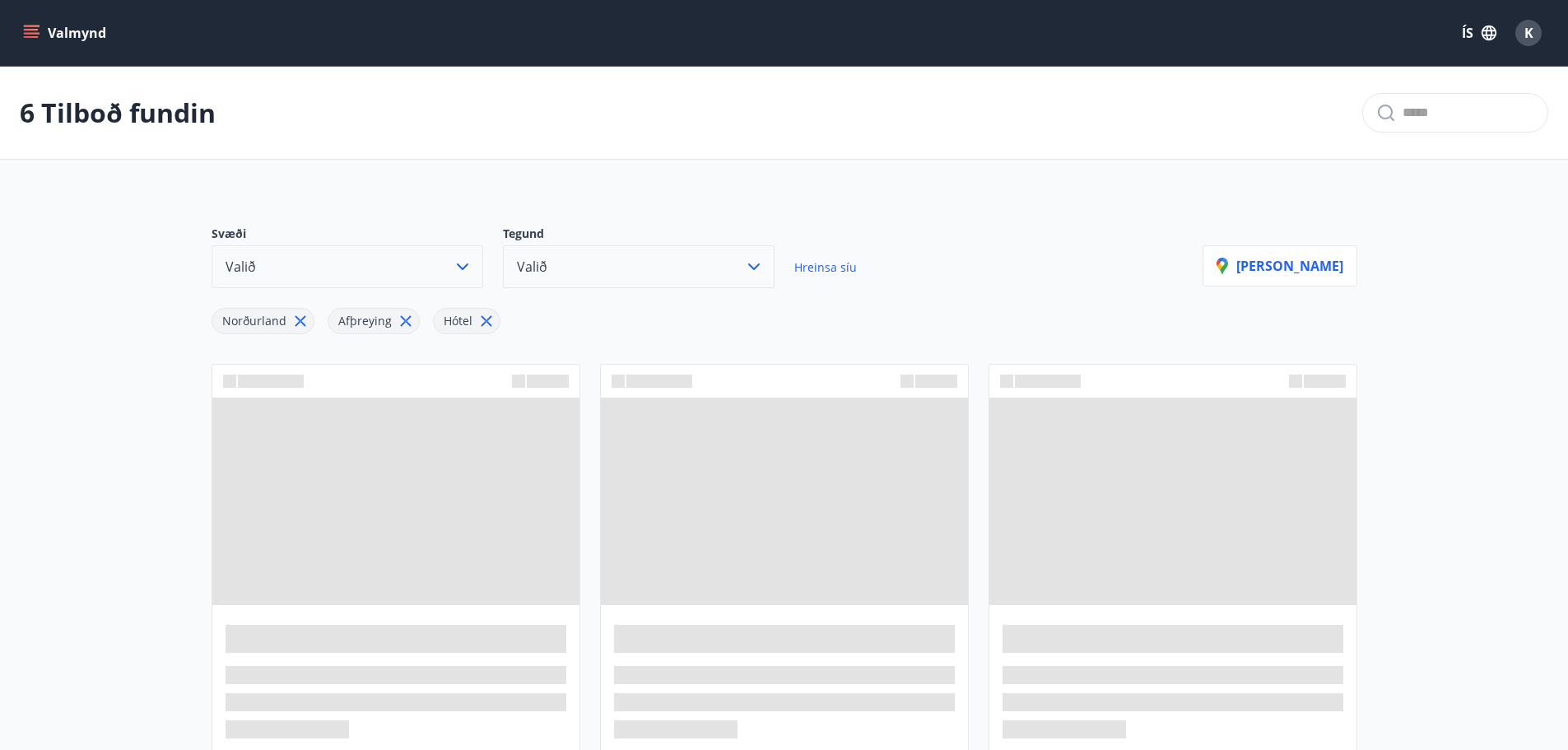
scroll to position [1, 0]
click at [465, 266] on icon "button" at bounding box center [462, 266] width 12 height 6
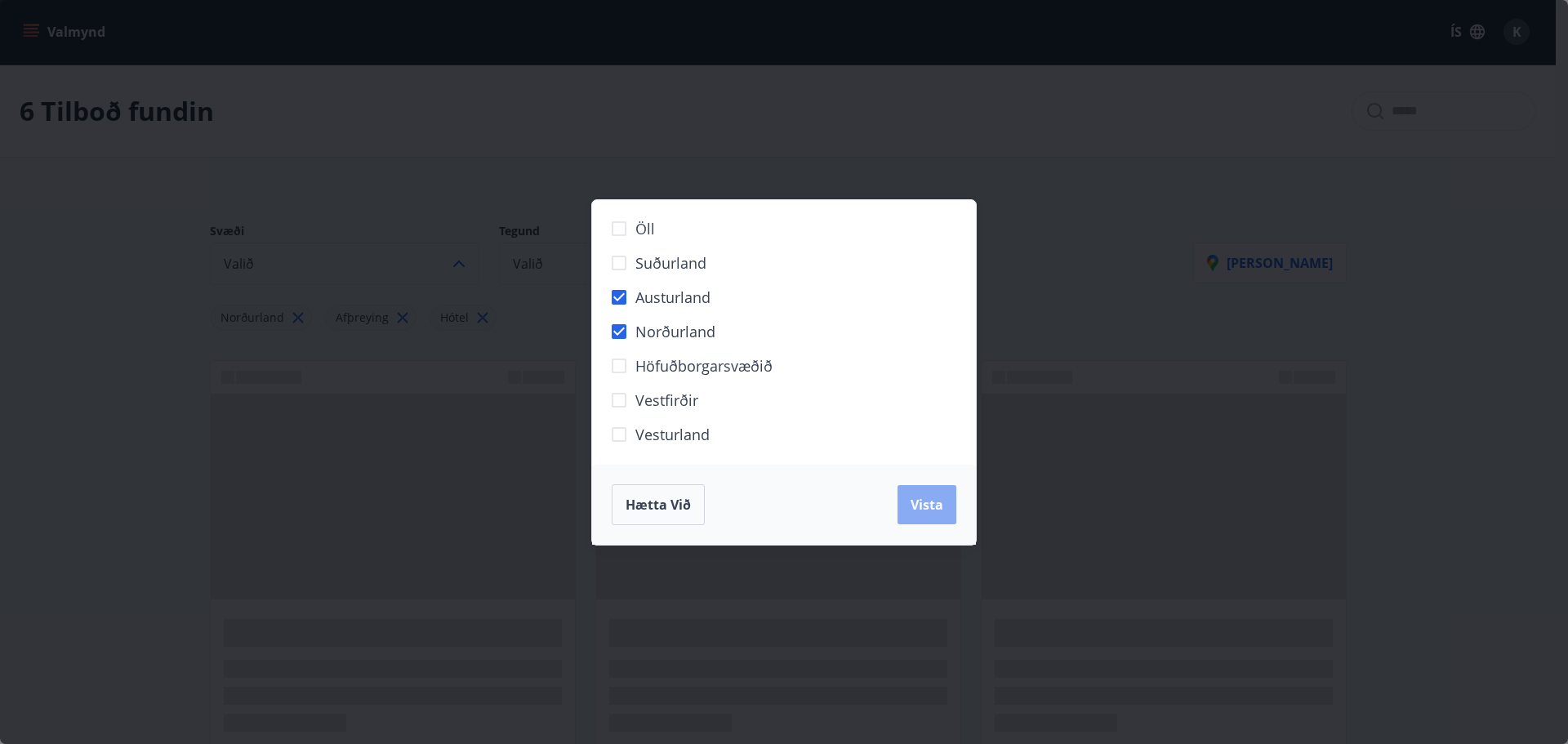
click at [928, 499] on span "Vista" at bounding box center [926, 504] width 33 height 18
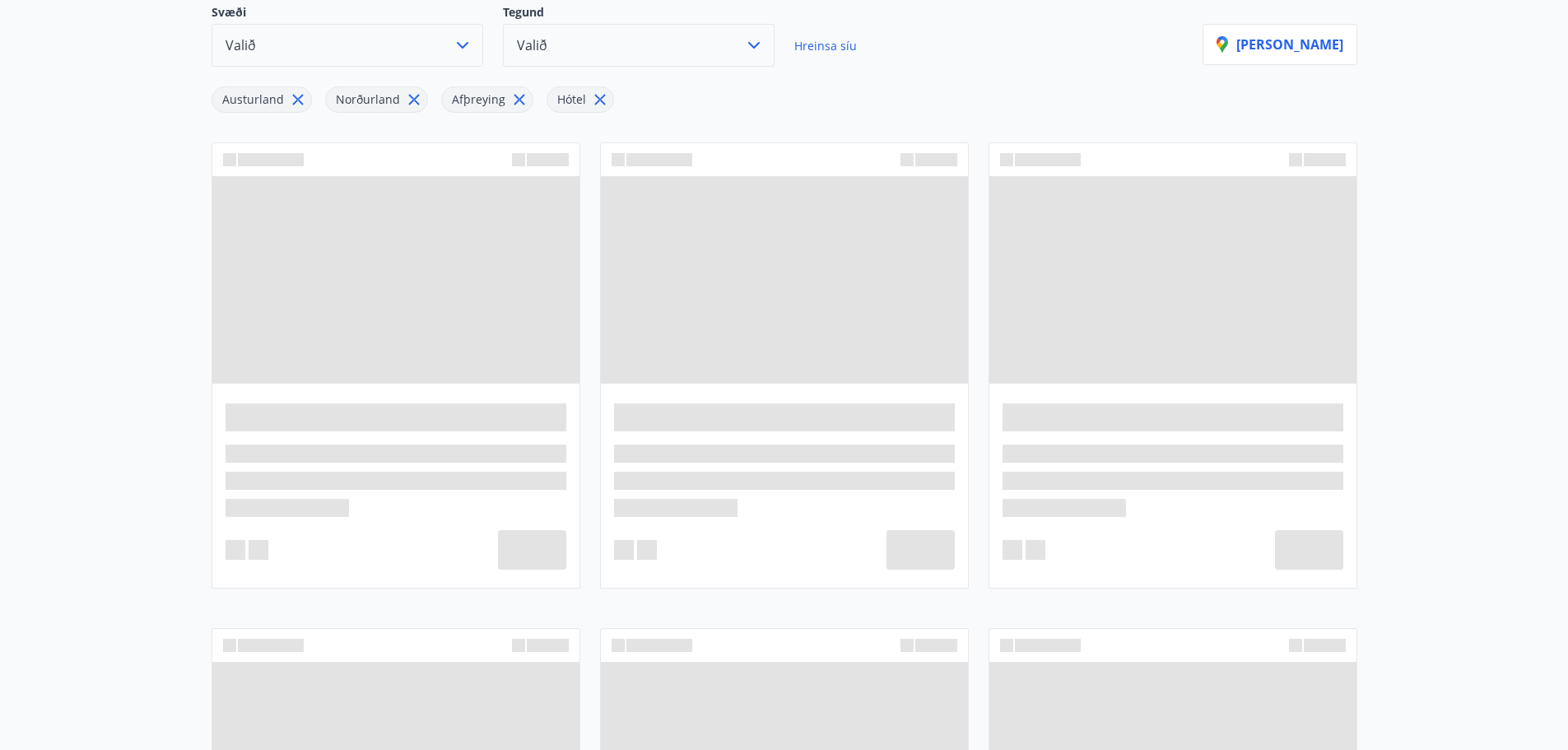
scroll to position [223, 0]
click at [494, 436] on div at bounding box center [395, 483] width 367 height 203
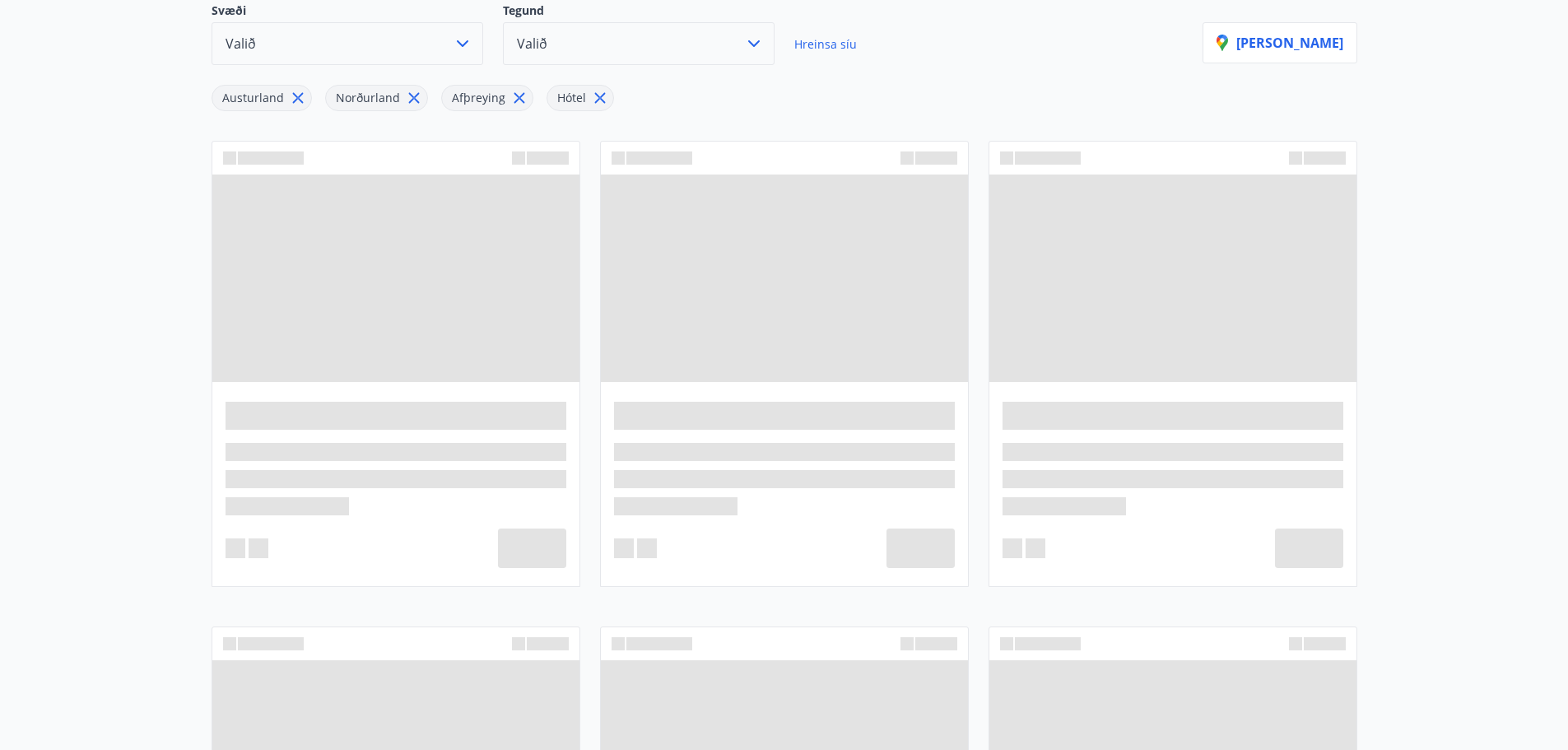
click at [494, 436] on div at bounding box center [395, 483] width 367 height 203
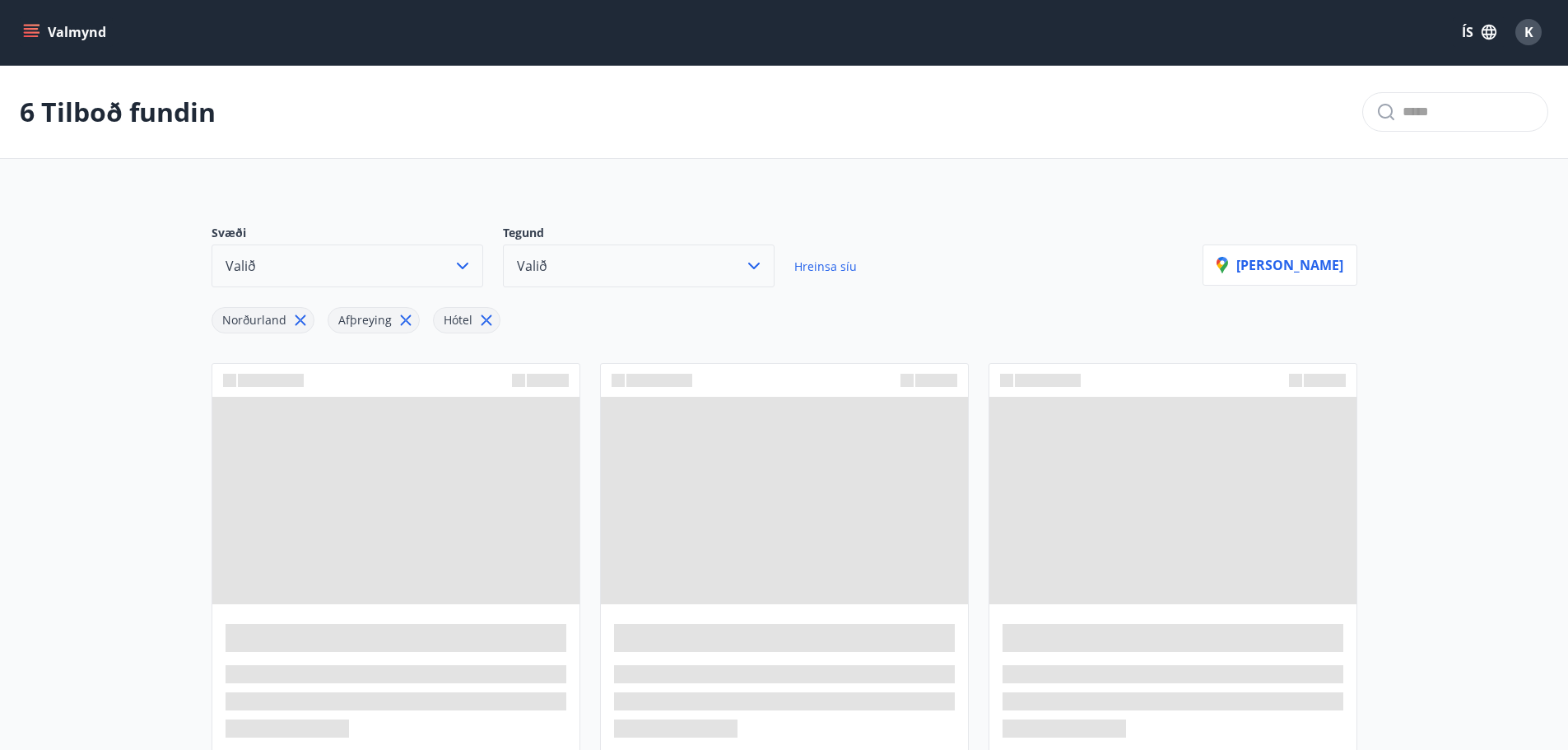
scroll to position [93, 0]
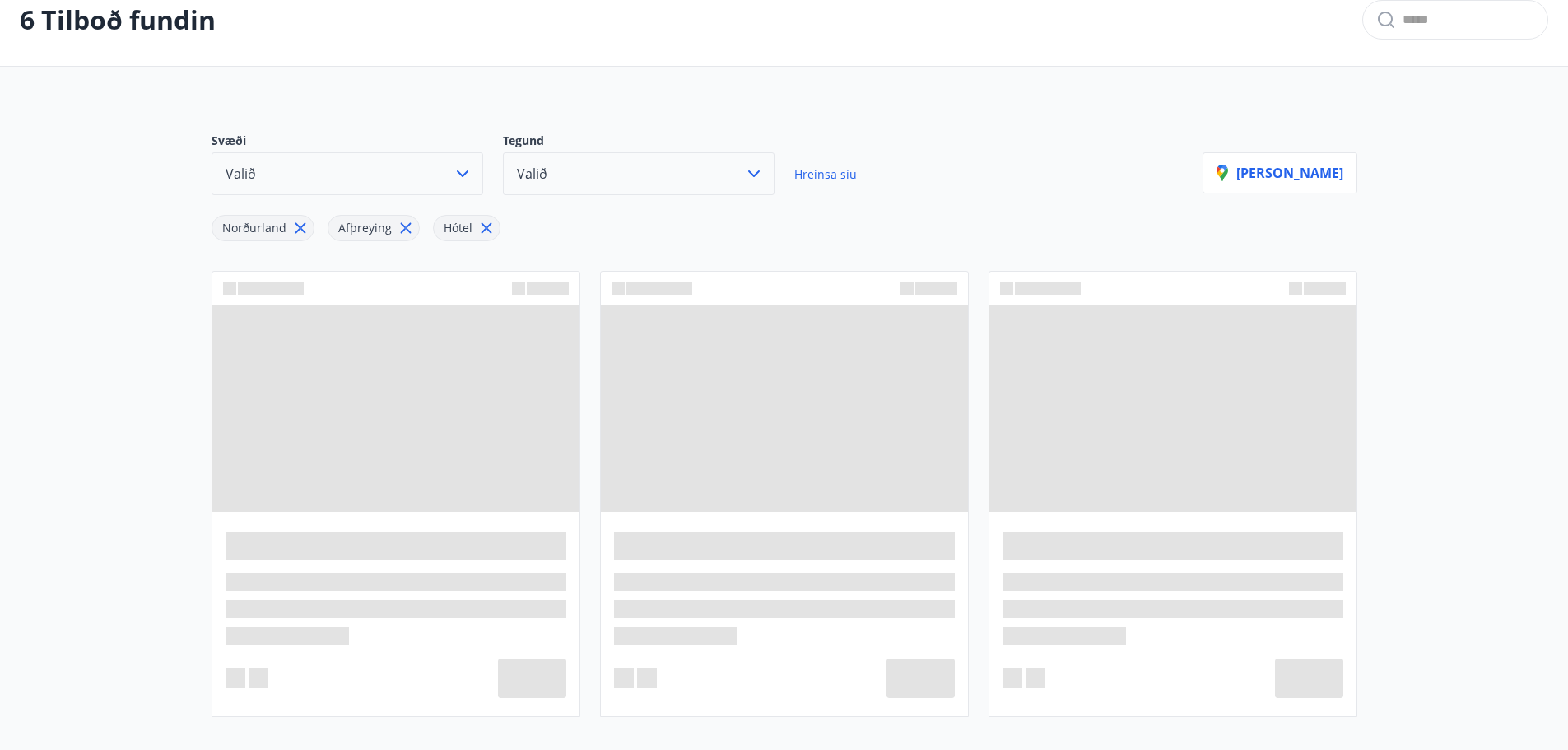
scroll to position [123, 0]
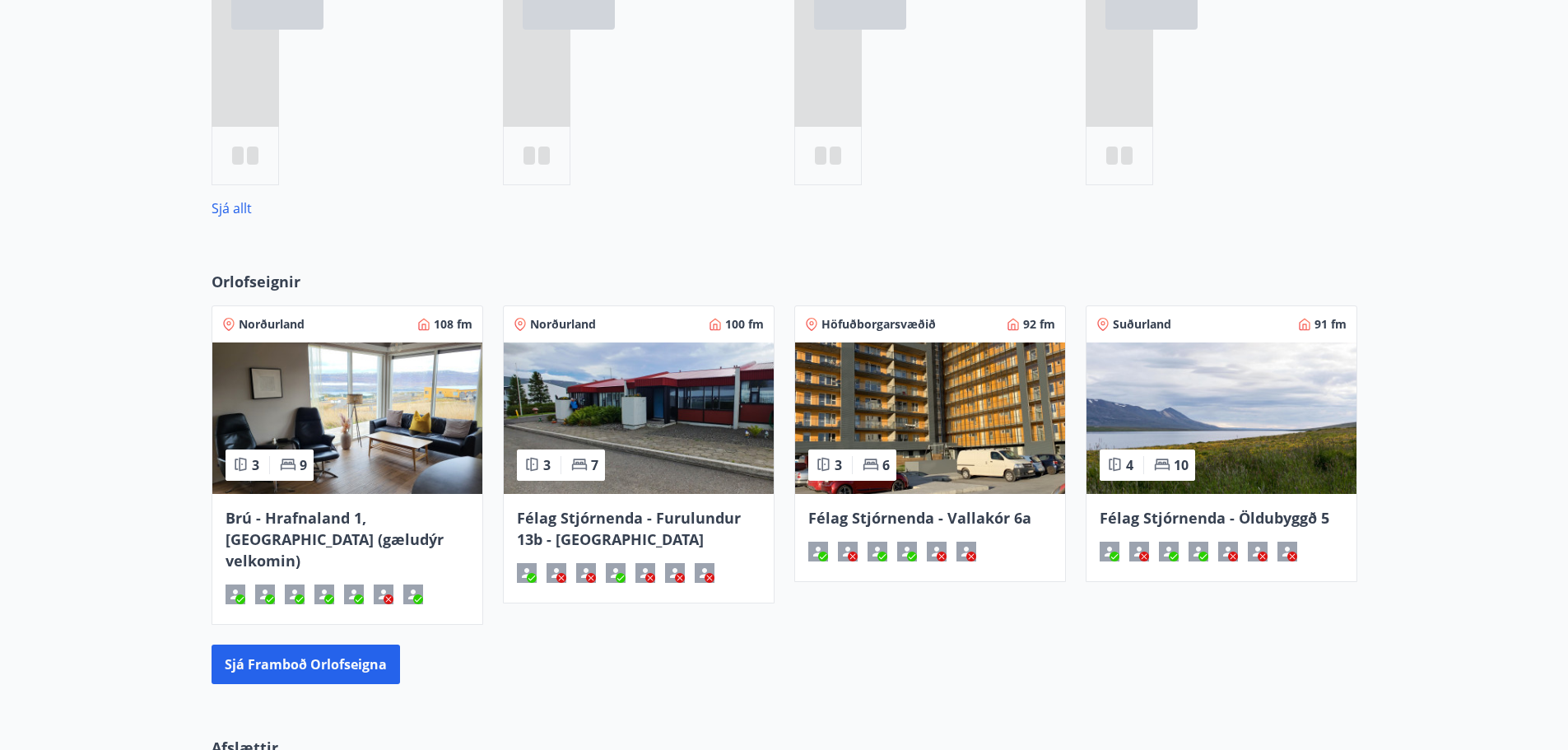
scroll to position [891, 0]
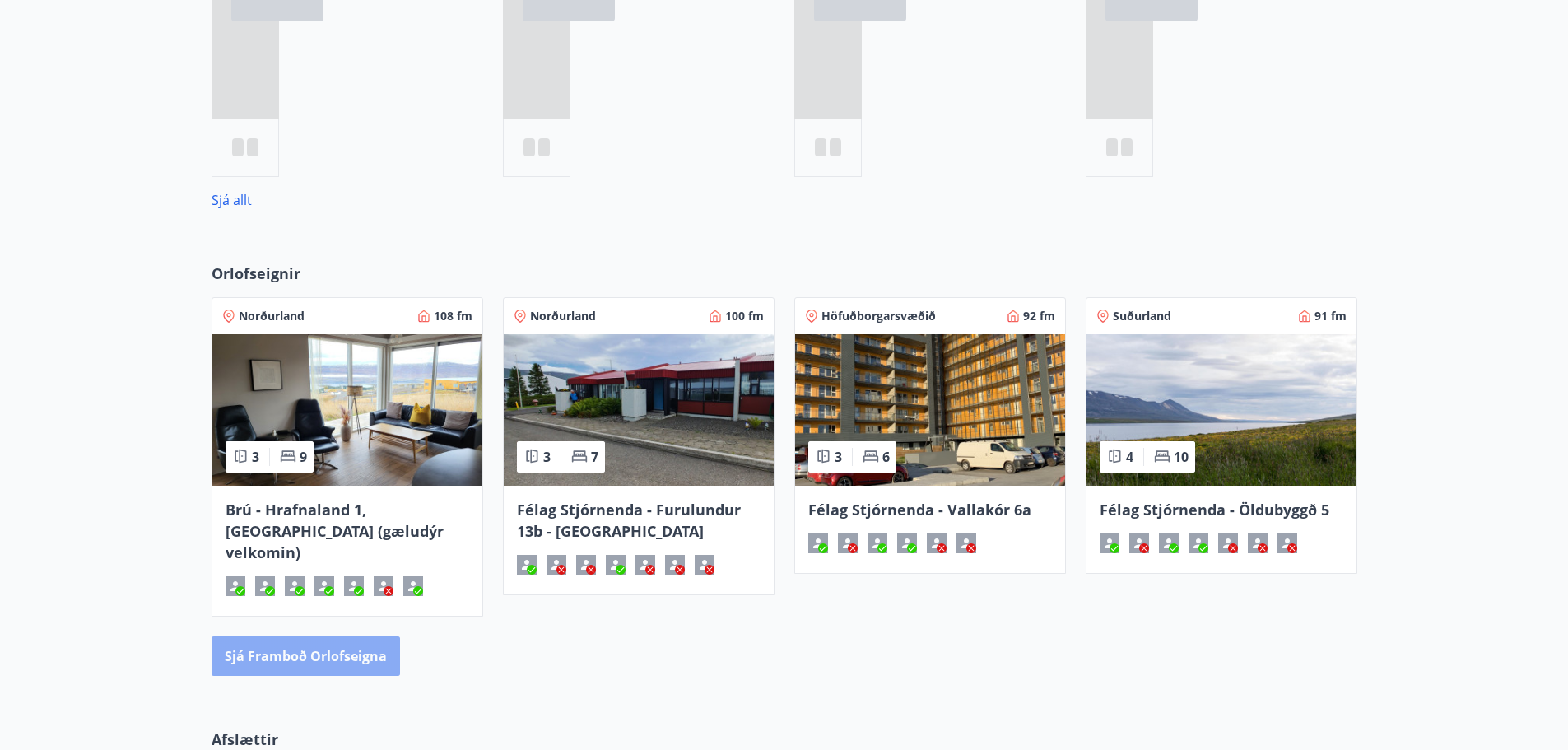
click at [307, 636] on button "Sjá framboð orlofseigna" at bounding box center [306, 656] width 188 height 39
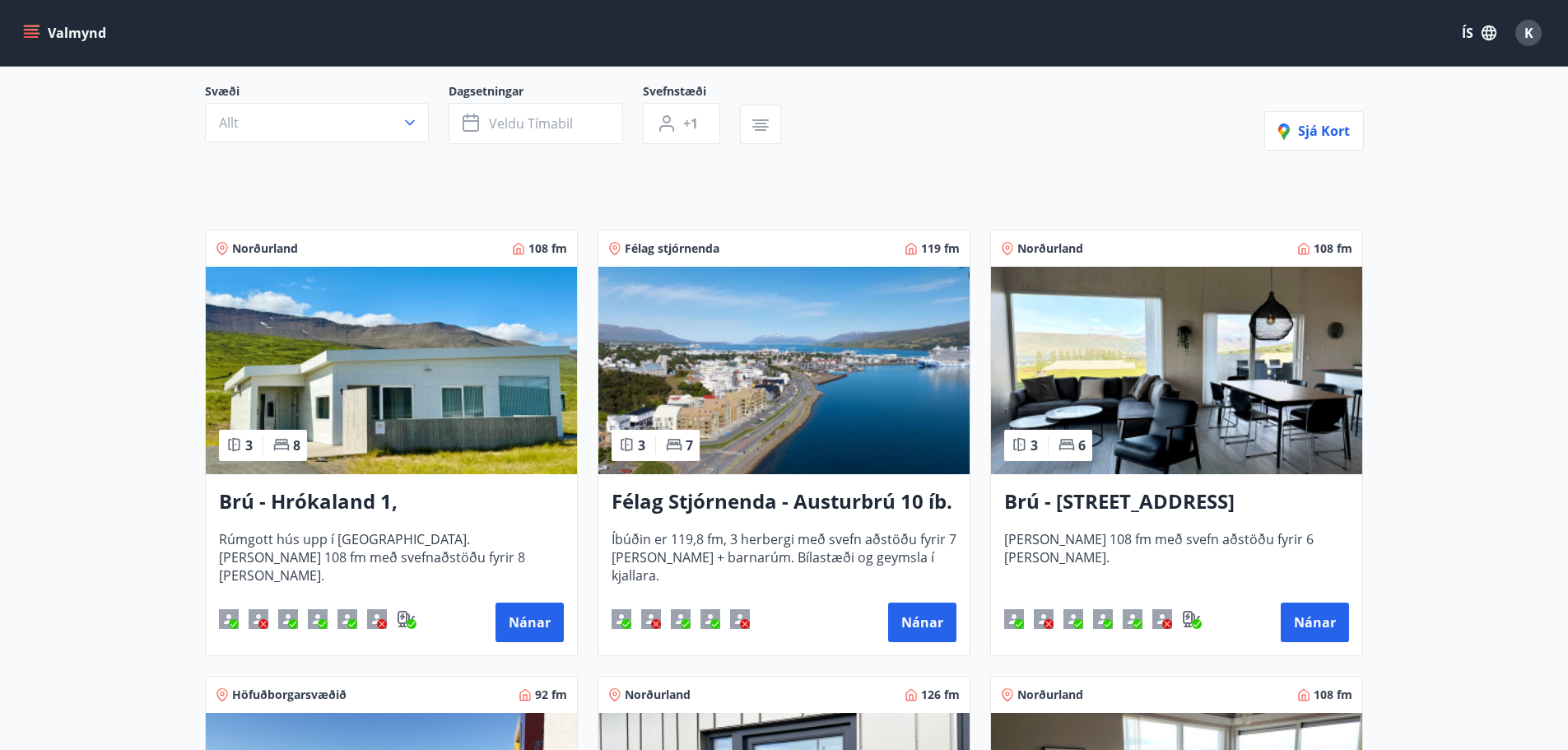
scroll to position [153, 0]
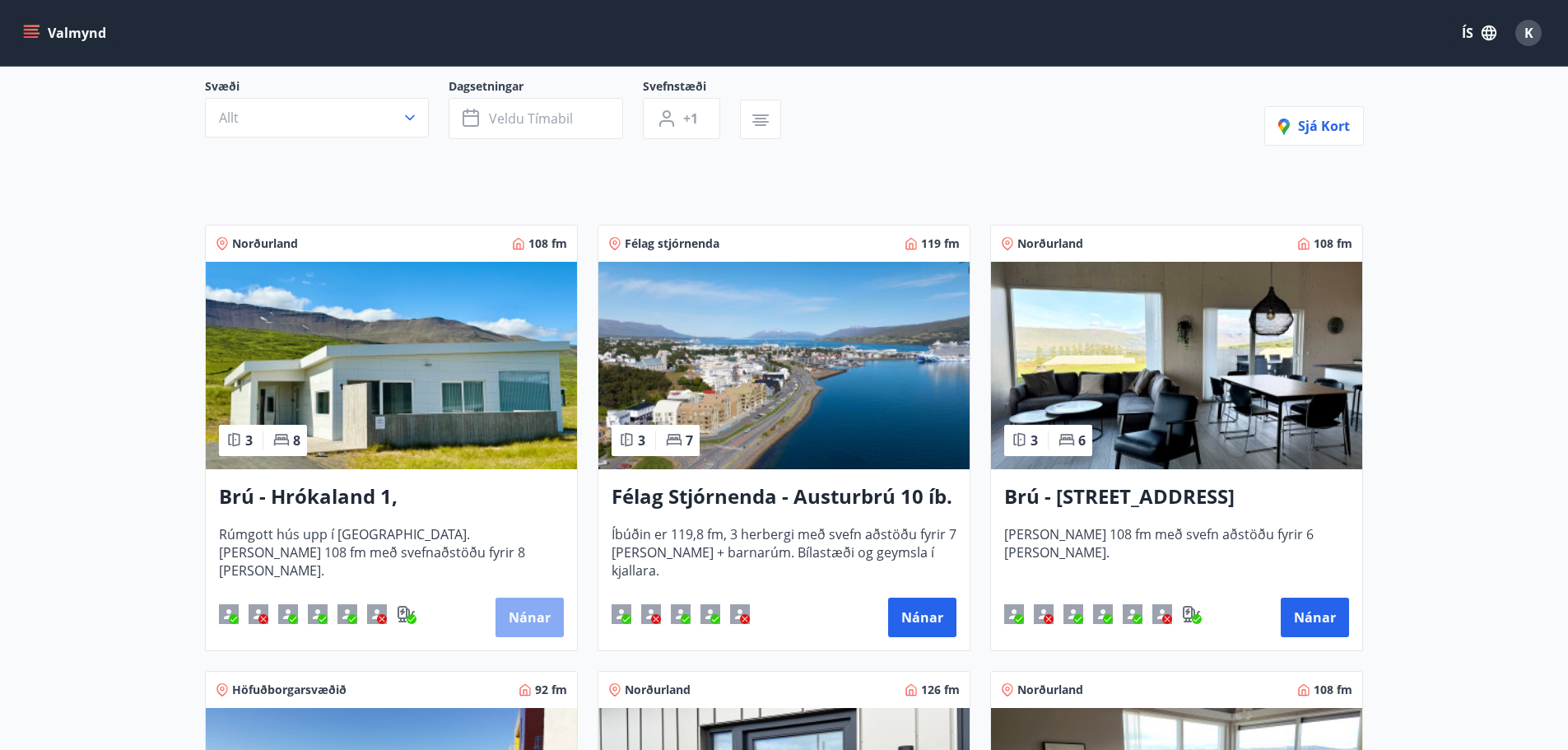
click at [531, 615] on button "Nánar" at bounding box center [529, 618] width 68 height 39
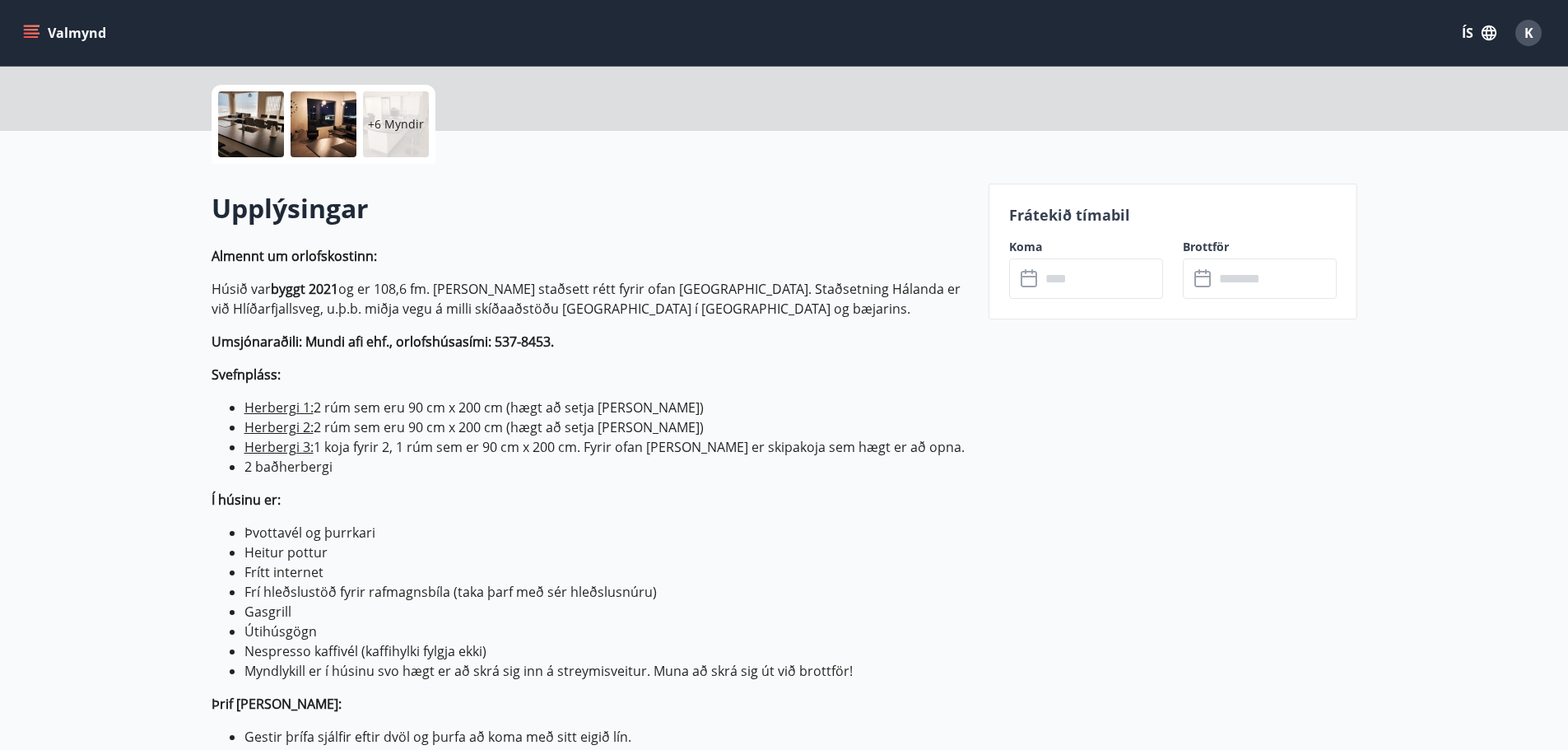
scroll to position [363, 0]
click at [1025, 275] on icon at bounding box center [1031, 280] width 20 height 20
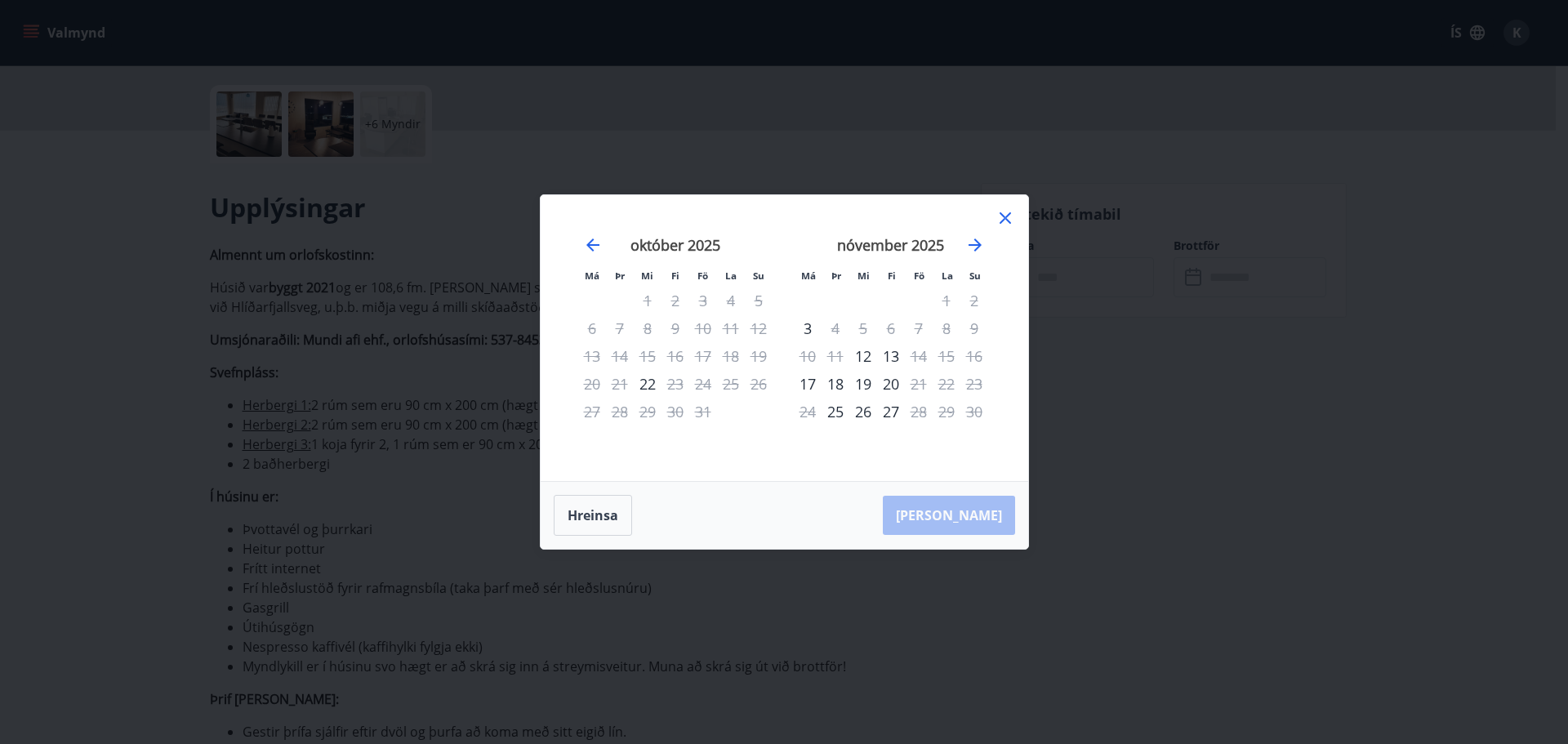
click at [1004, 221] on icon at bounding box center [1005, 218] width 19 height 19
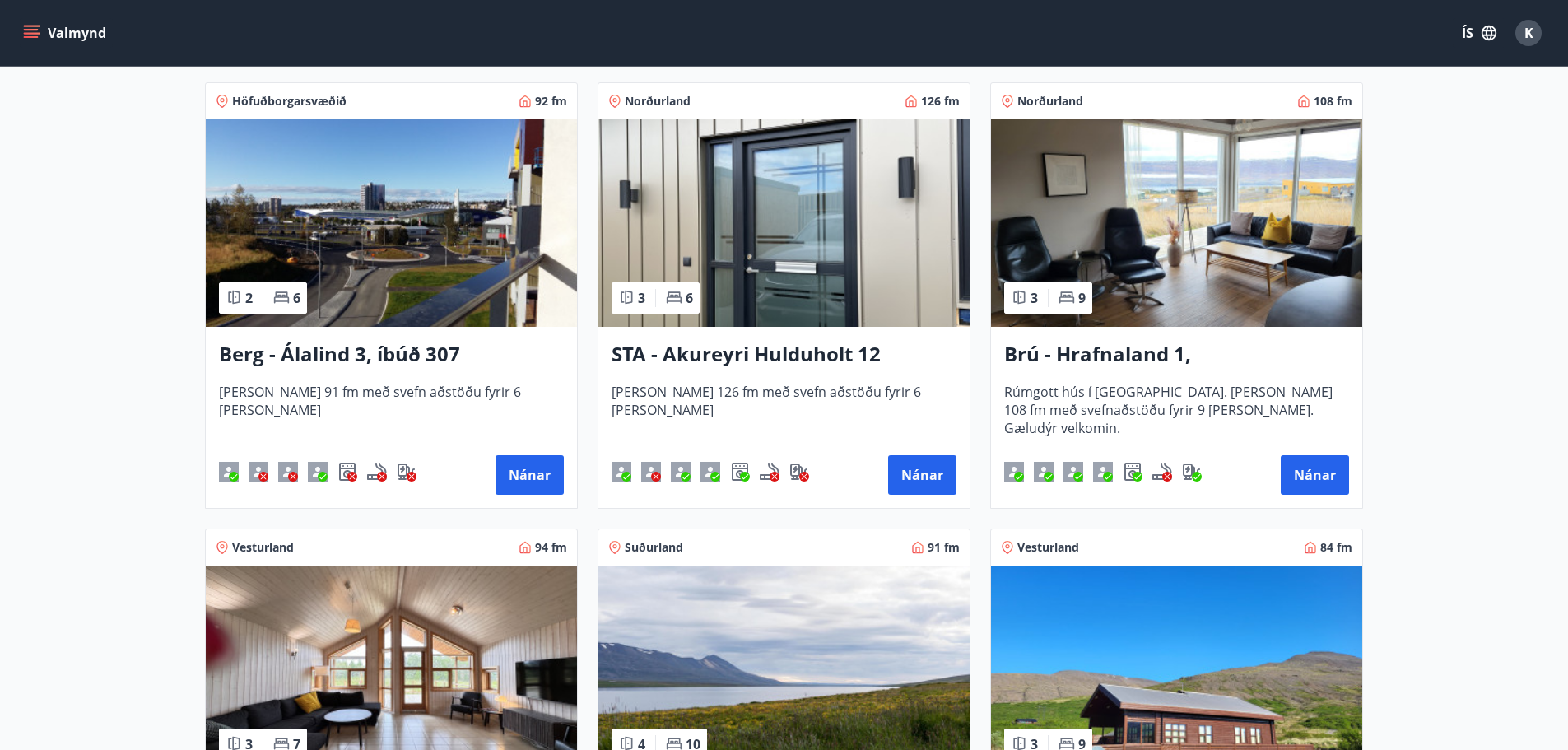
scroll to position [741, 0]
click at [913, 466] on button "Nánar" at bounding box center [922, 475] width 68 height 39
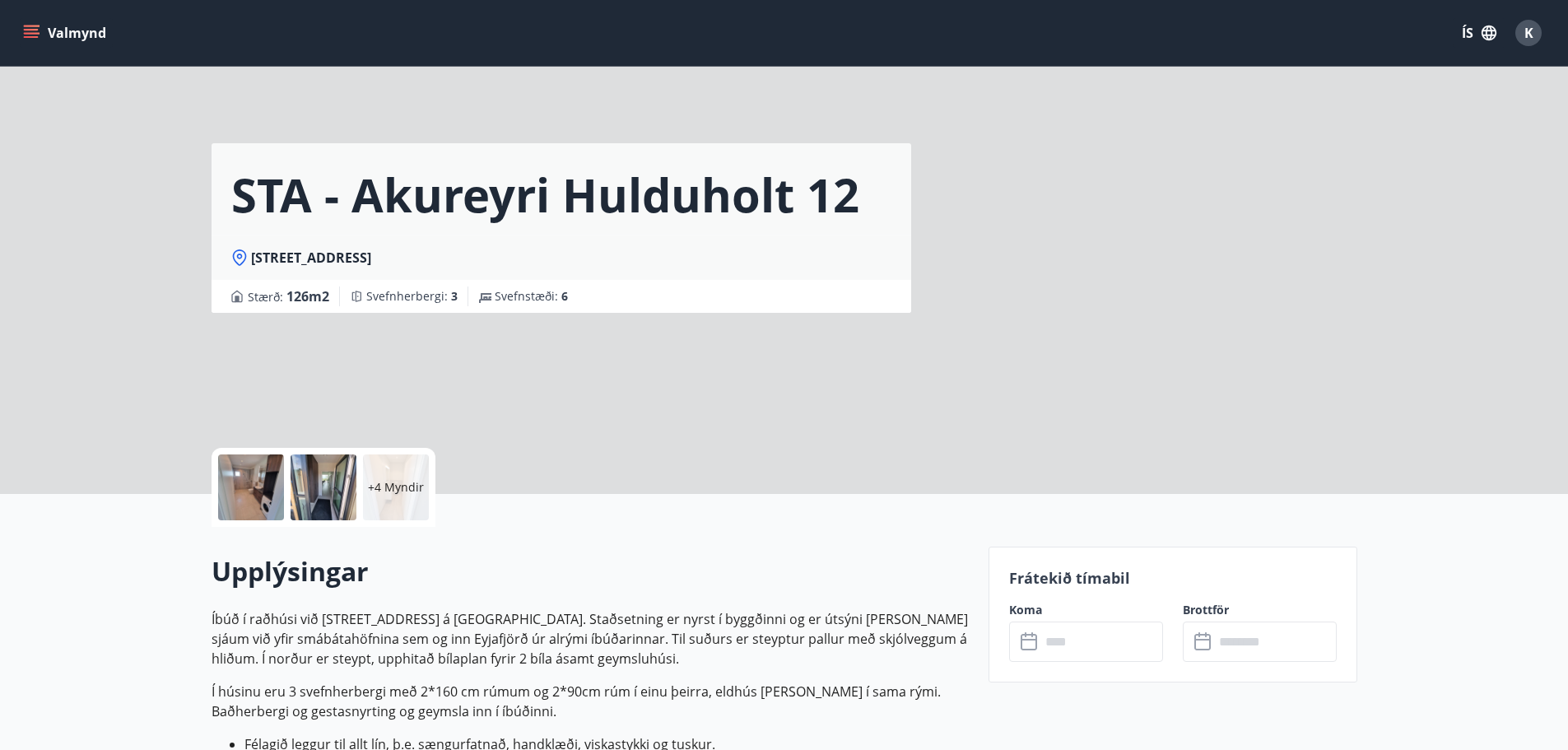
scroll to position [148, 0]
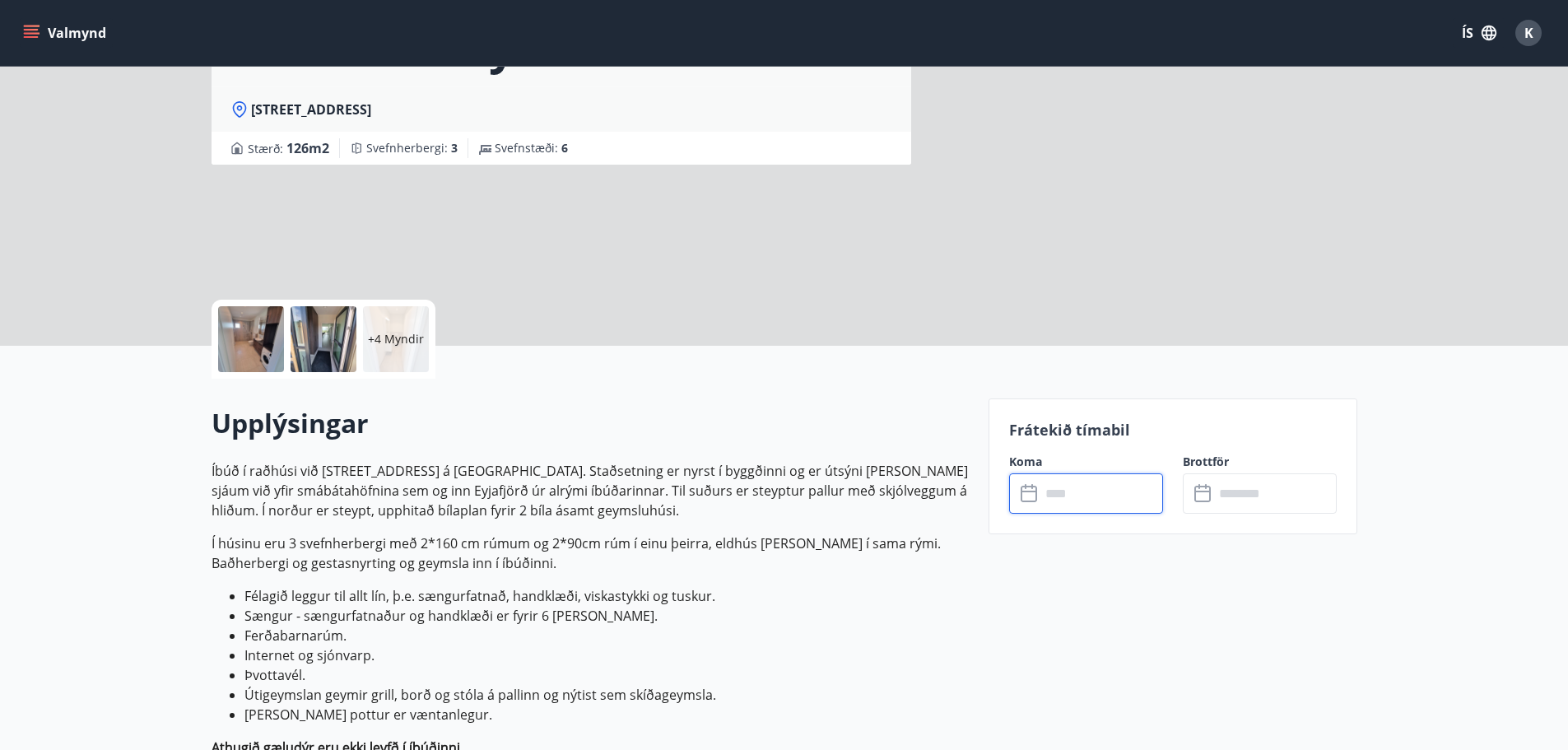
click at [1058, 493] on input "text" at bounding box center [1102, 493] width 123 height 40
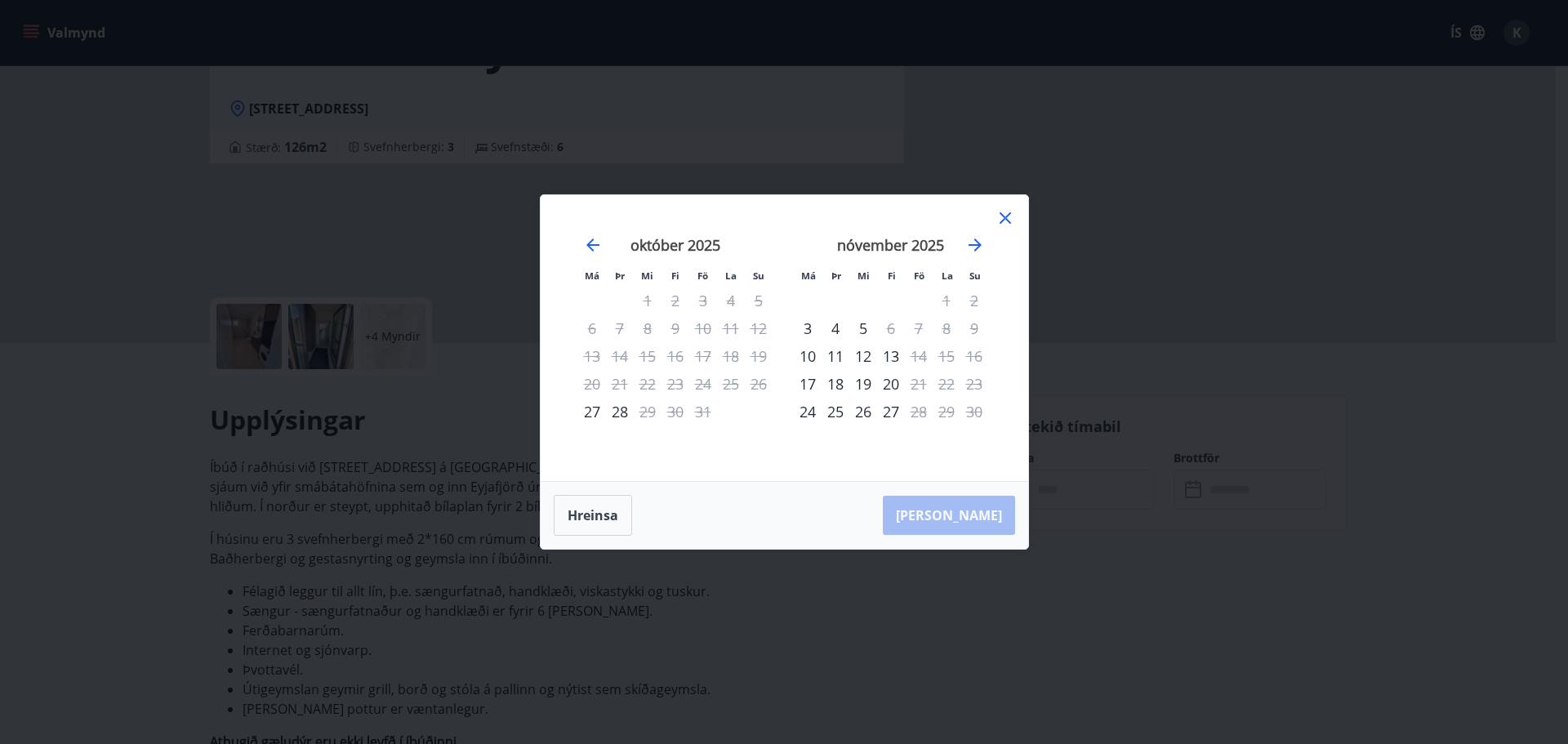
click at [1008, 212] on icon at bounding box center [1005, 218] width 19 height 19
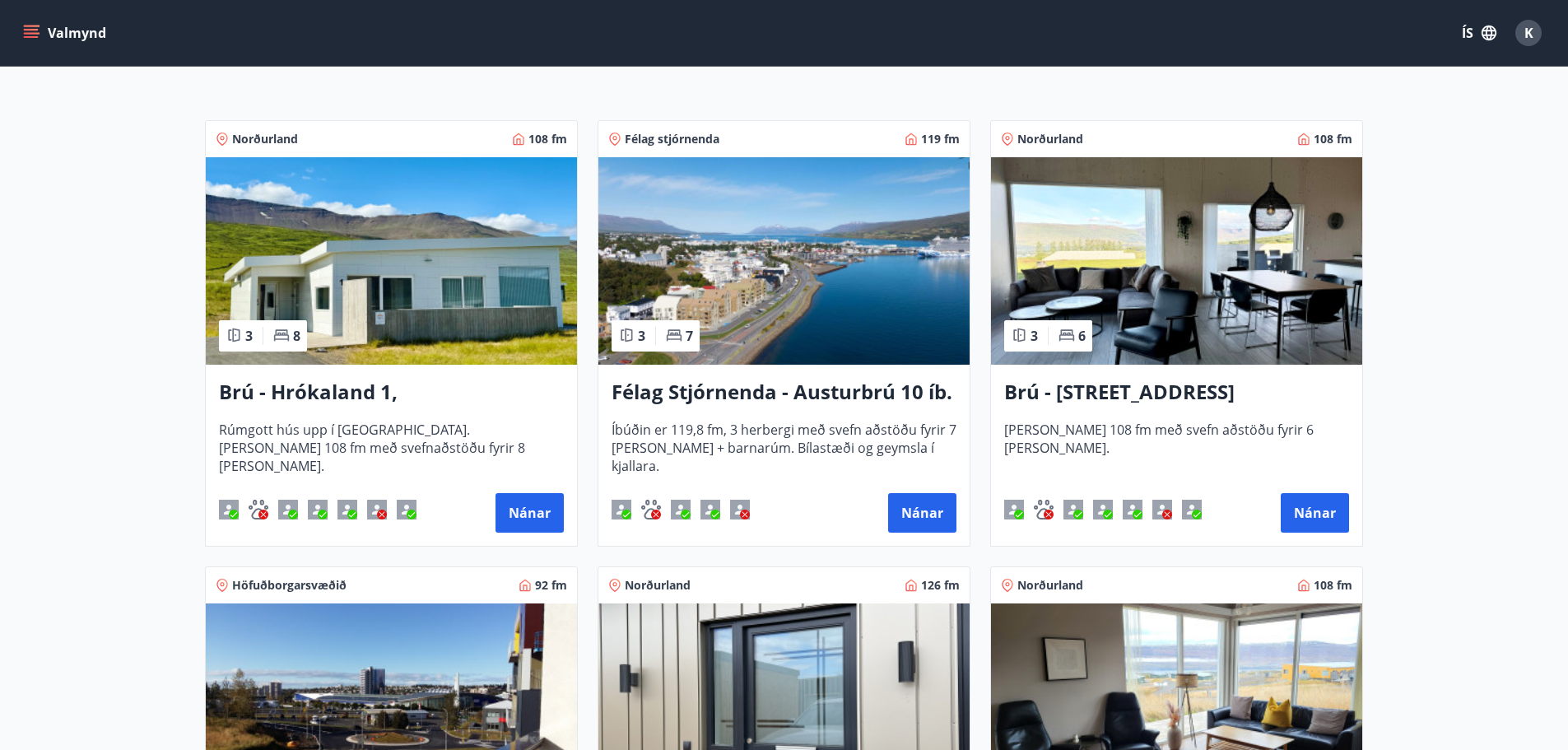
scroll to position [264, 0]
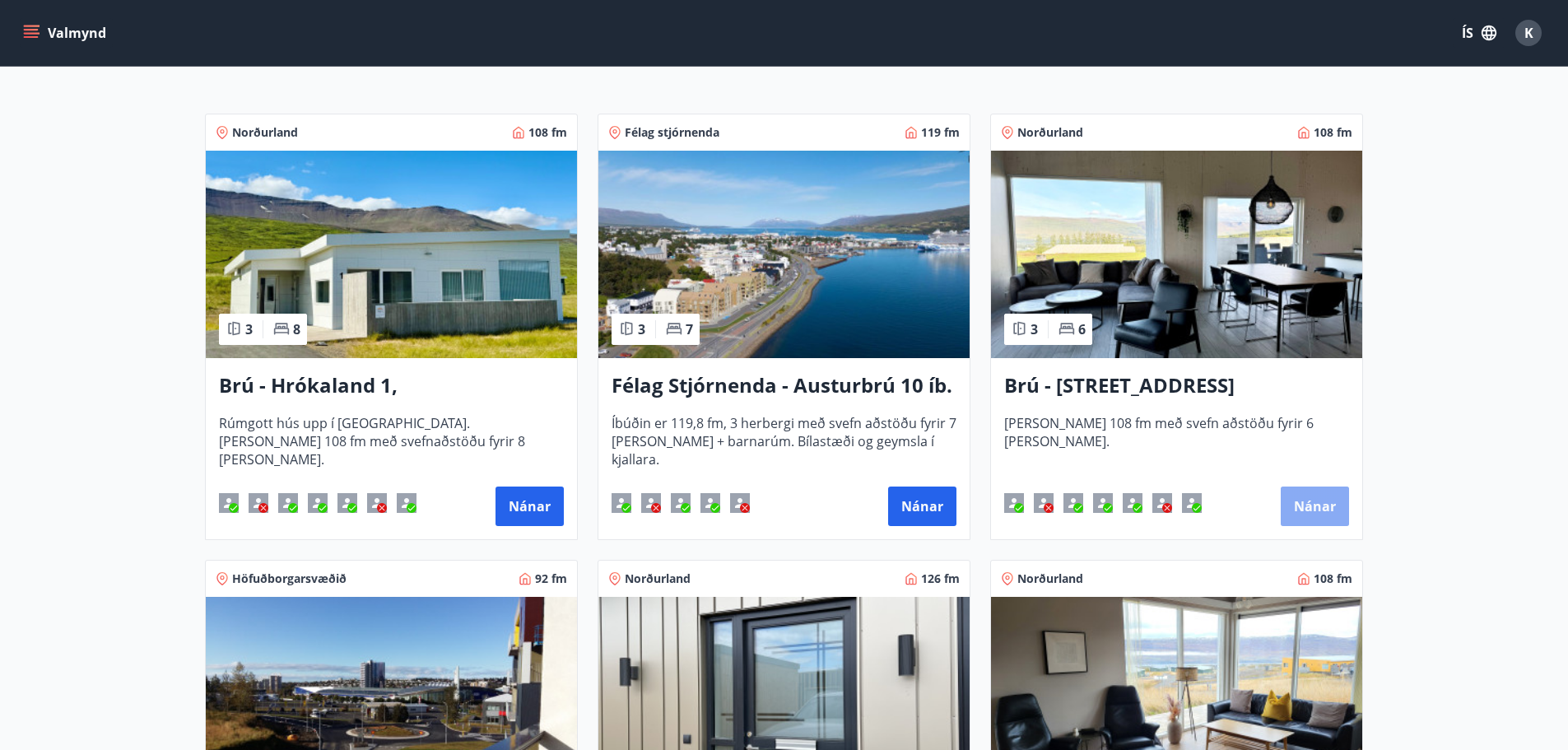
click at [1306, 504] on button "Nánar" at bounding box center [1315, 507] width 68 height 39
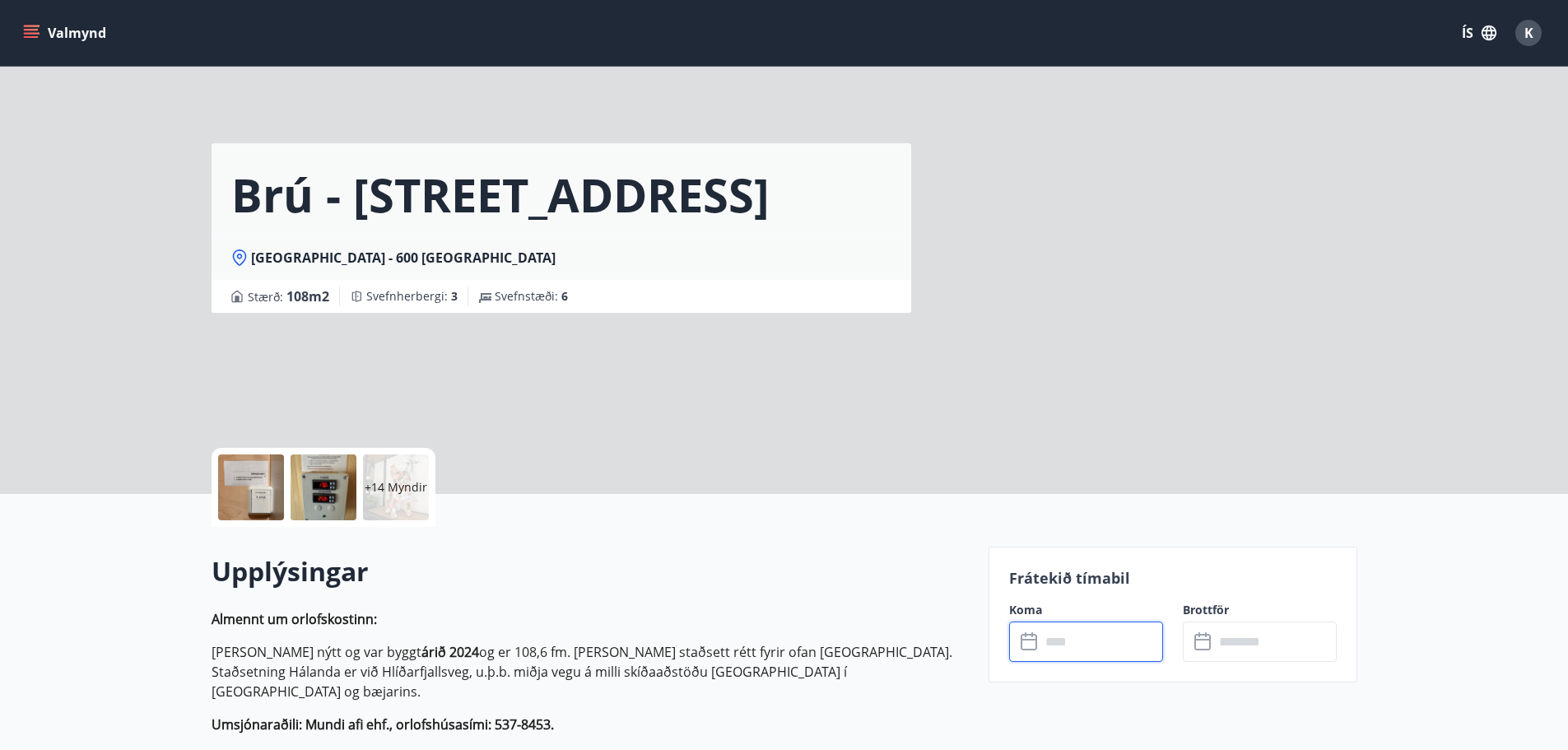
click at [1041, 642] on input "text" at bounding box center [1102, 642] width 123 height 40
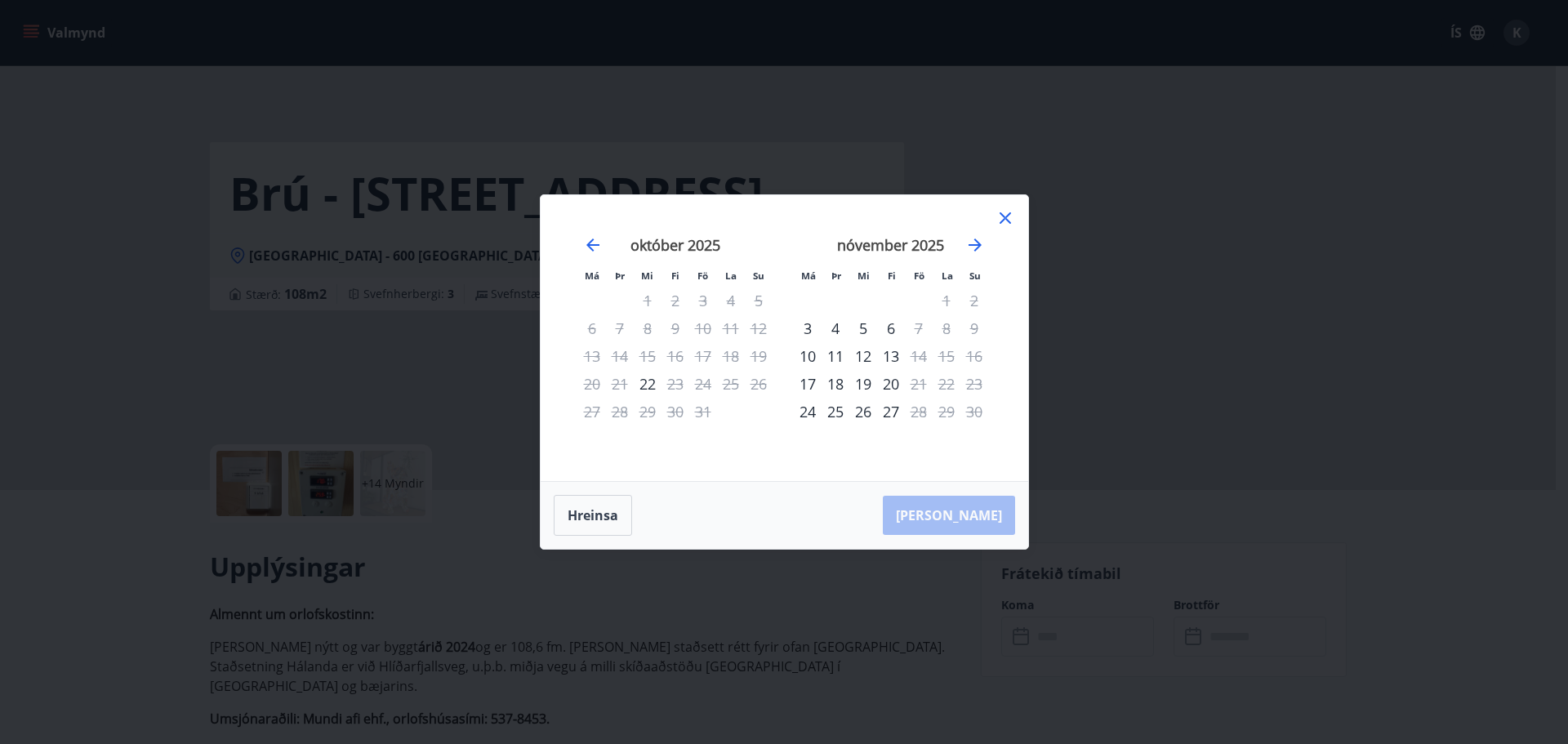
click at [1004, 215] on icon at bounding box center [1005, 218] width 19 height 19
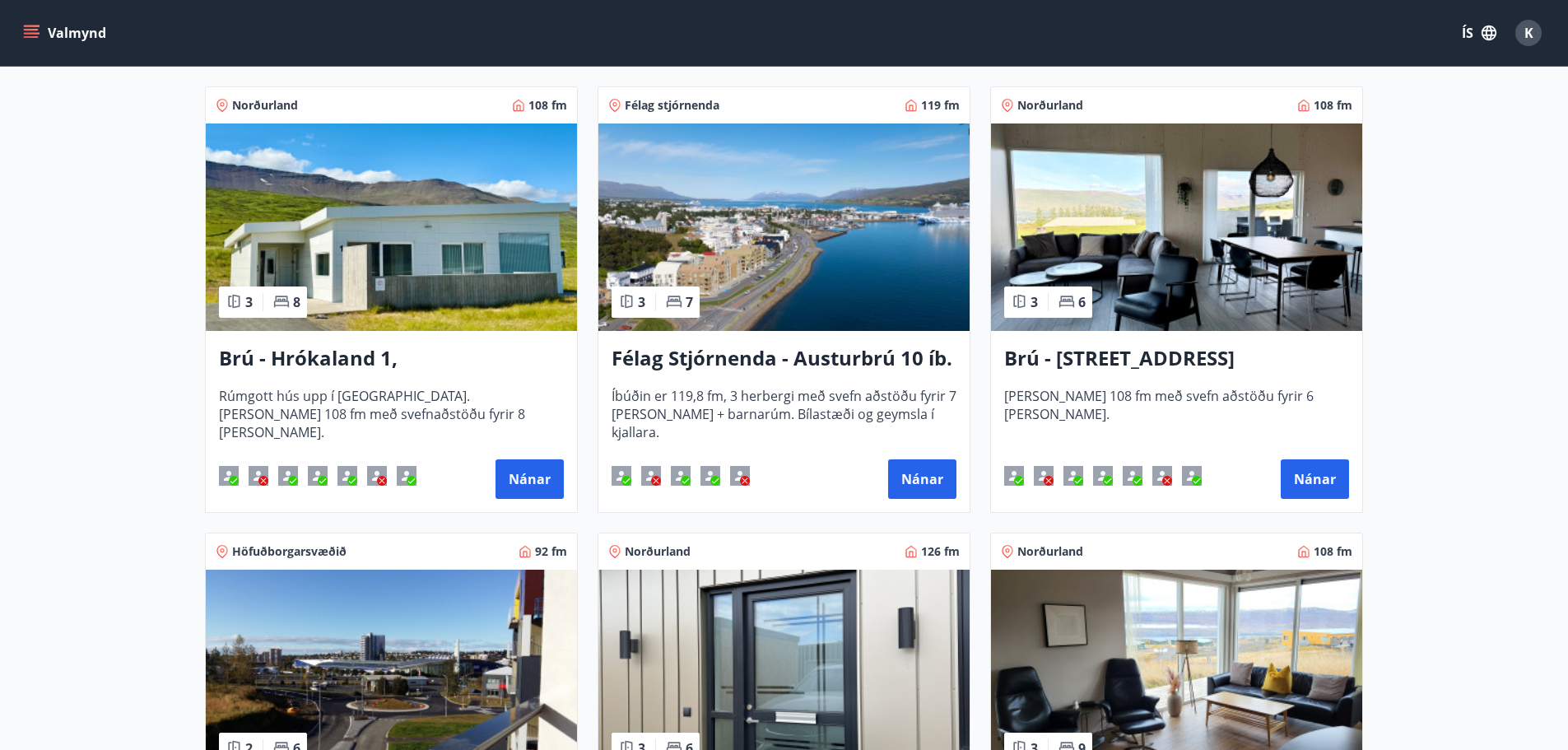
scroll to position [292, 0]
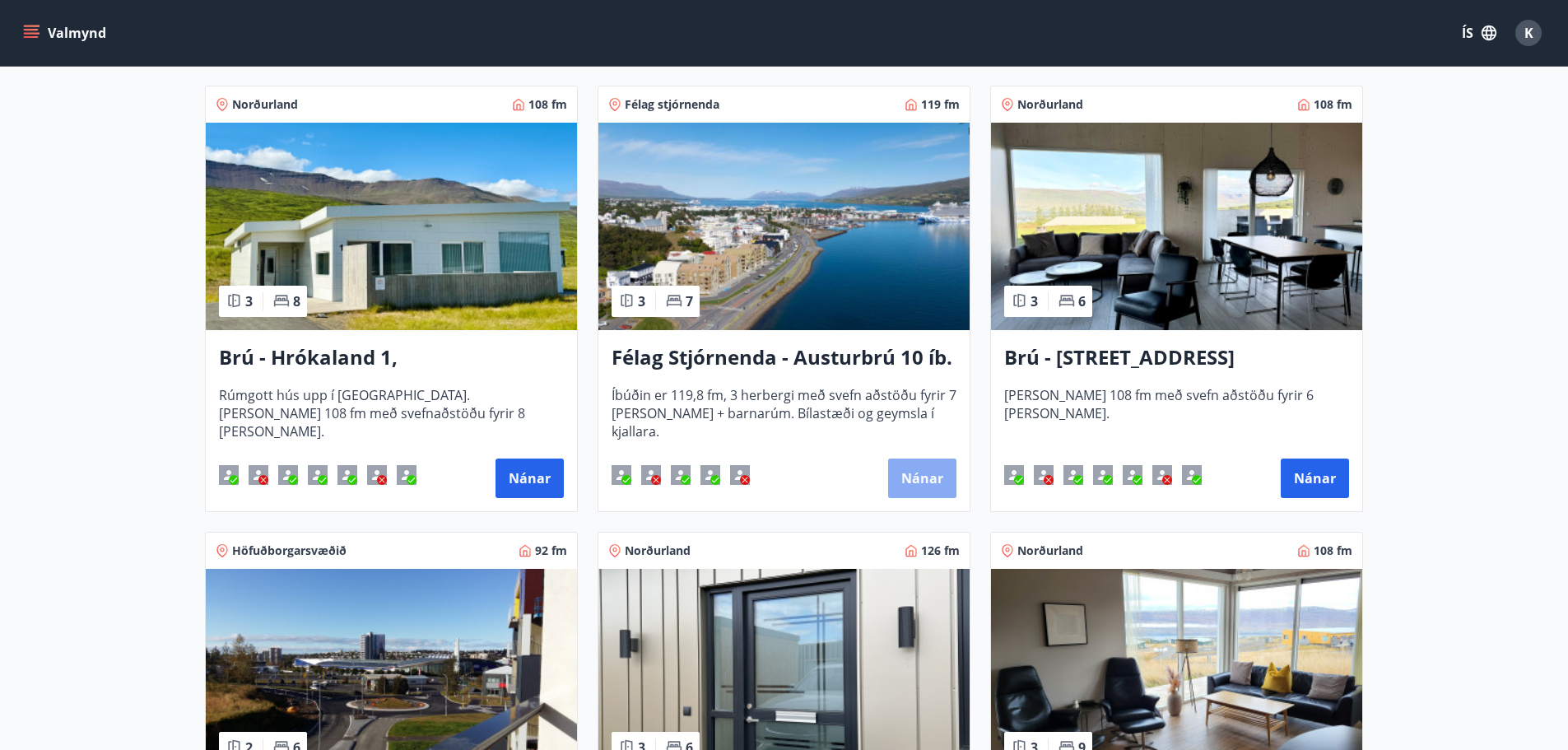
click at [911, 475] on button "Nánar" at bounding box center [922, 478] width 68 height 39
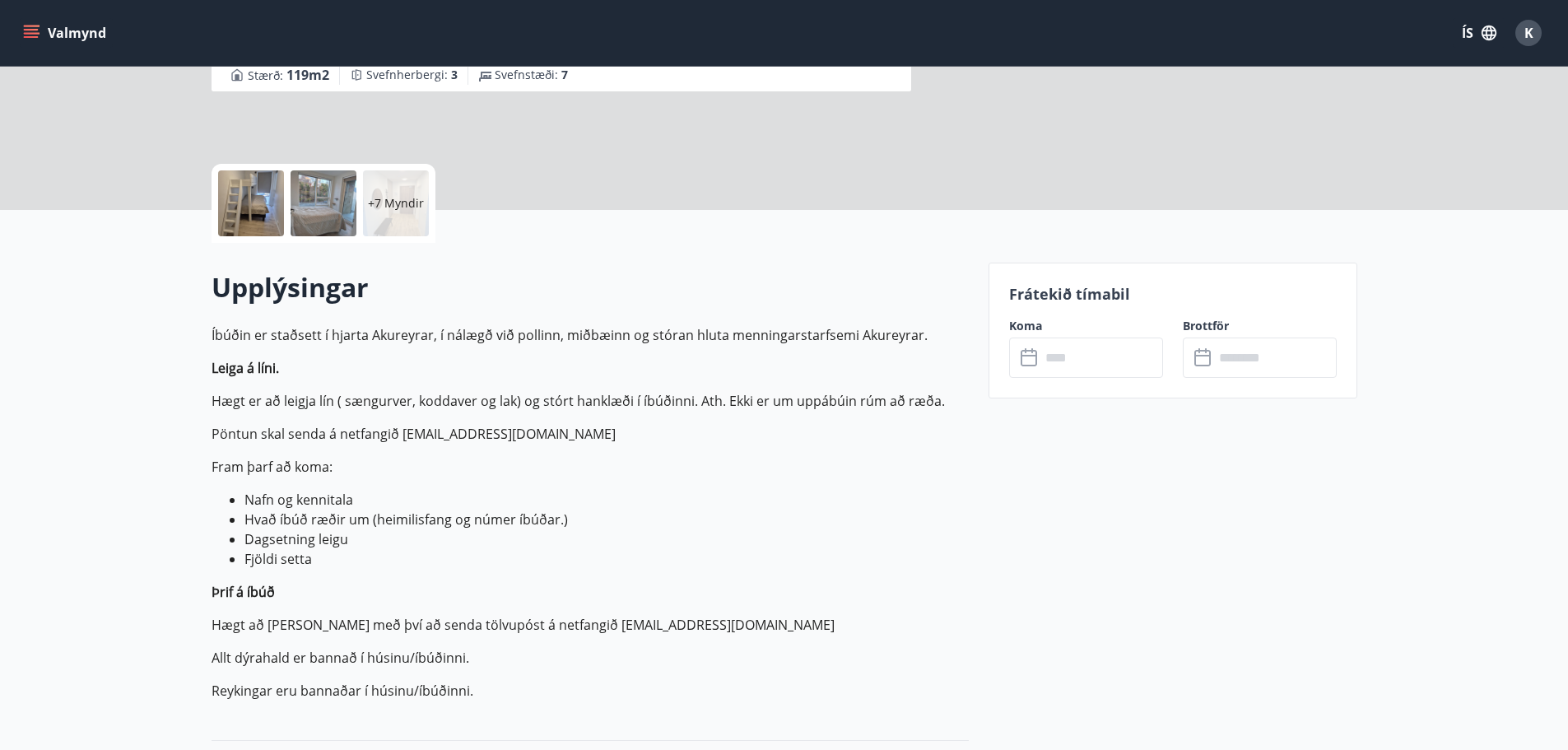
scroll to position [291, 0]
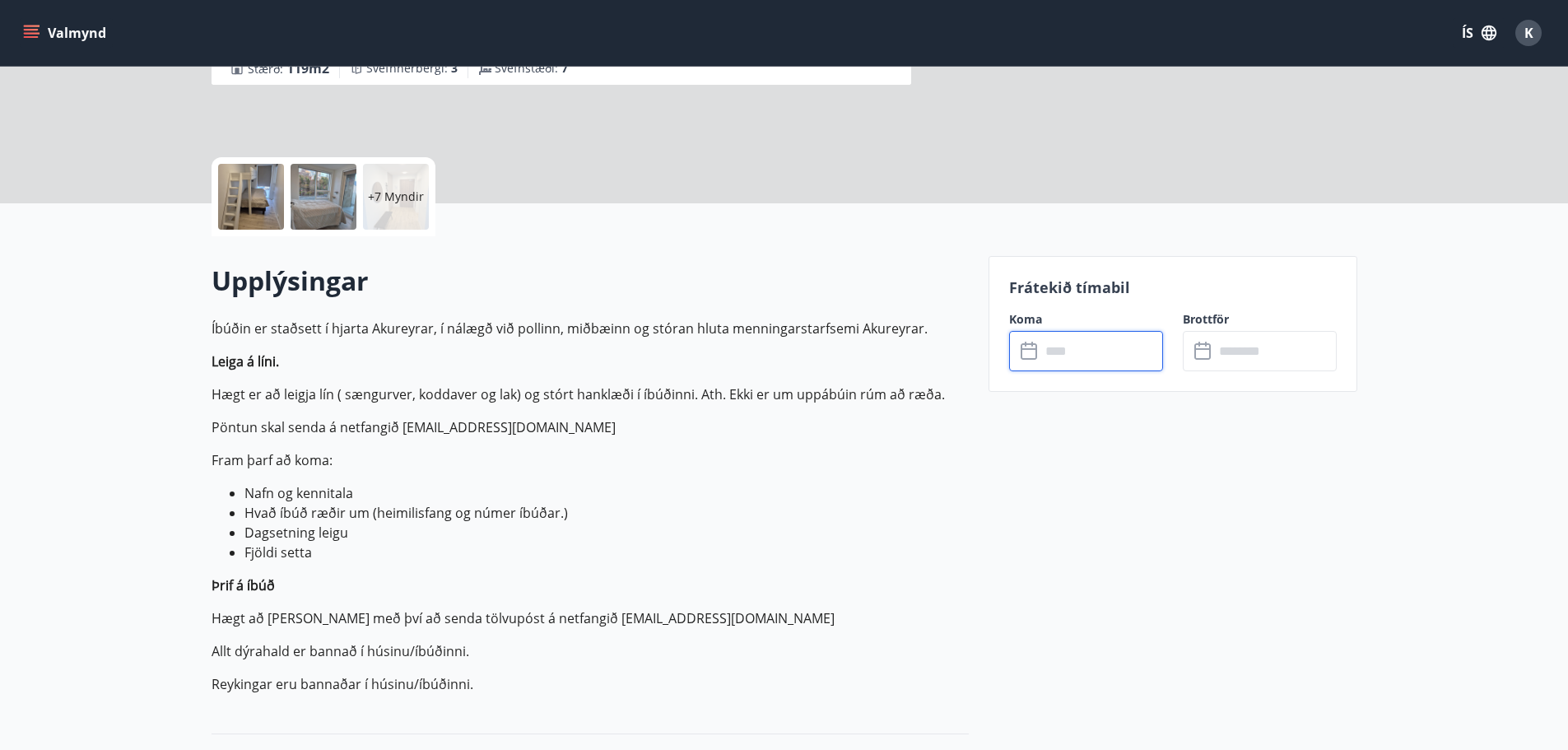
click at [1045, 353] on input "text" at bounding box center [1102, 350] width 123 height 40
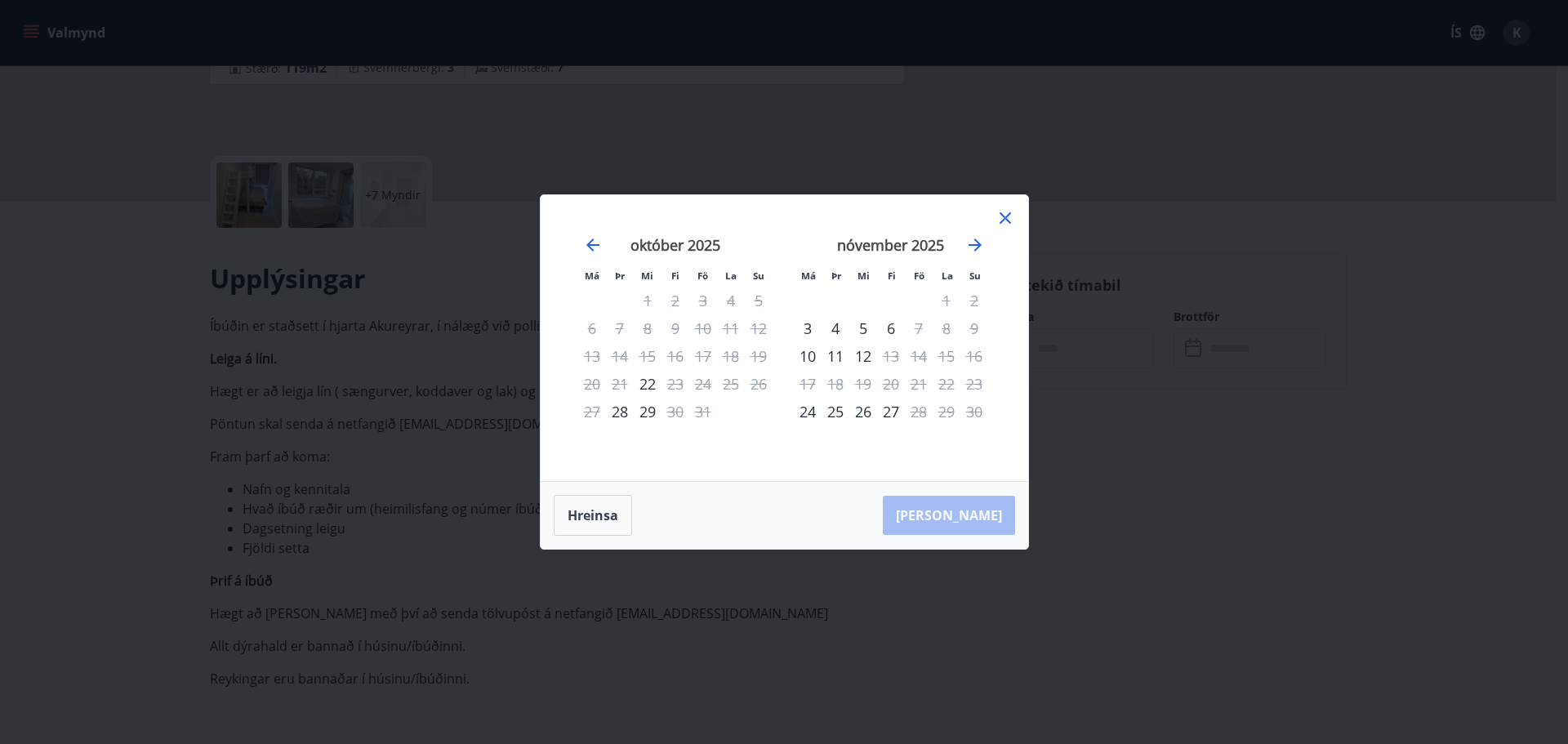
click at [1006, 217] on icon at bounding box center [1005, 218] width 11 height 11
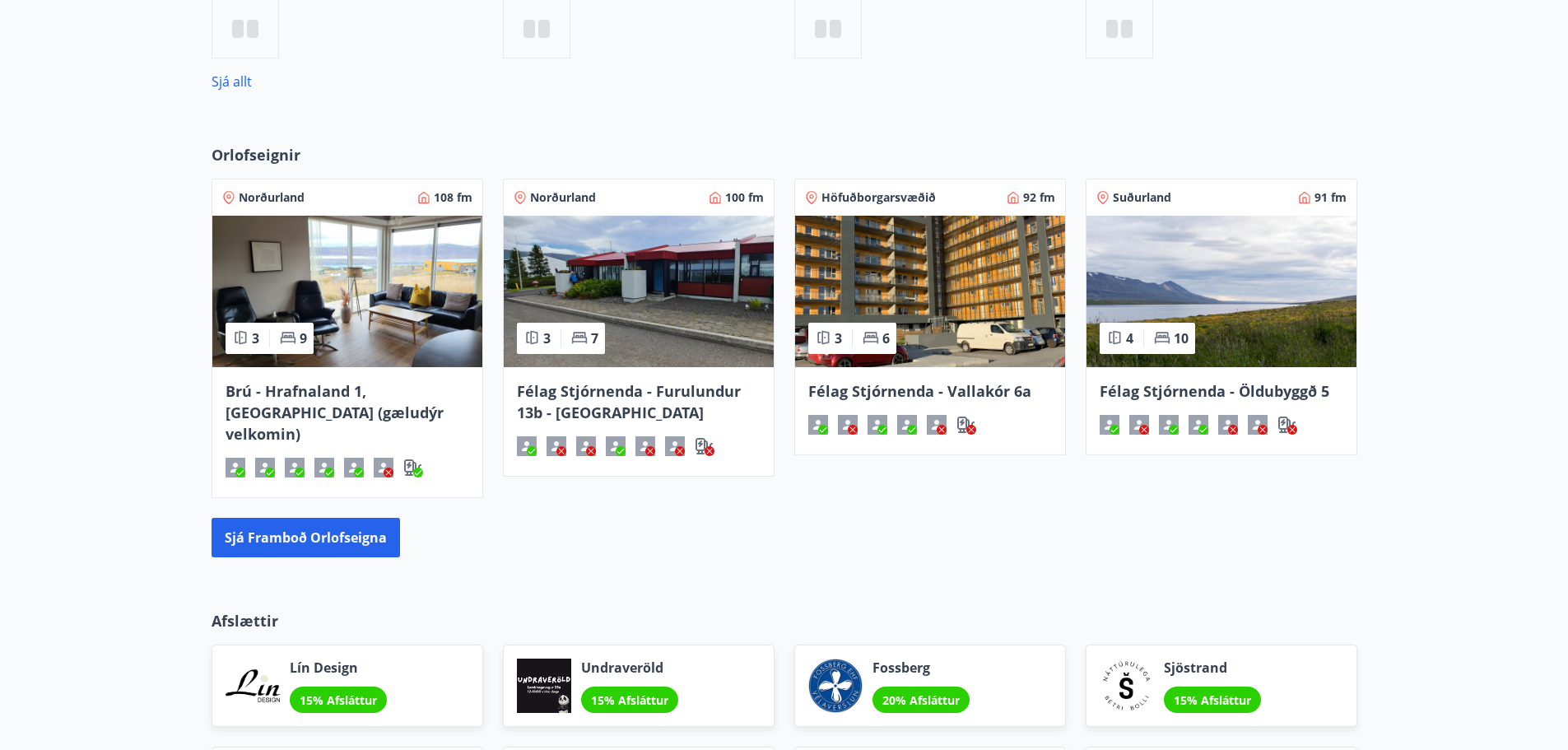
scroll to position [1009, 0]
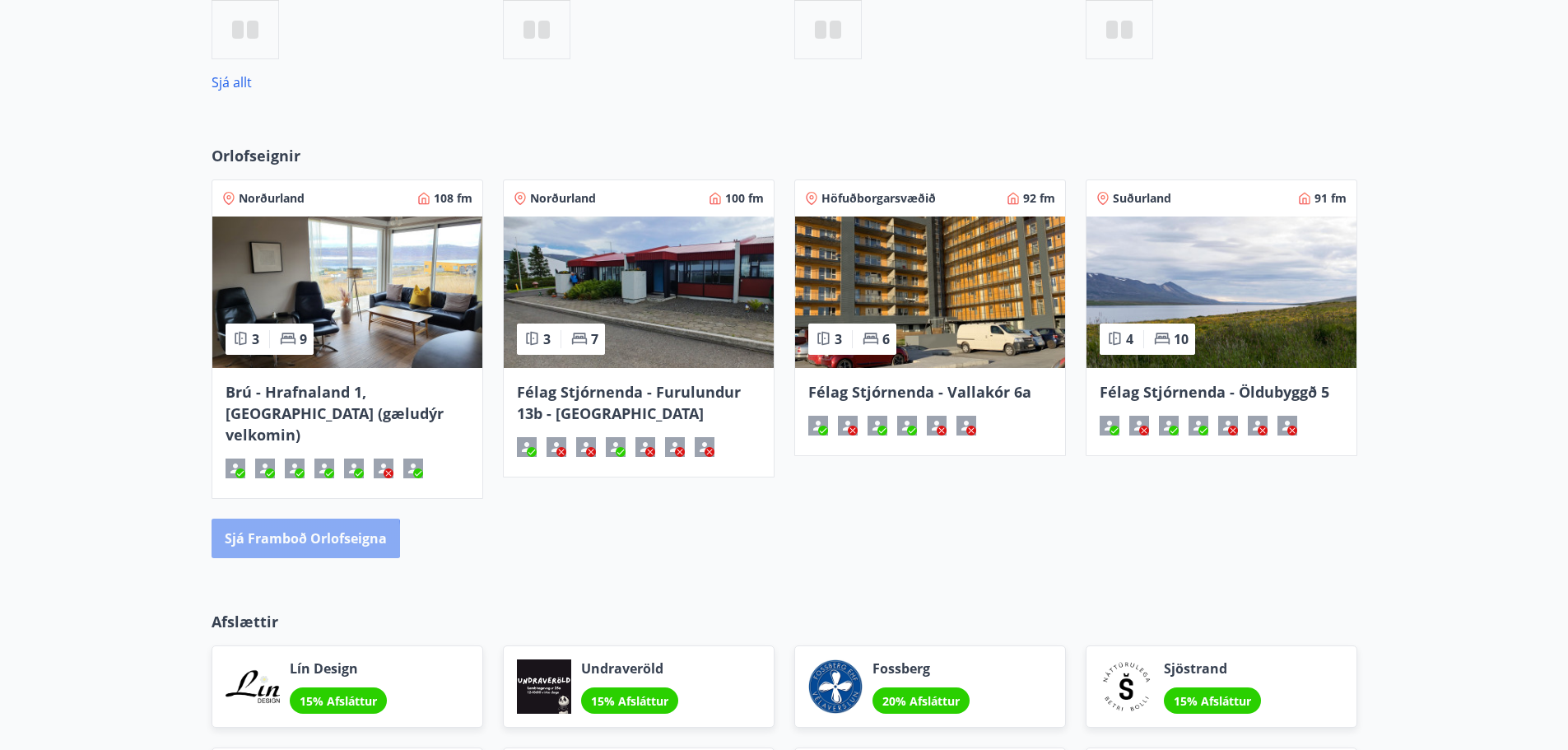
click at [266, 519] on button "Sjá framboð orlofseigna" at bounding box center [306, 539] width 188 height 39
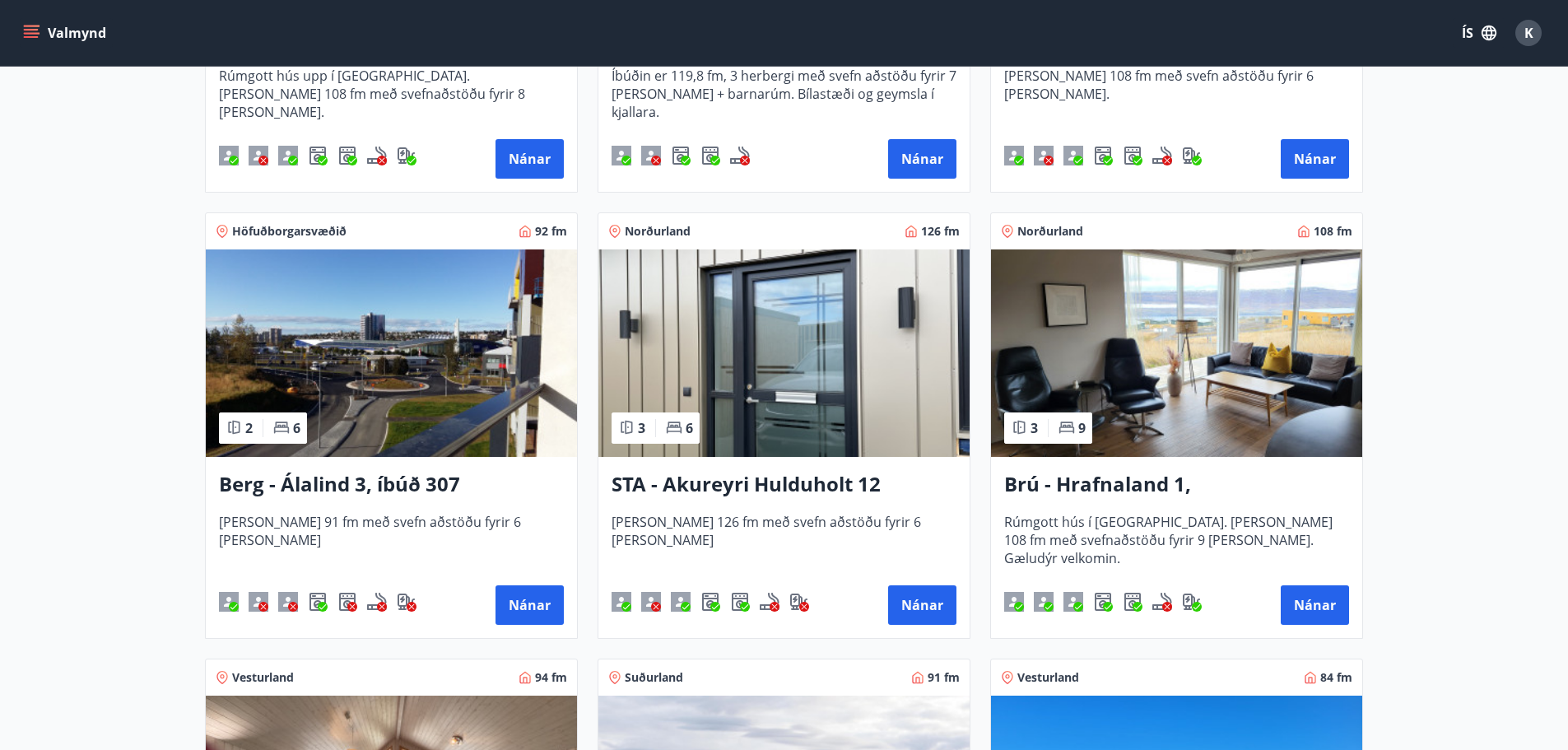
scroll to position [613, 0]
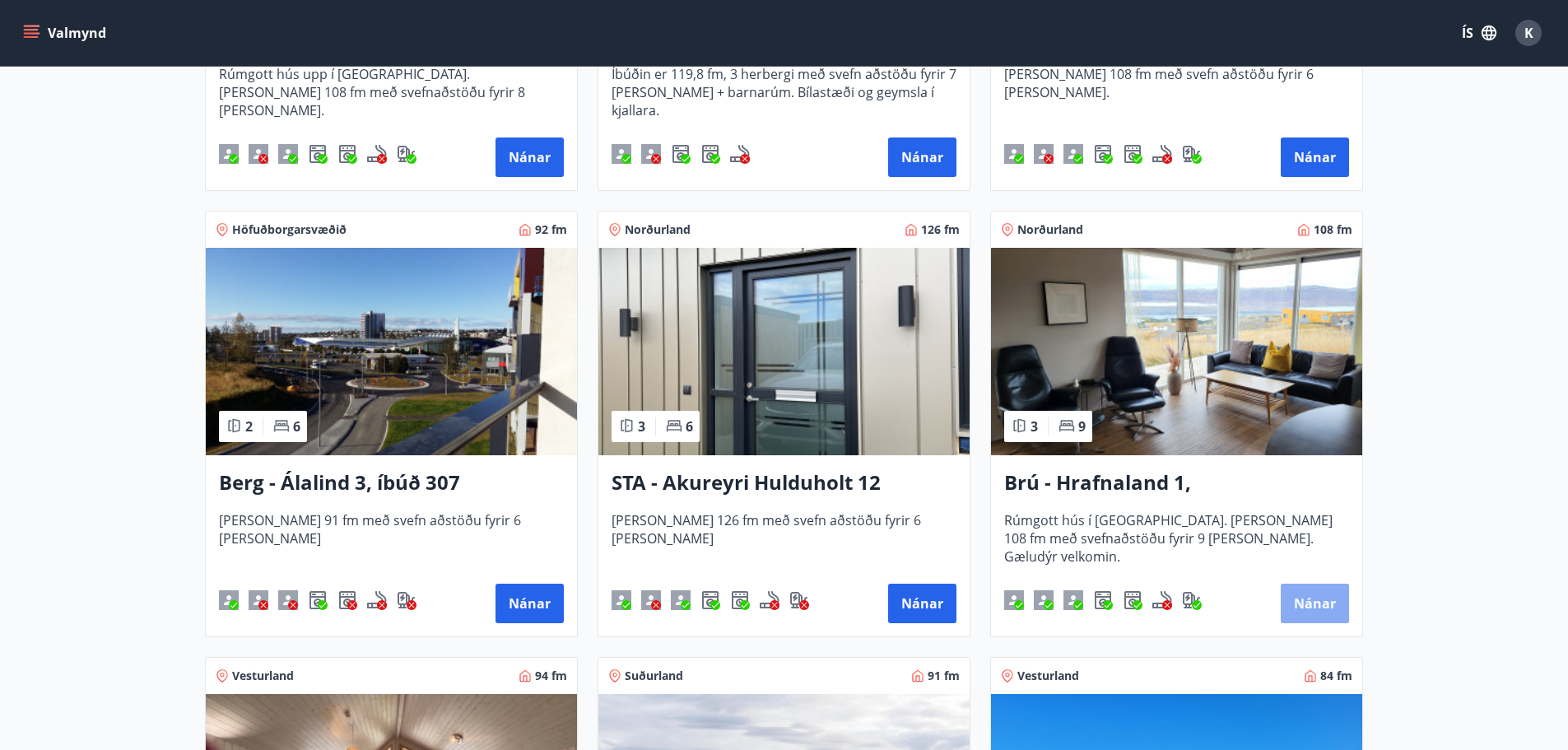
click at [1312, 595] on button "Nánar" at bounding box center [1315, 603] width 68 height 39
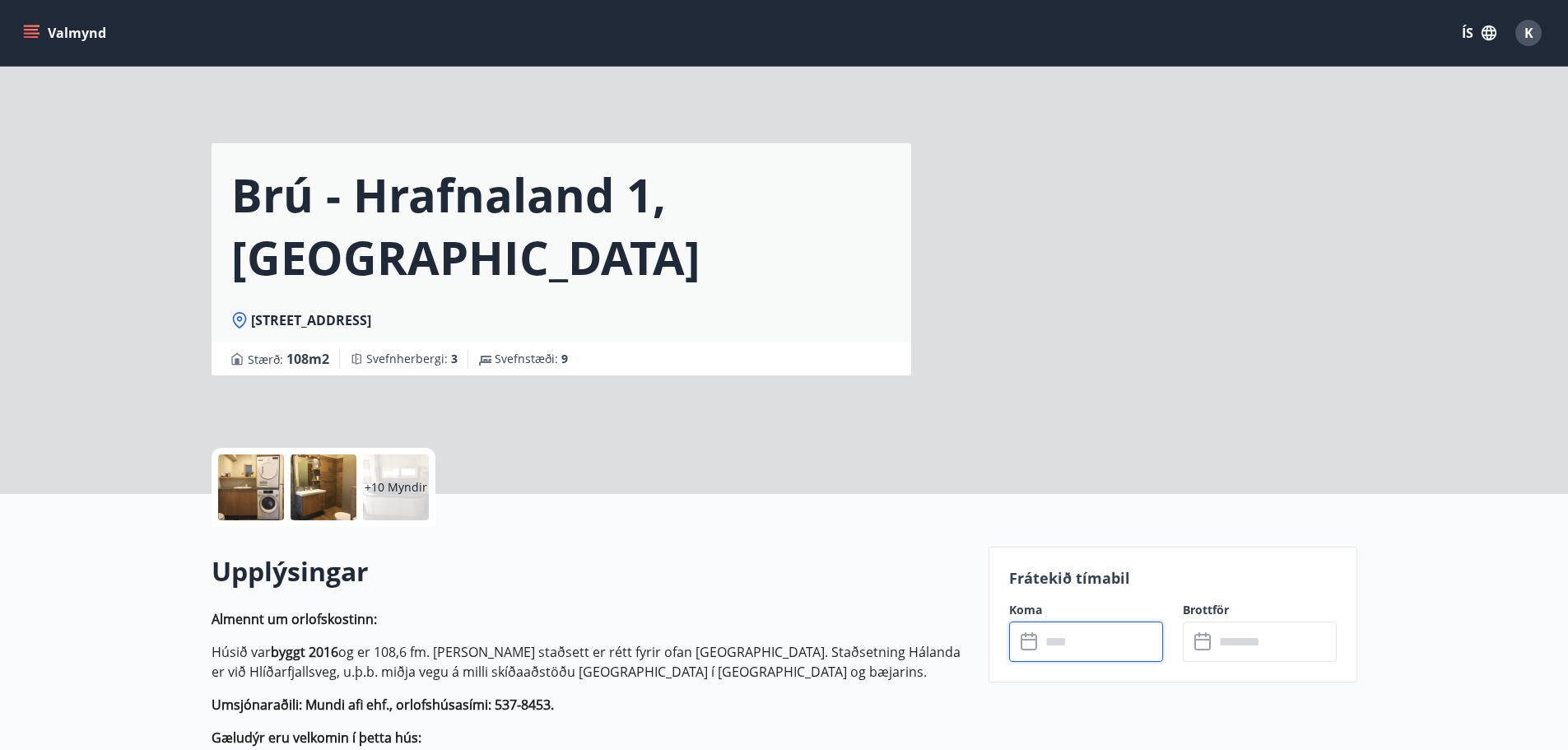
click at [1078, 641] on input "text" at bounding box center [1102, 642] width 123 height 40
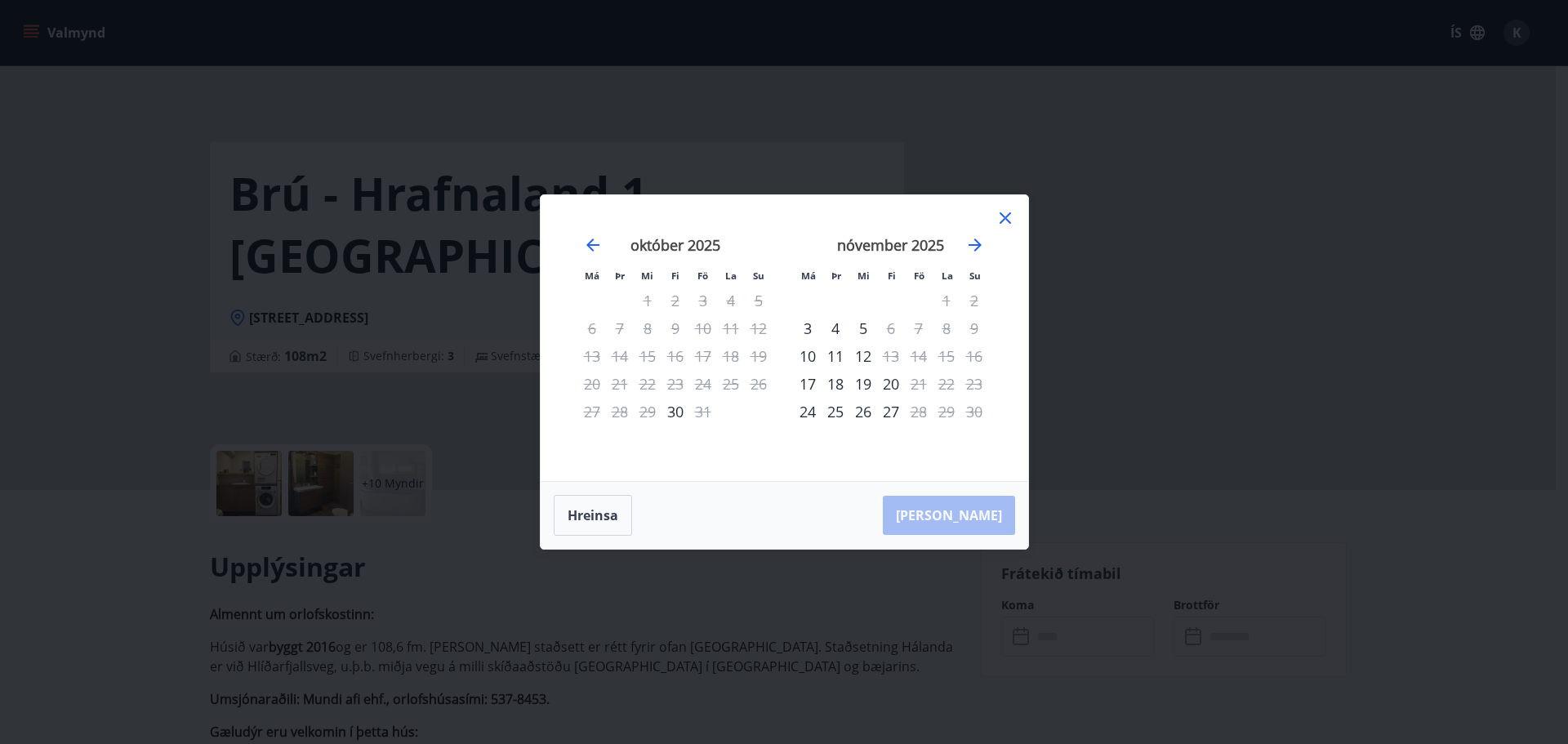
click at [1006, 209] on icon at bounding box center [1005, 218] width 19 height 19
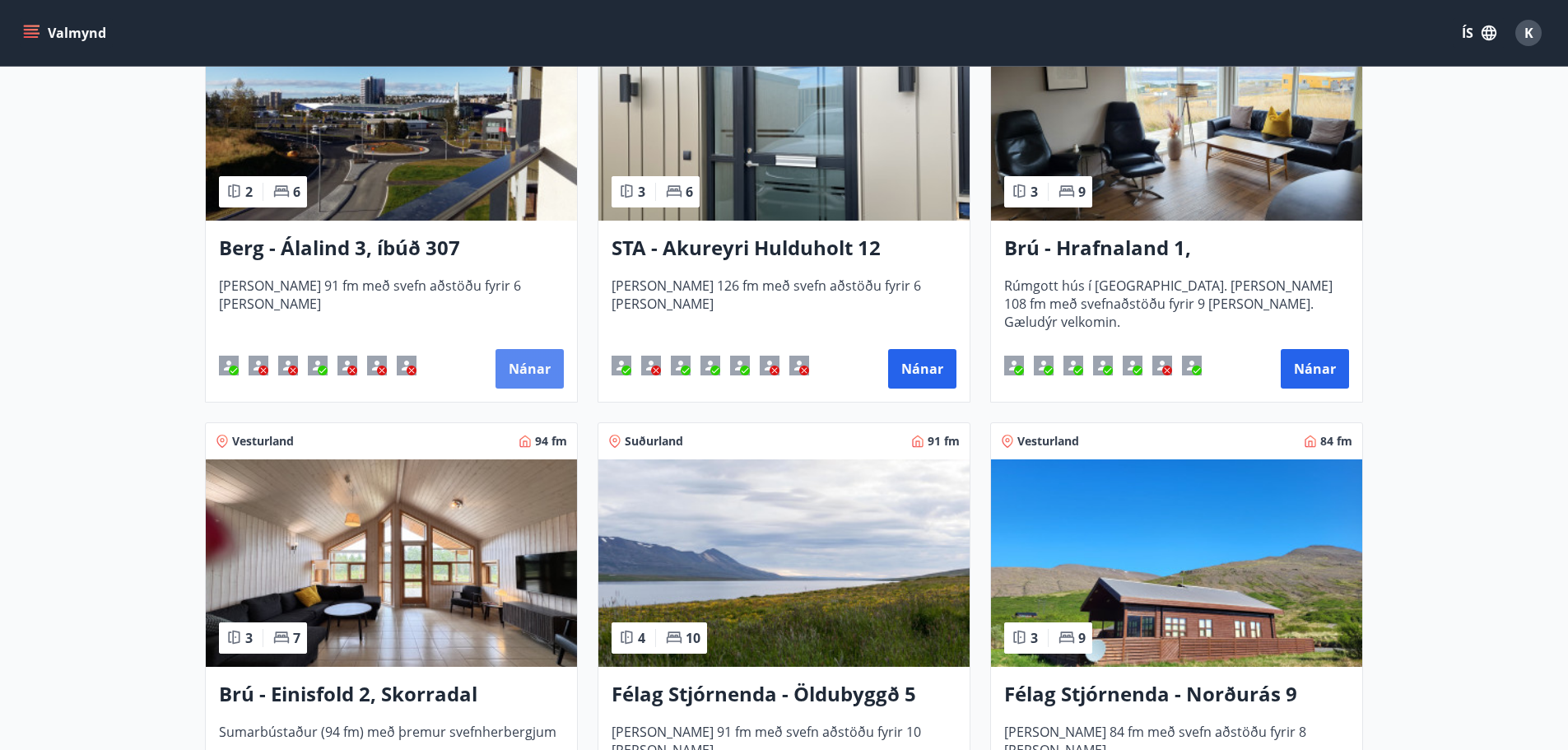
scroll to position [844, 0]
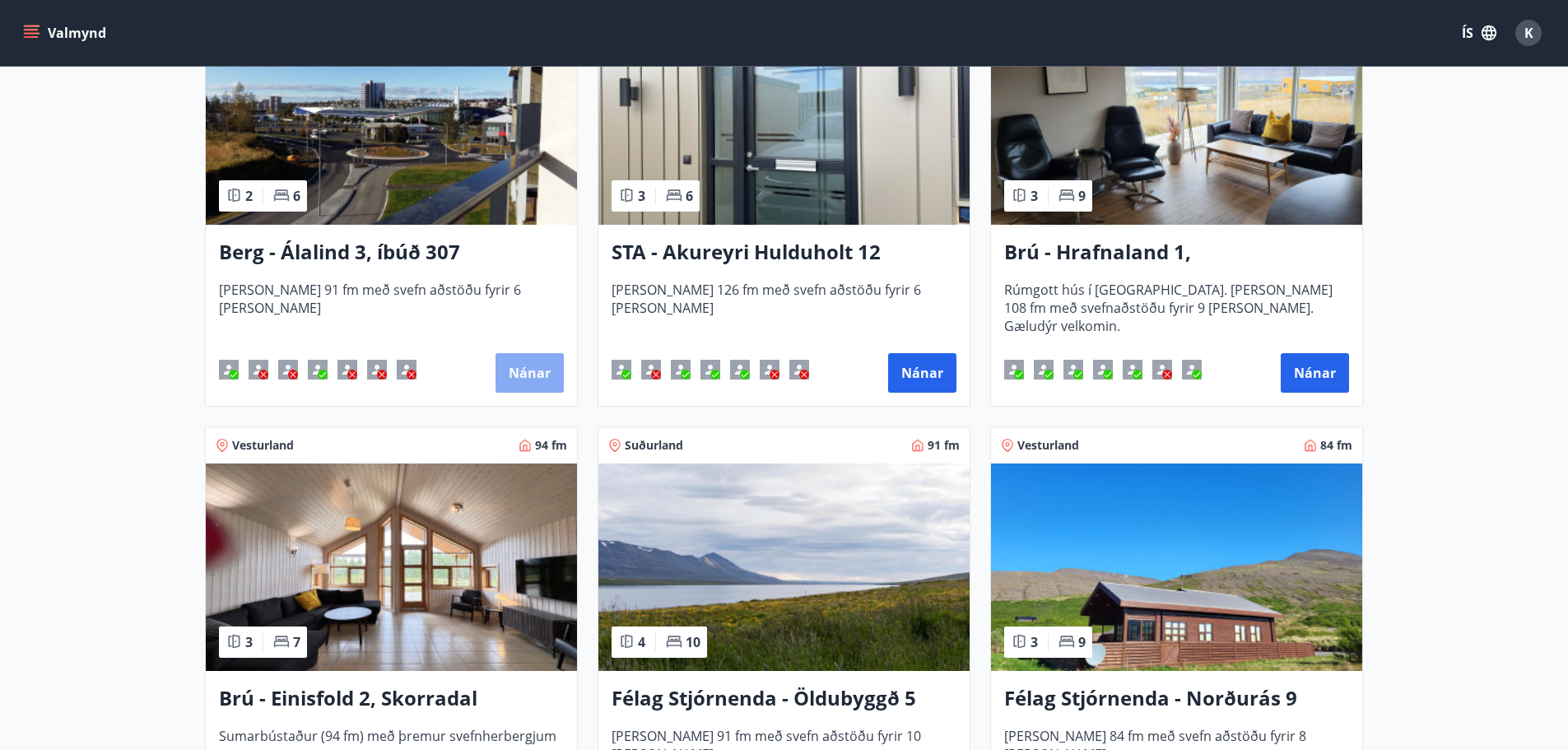
click at [529, 376] on button "Nánar" at bounding box center [529, 372] width 68 height 39
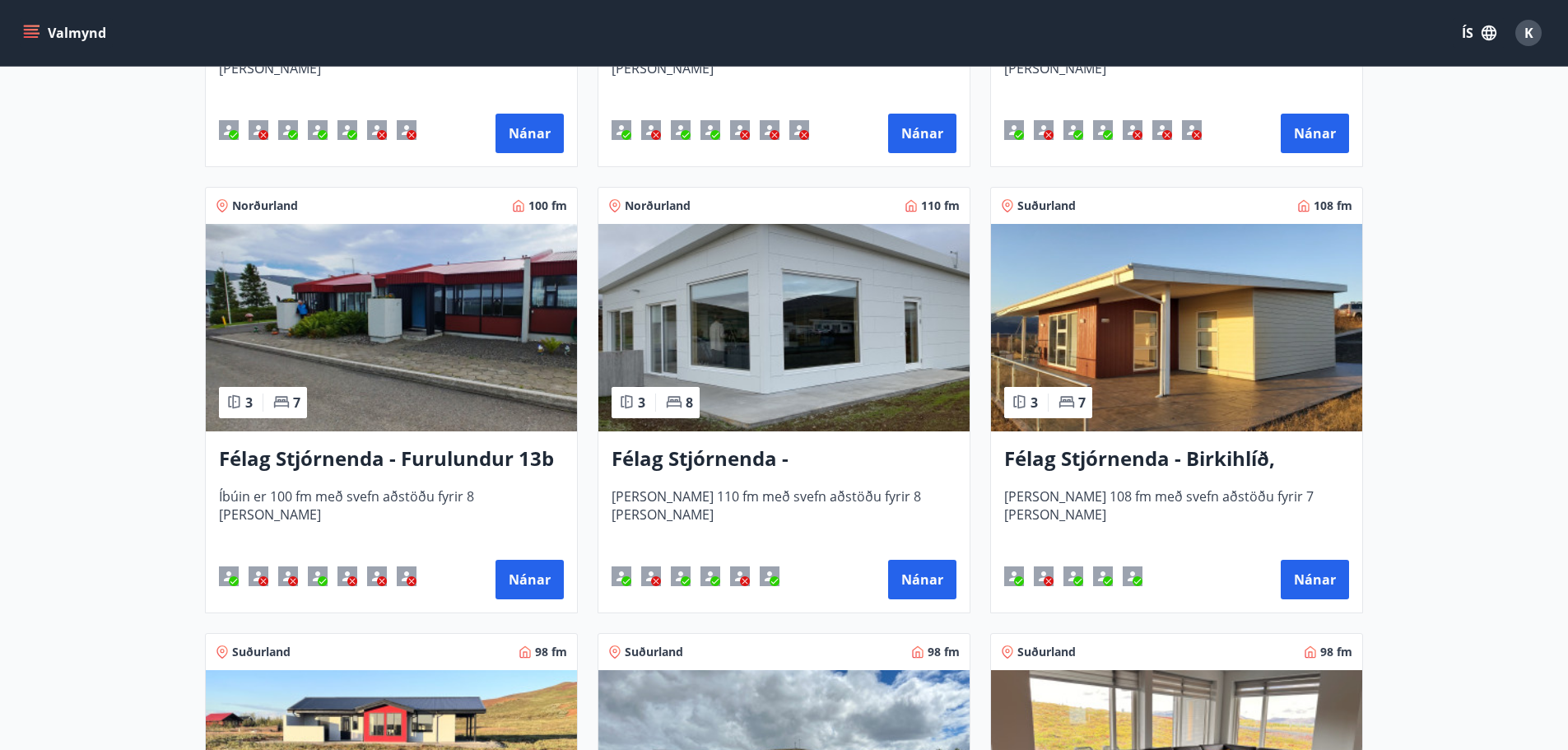
scroll to position [3315, 0]
click at [1126, 473] on h3 "Félag Stjórnenda - Birkihlíð, [GEOGRAPHIC_DATA]" at bounding box center [1176, 458] width 345 height 29
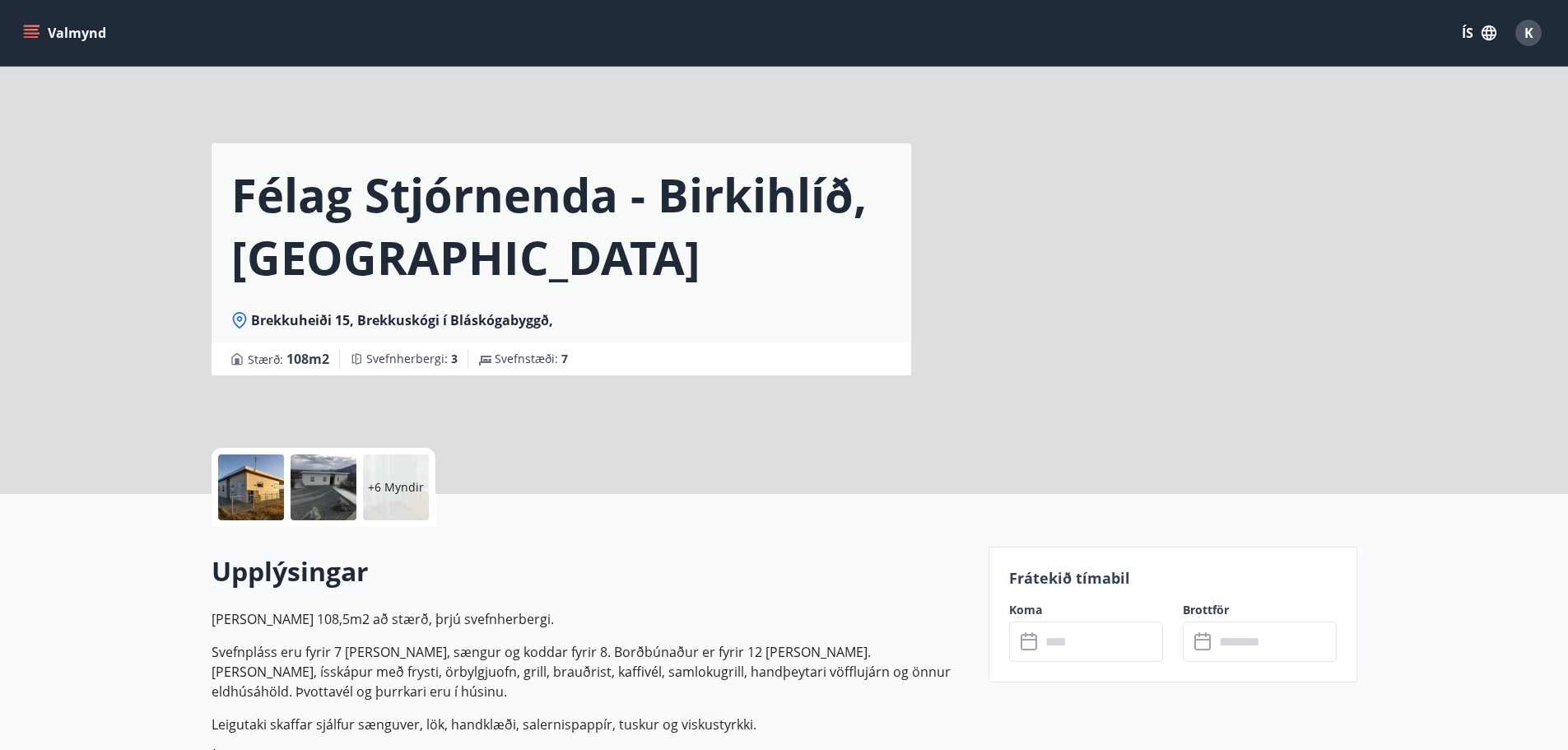
click at [1126, 473] on div "Félag Stjórnenda - [GEOGRAPHIC_DATA], [GEOGRAPHIC_DATA] Brekkuheiði 15, Brekkus…" at bounding box center [784, 247] width 1146 height 494
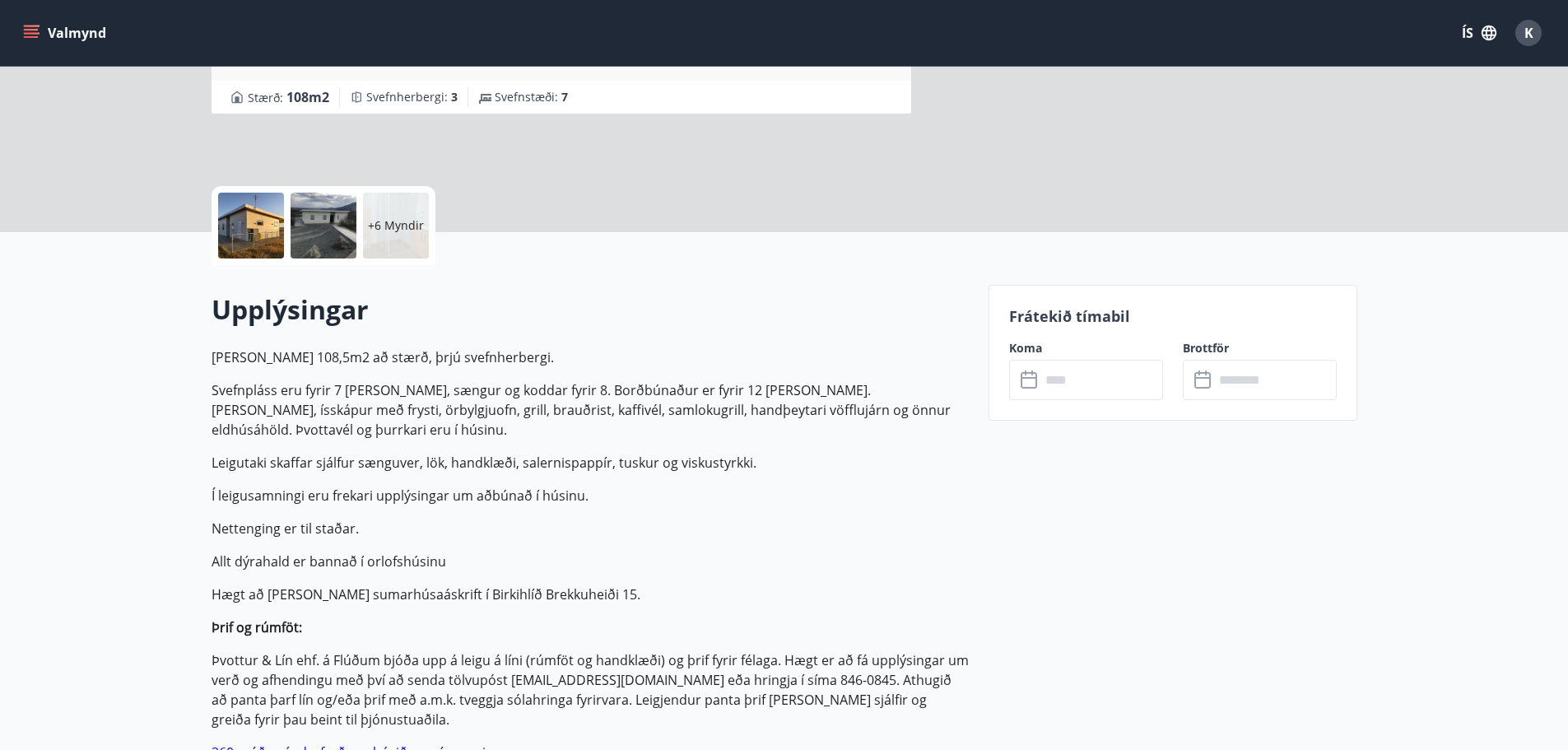
scroll to position [263, 0]
click at [1082, 388] on input "text" at bounding box center [1102, 379] width 123 height 40
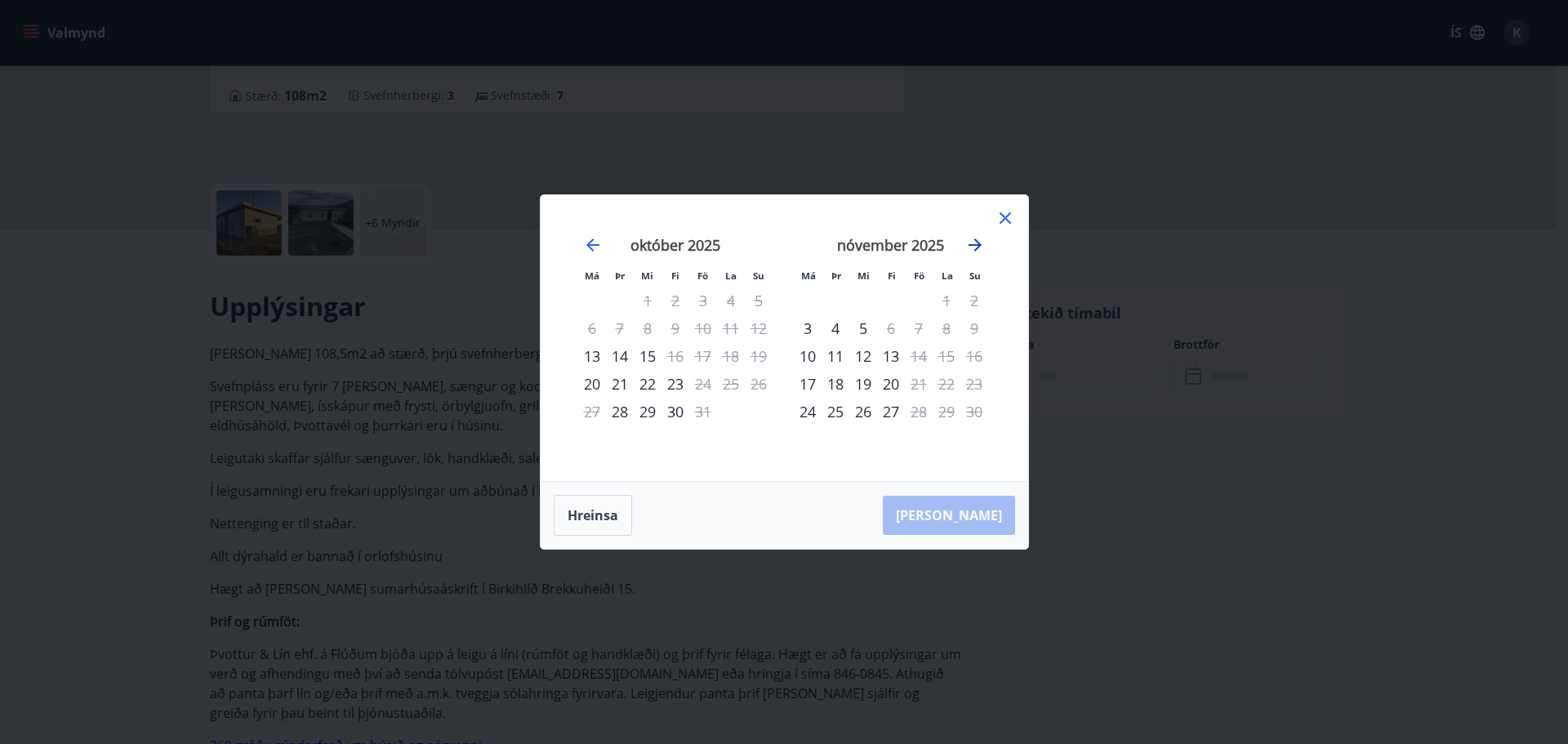
click at [978, 248] on icon "Move forward to switch to the next month." at bounding box center [975, 245] width 13 height 13
click at [1009, 219] on icon at bounding box center [1005, 218] width 19 height 19
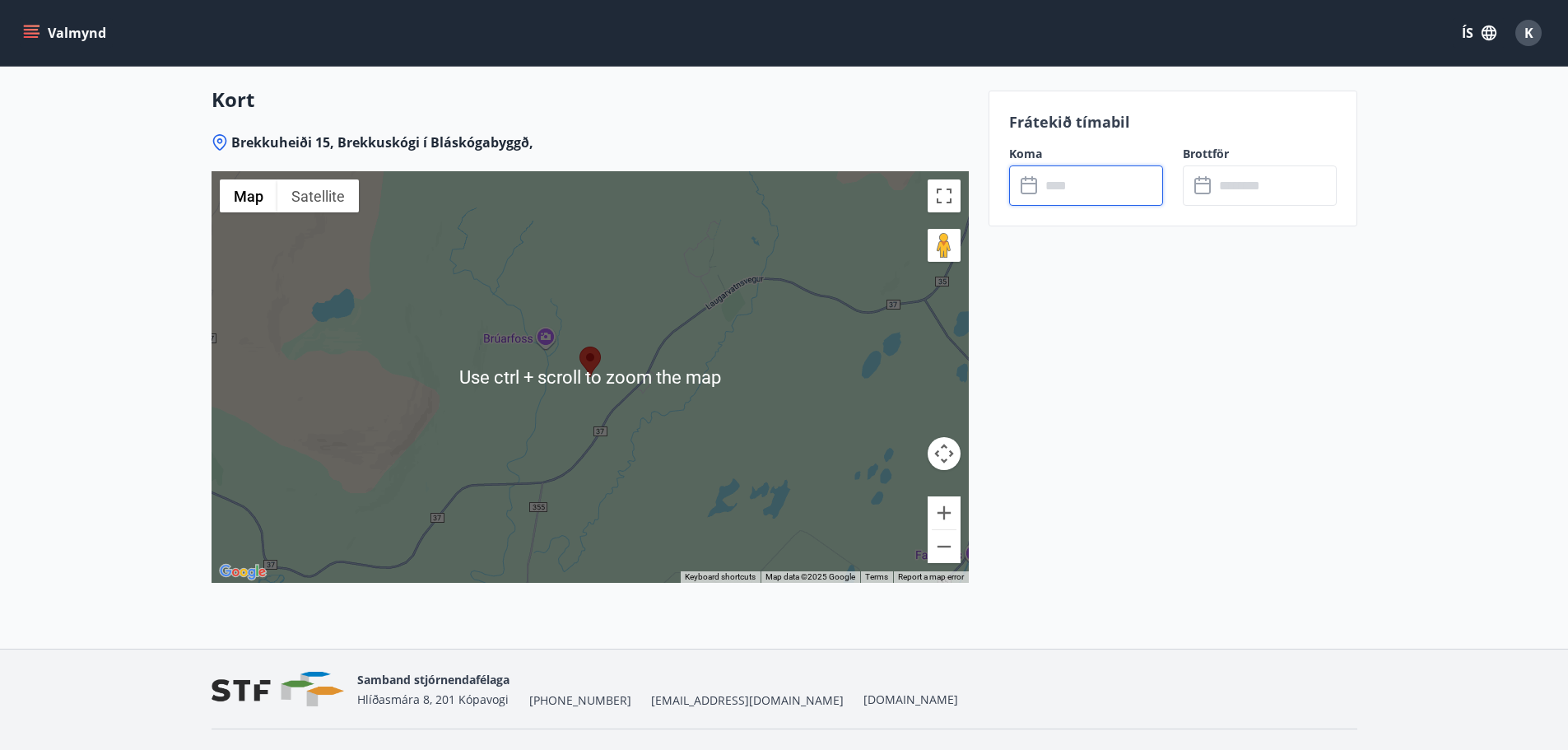
scroll to position [2567, 0]
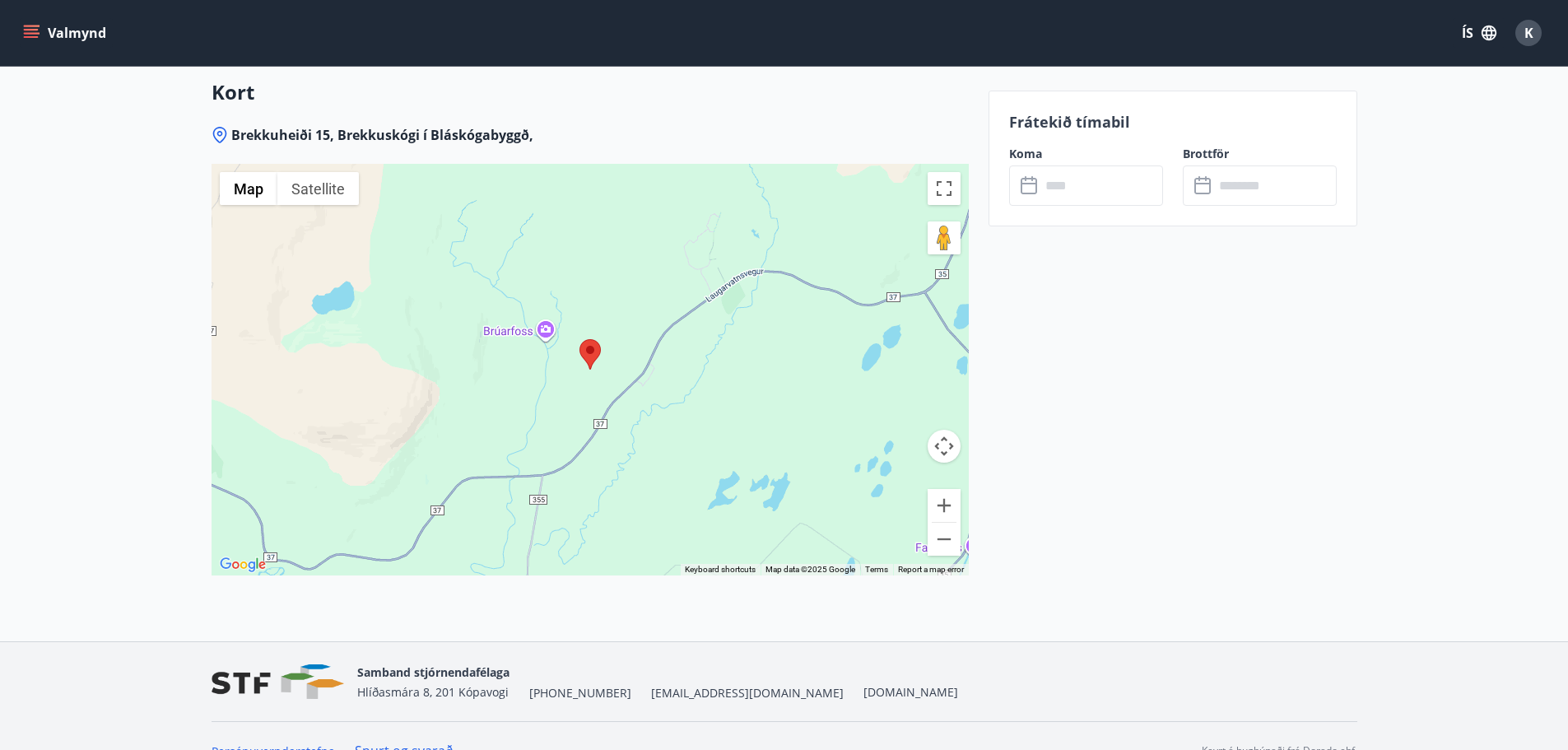
click at [547, 324] on div at bounding box center [590, 369] width 757 height 411
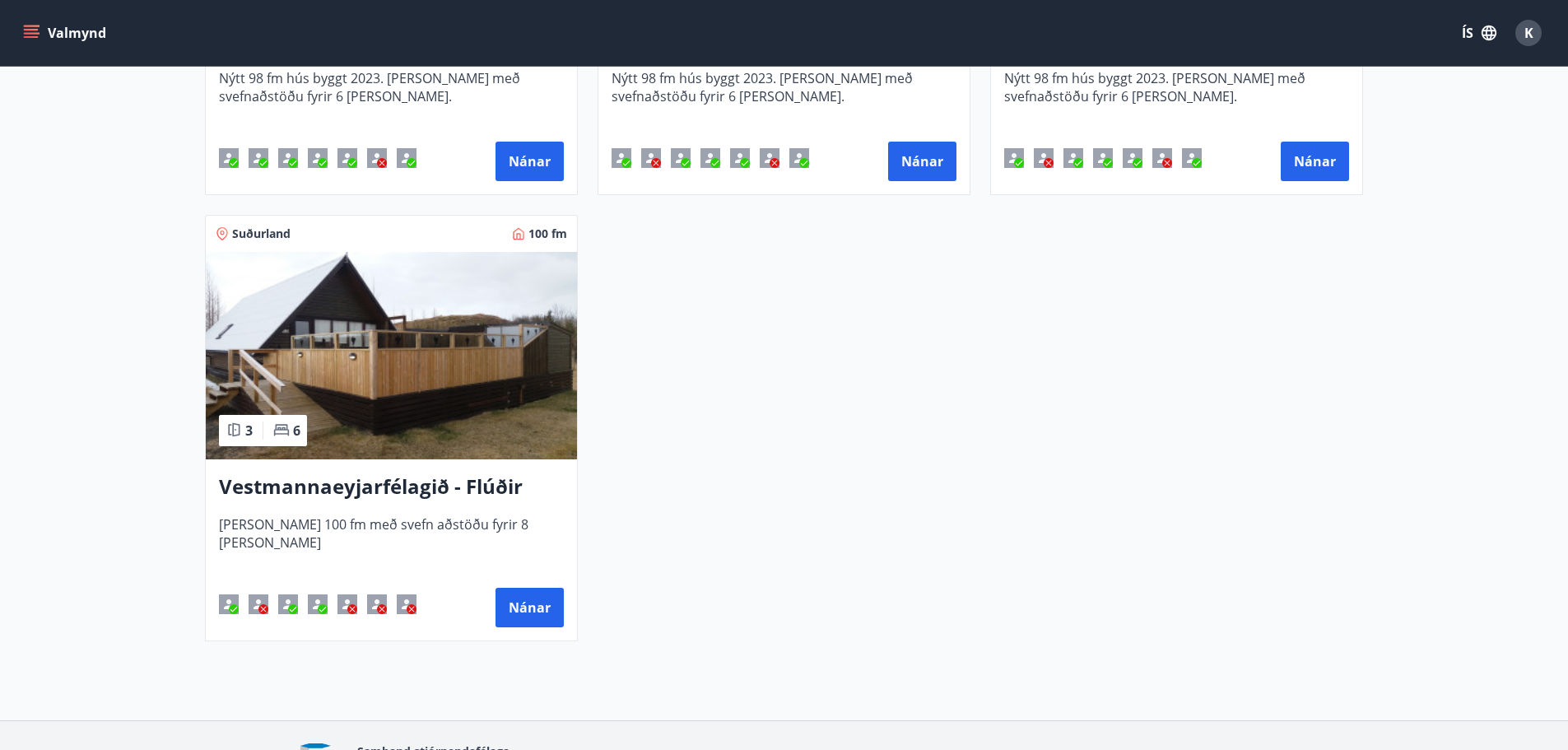
scroll to position [4201, 0]
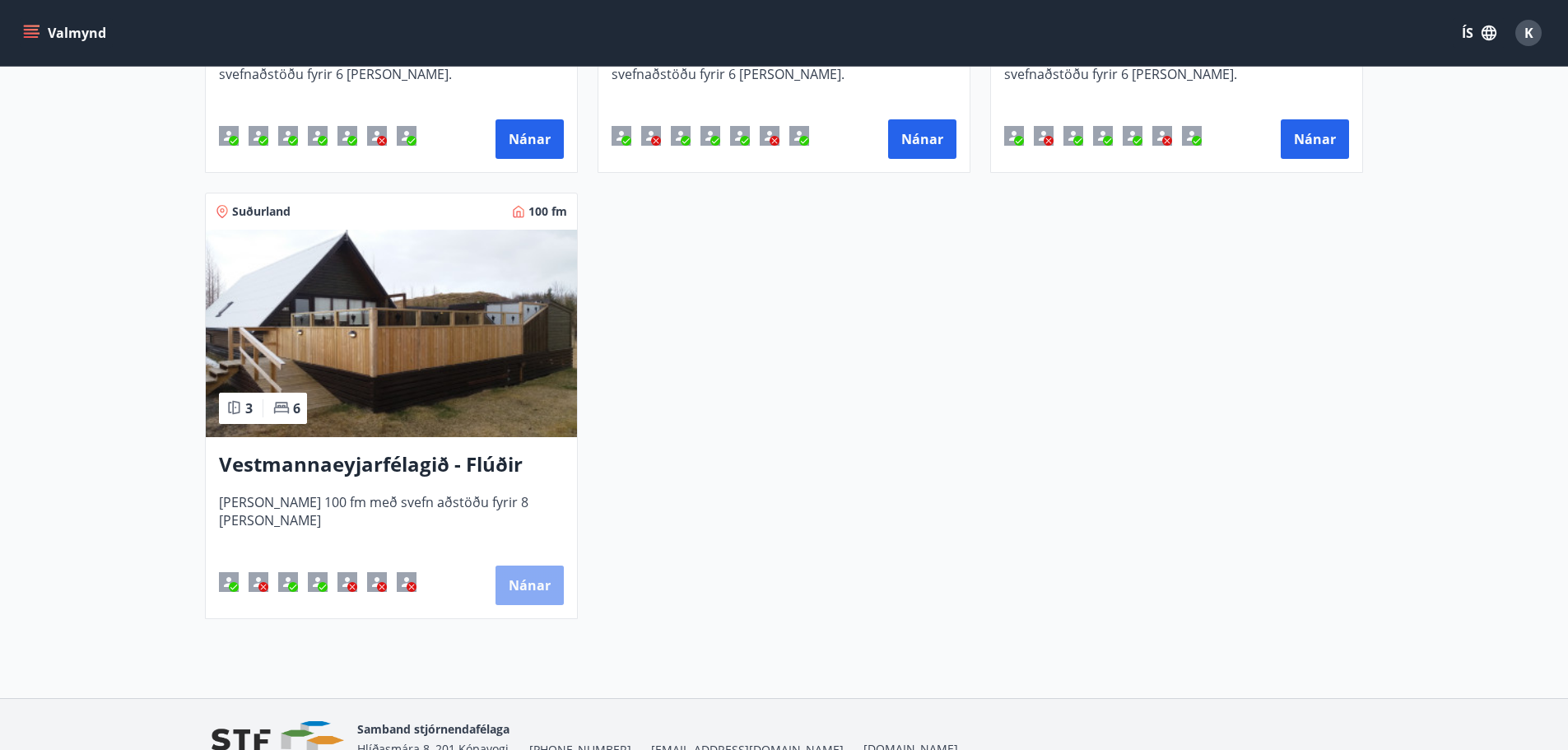
click at [529, 582] on button "Nánar" at bounding box center [529, 586] width 68 height 39
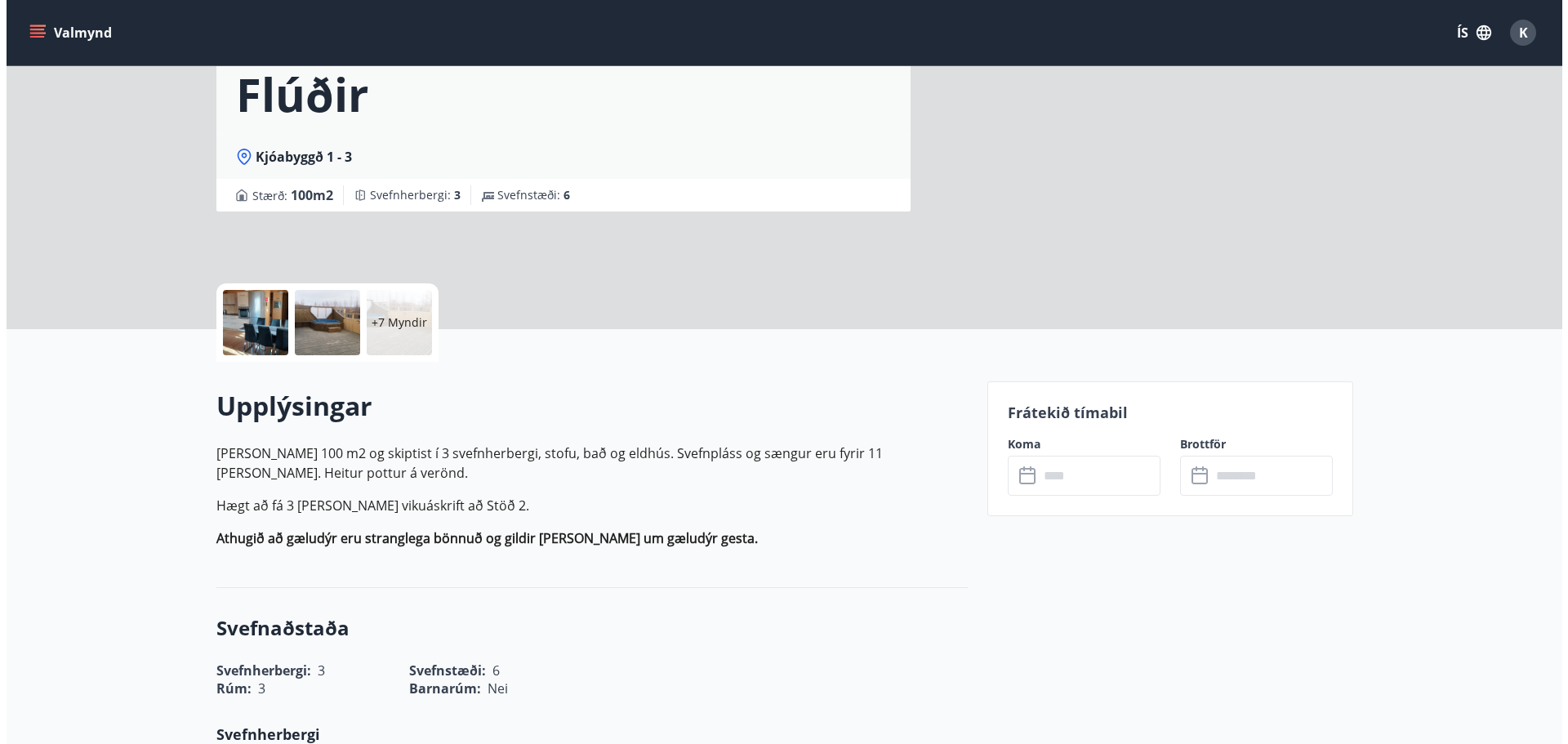
scroll to position [160, 0]
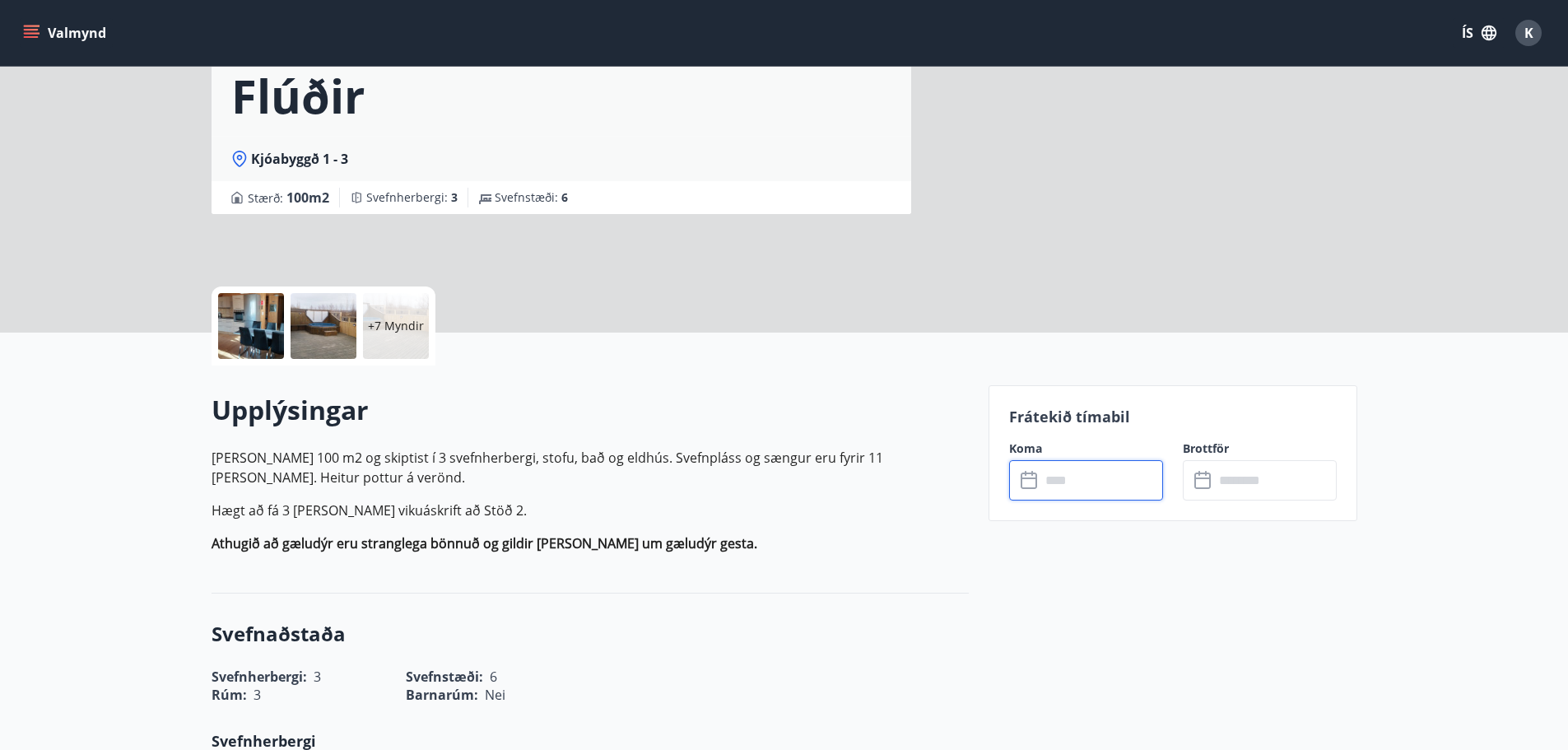
click at [1068, 479] on input "text" at bounding box center [1102, 480] width 123 height 40
